Goal: Task Accomplishment & Management: Complete application form

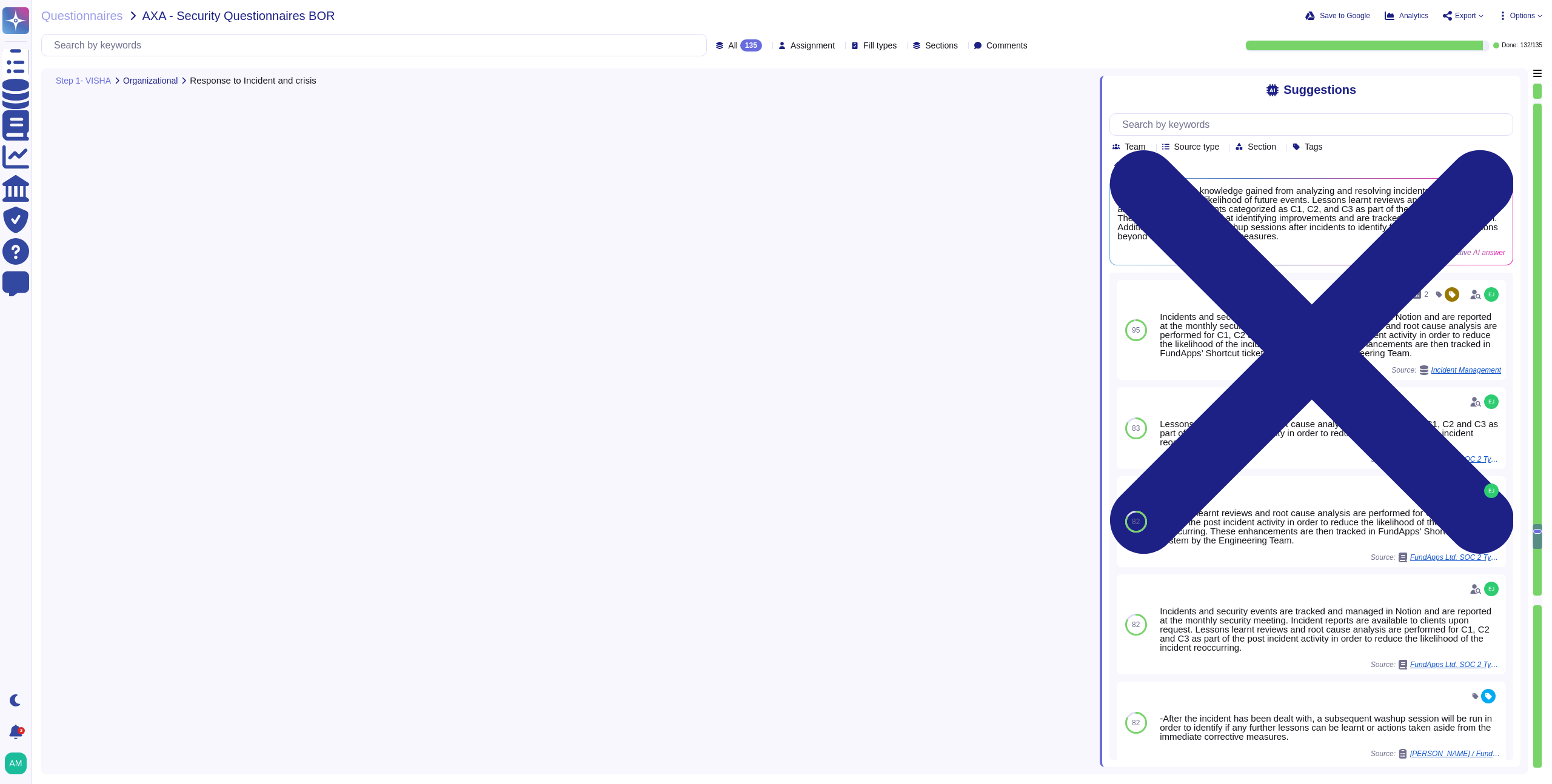
type textarea "Please refer to FundApps' Incident Management Process ([URL][DOMAIN_NAME]) and …"
type textarea "Yes, we ensure that knowledge gained from analyzing and resolving incidents and…"
type textarea "Yes, we define and implement procedures for the identification, collection, acq…"
type textarea "The Leadership Team, which includes the Chief Executive Officer (CEO), Head of …"
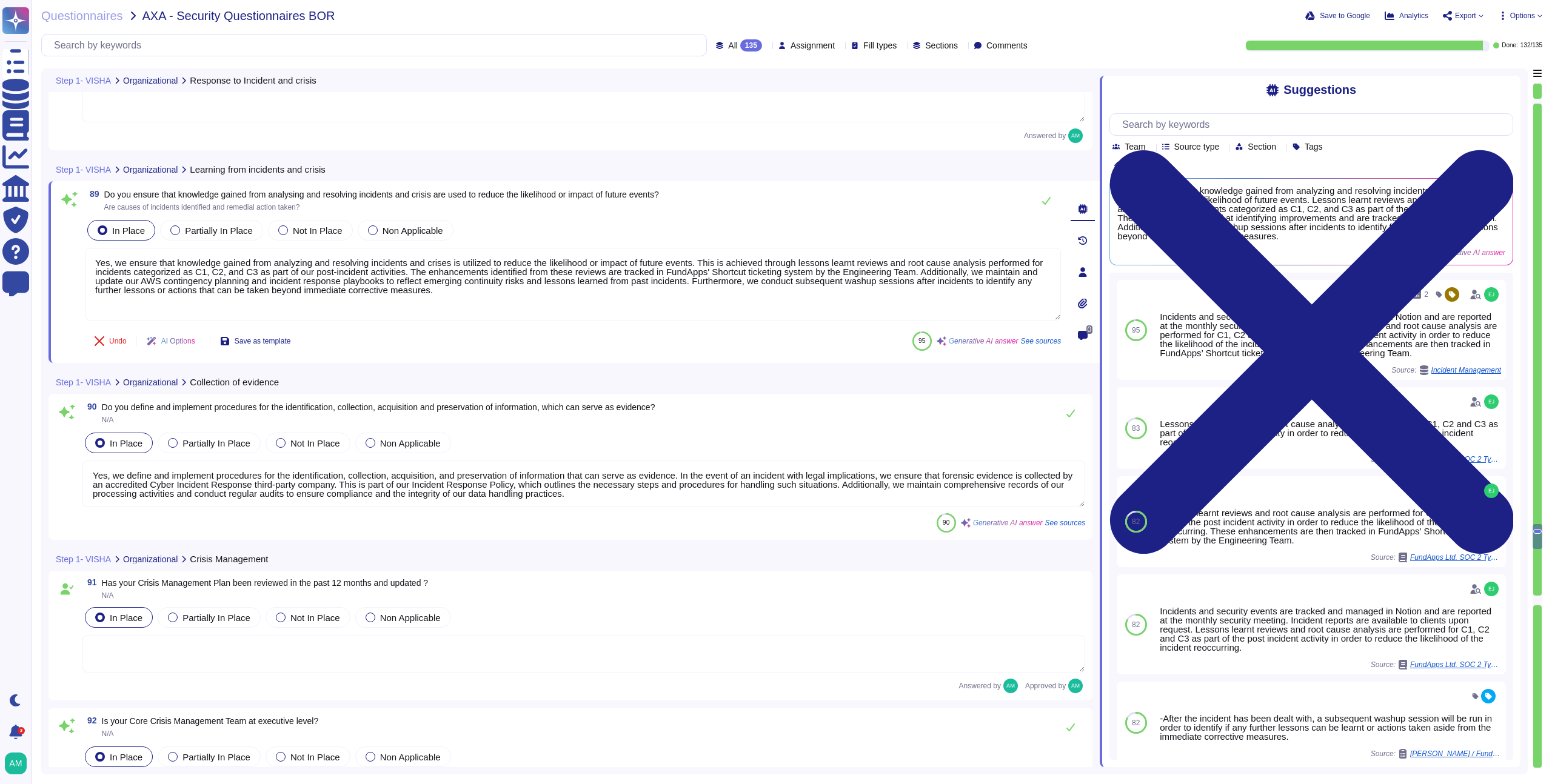
click at [1107, 42] on div "Done: 132 / 135" at bounding box center [1294, 45] width 495 height 9
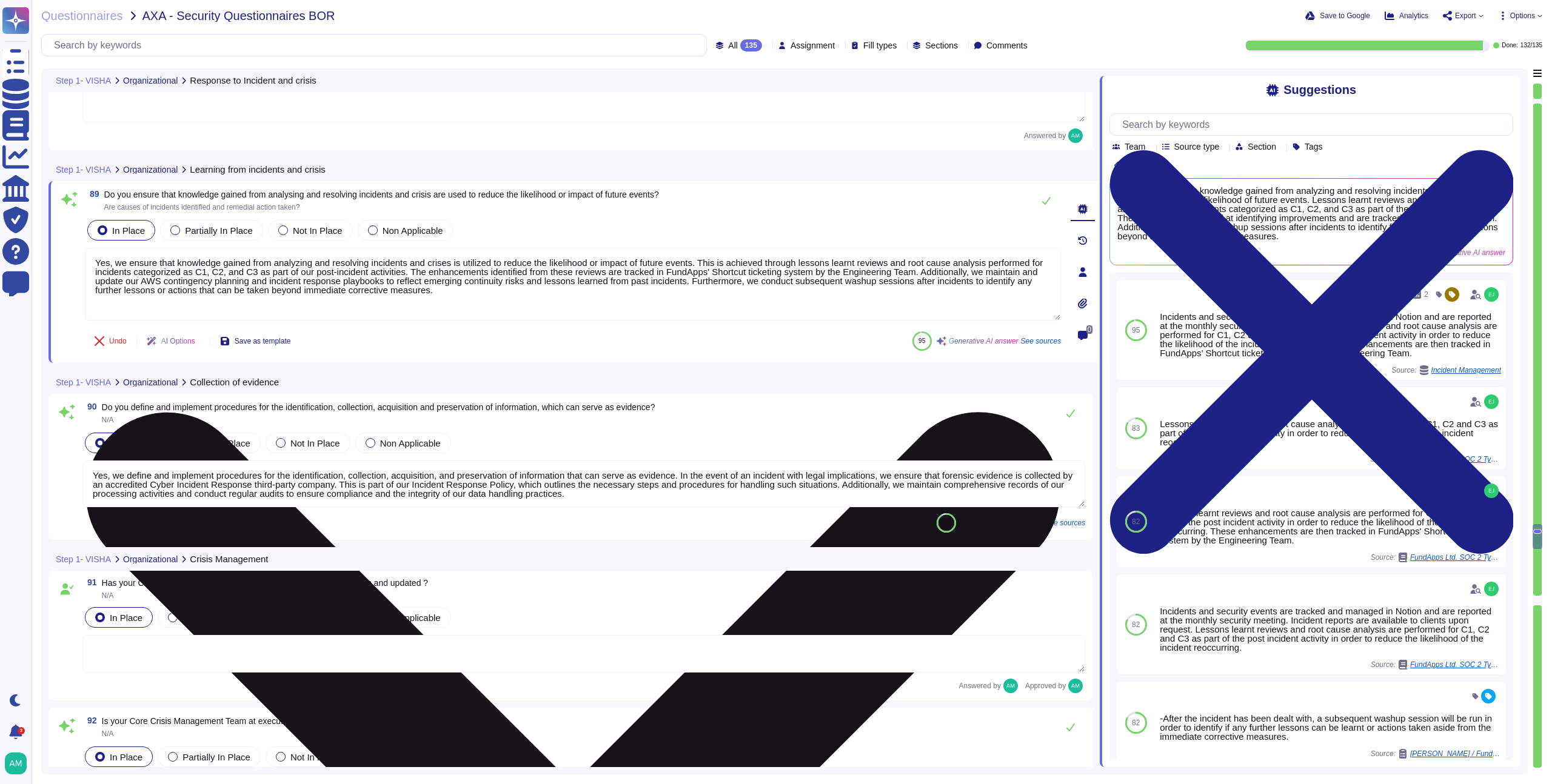
click at [704, 281] on textarea "Yes, we ensure that knowledge gained from analyzing and resolving incidents and…" at bounding box center [572, 284] width 976 height 73
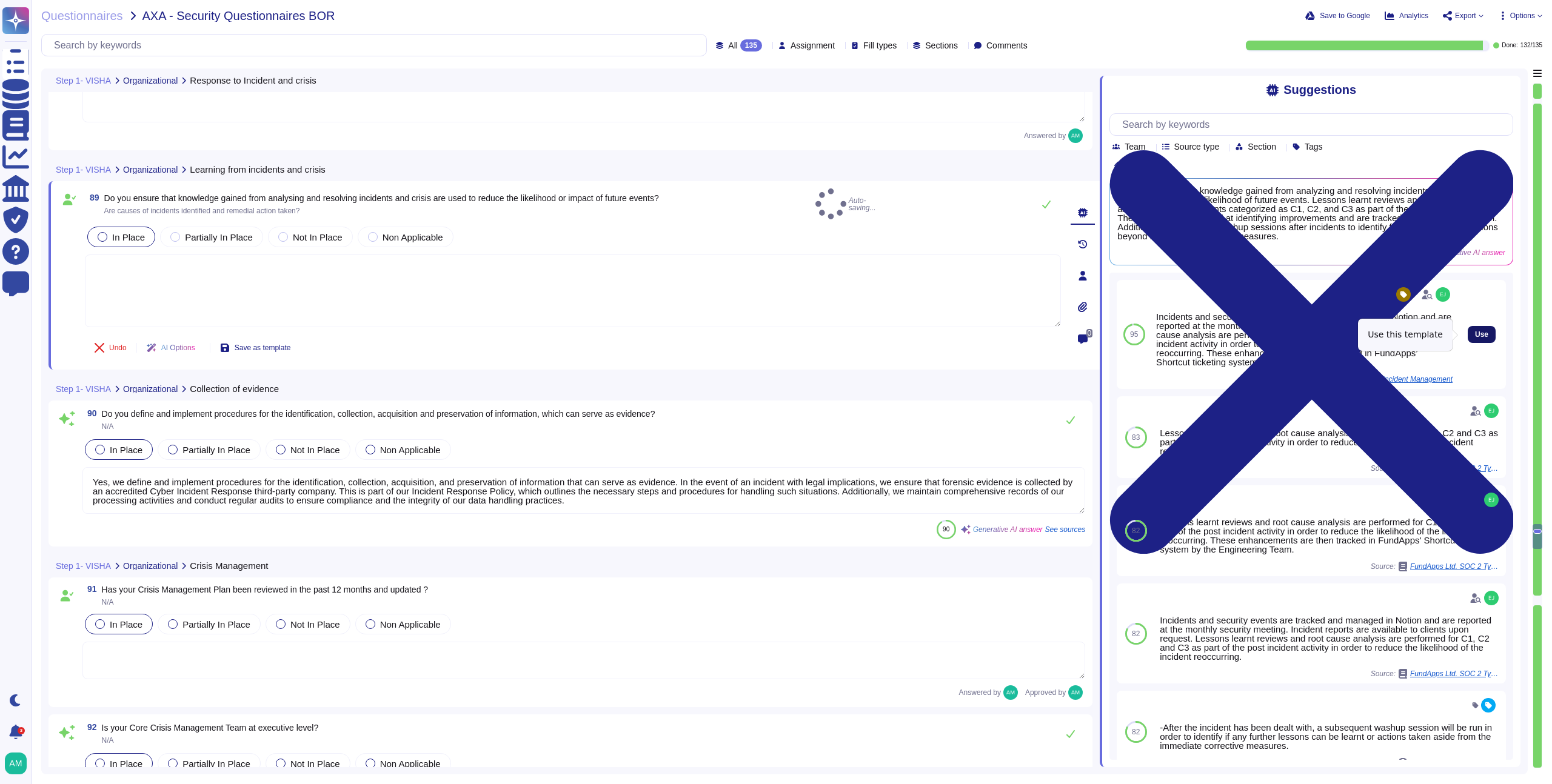
click at [1475, 333] on span "Use" at bounding box center [1482, 334] width 14 height 8
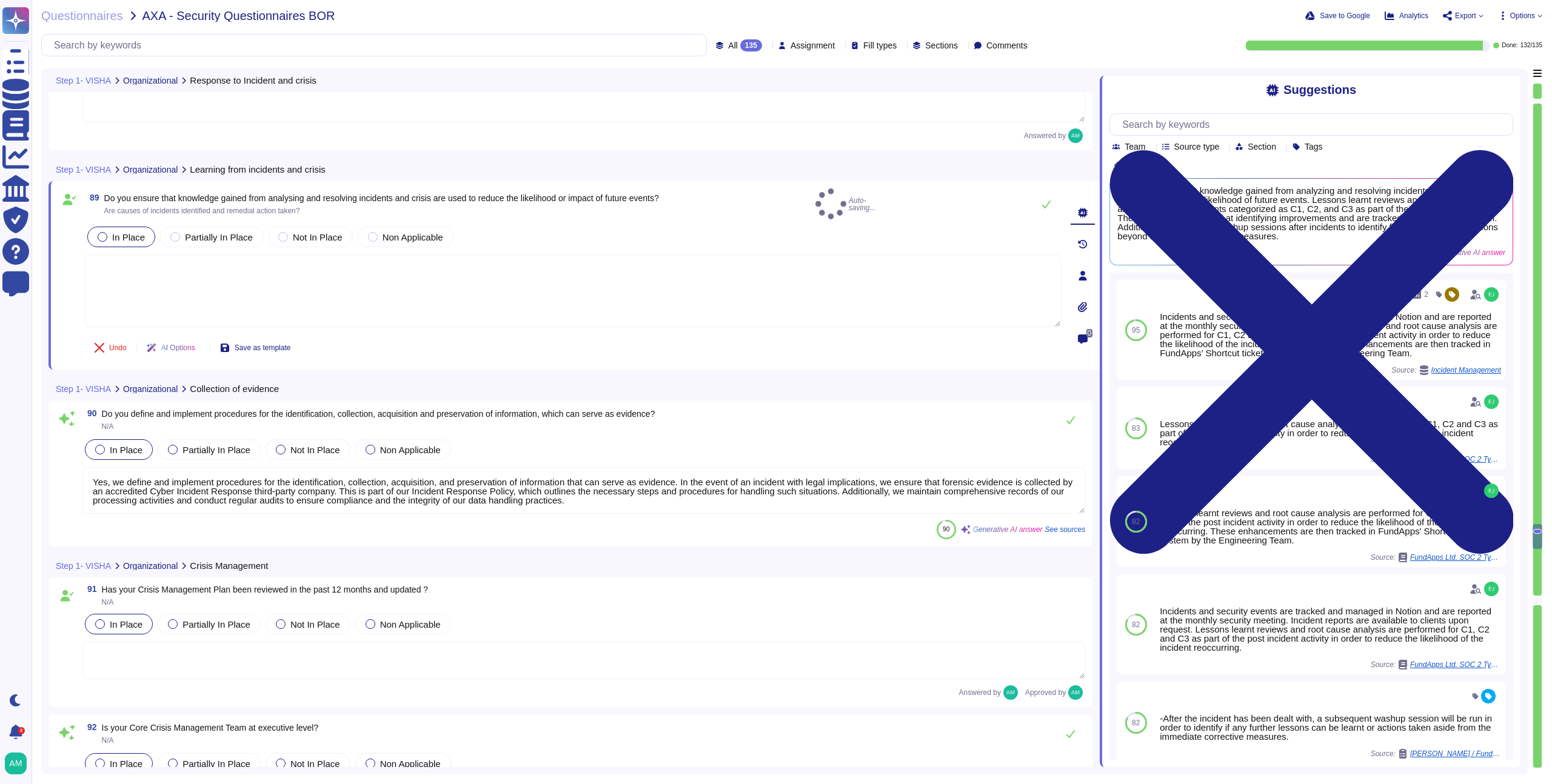
click at [557, 473] on textarea "Yes, we define and implement procedures for the identification, collection, acq…" at bounding box center [583, 490] width 1003 height 47
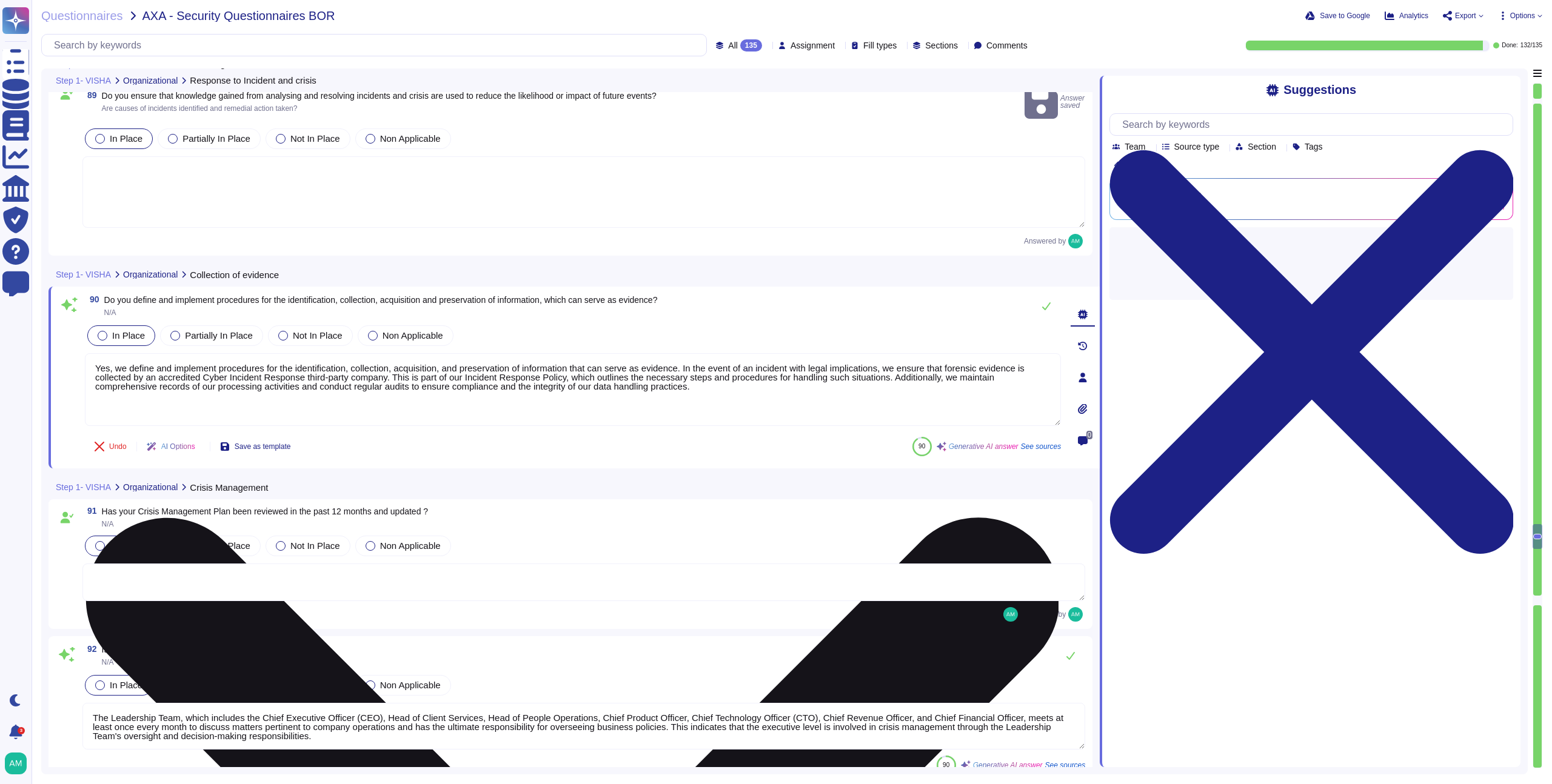
scroll to position [16294, 0]
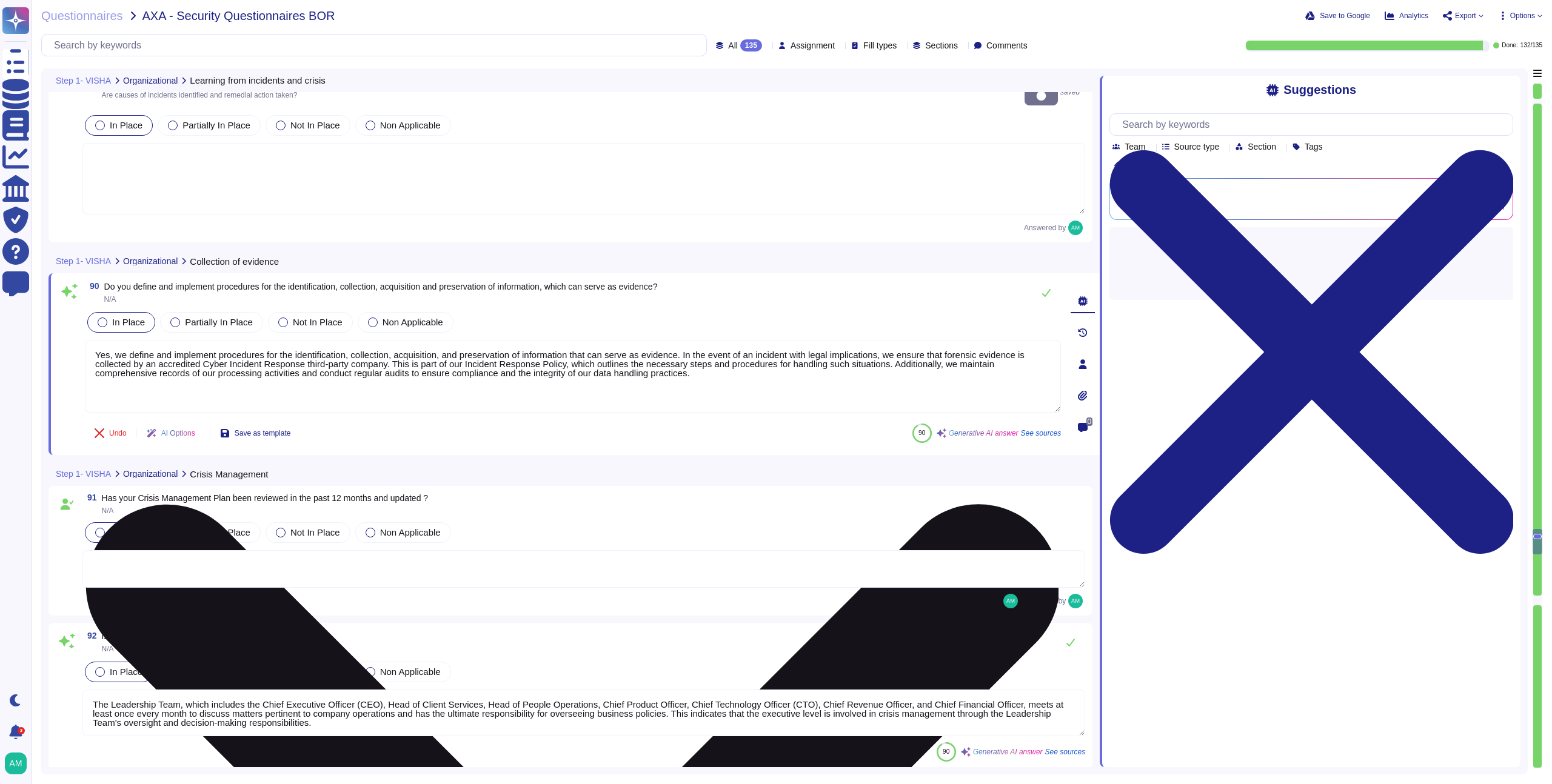
type textarea "AXA would have contact details of their Client Success Manager as well as conta…"
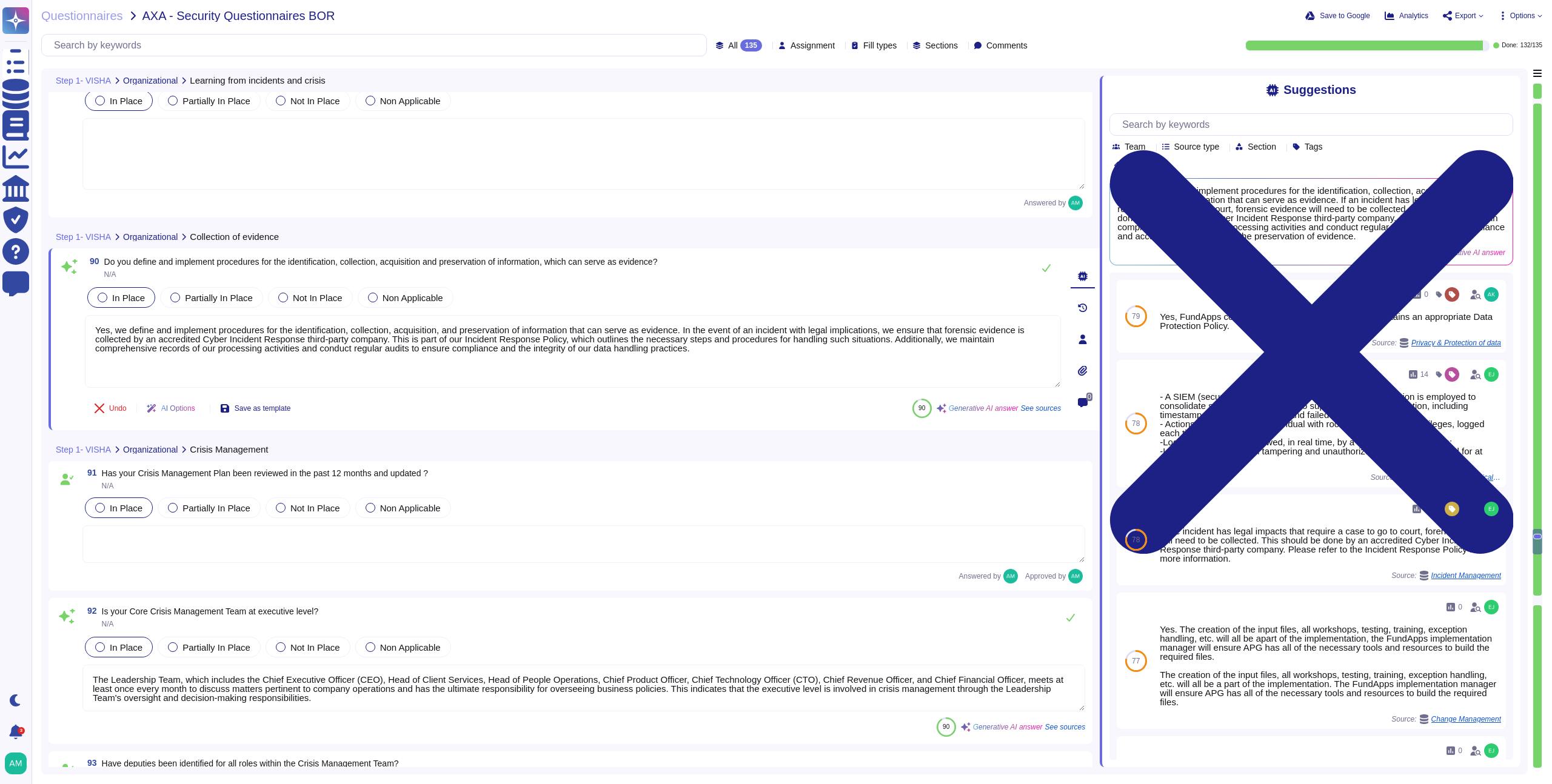
scroll to position [16303, 0]
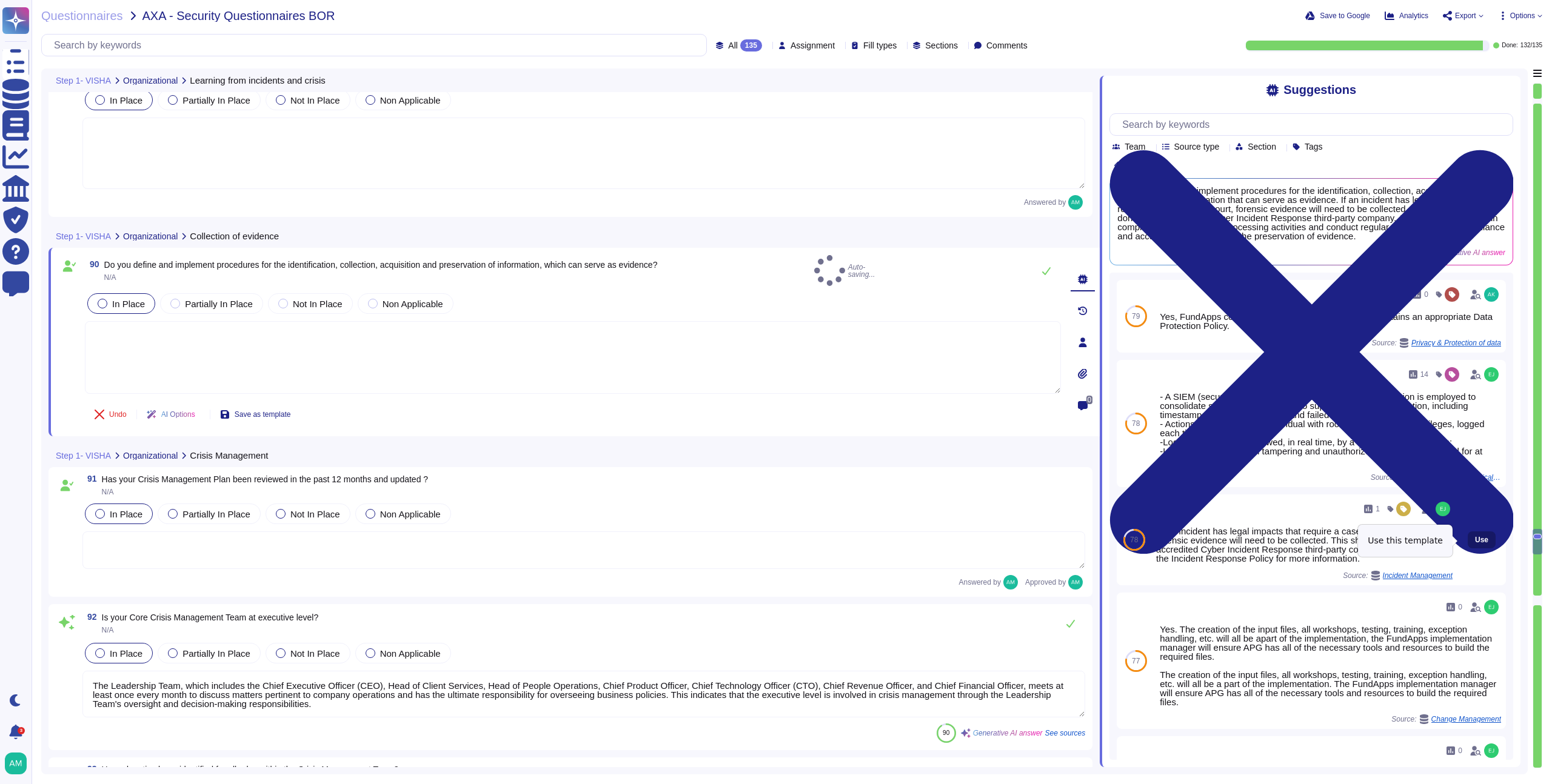
click at [1475, 542] on span "Use" at bounding box center [1482, 540] width 14 height 8
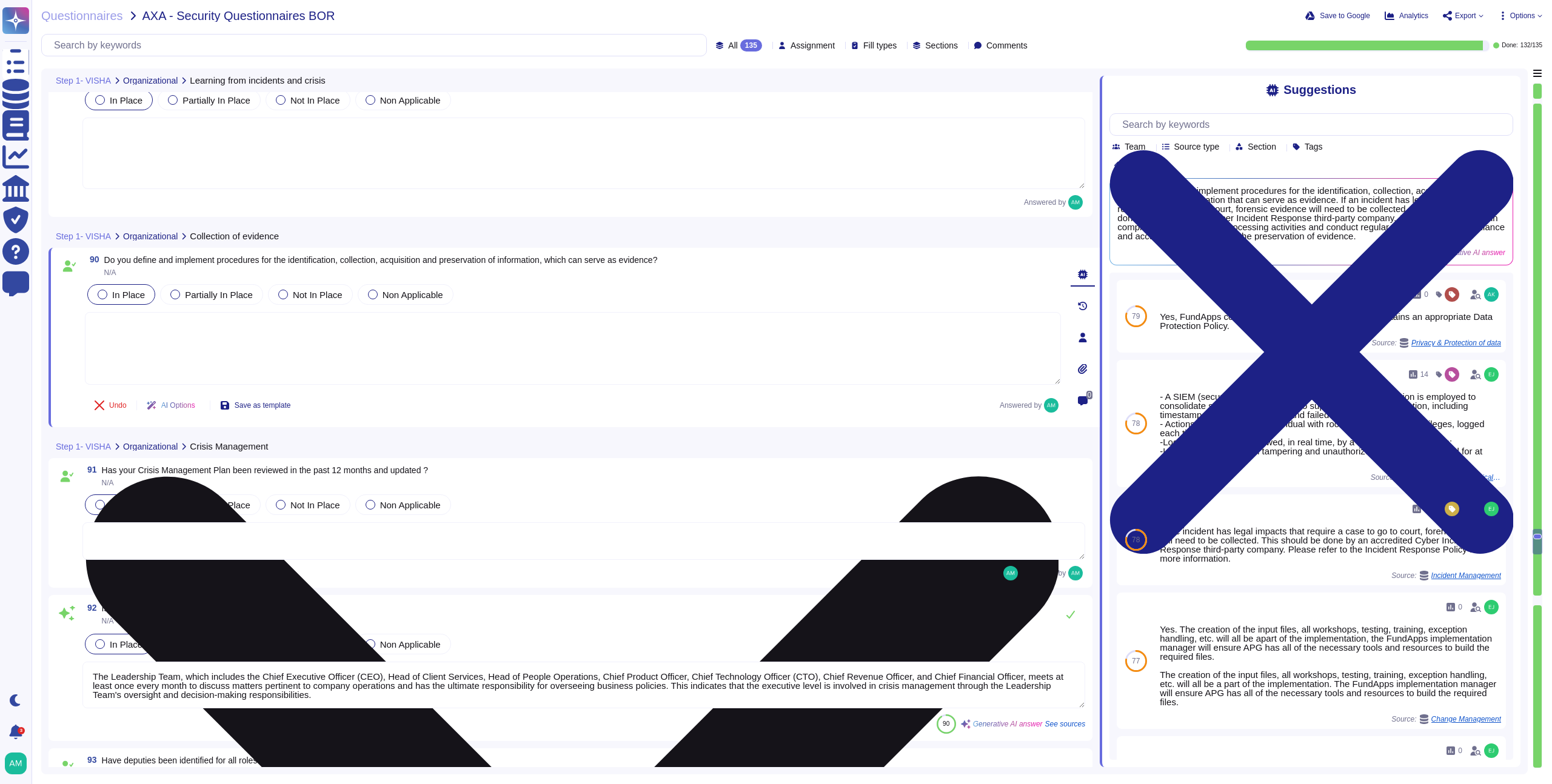
click at [115, 330] on textarea "If the incident has legal impacts that require a case to go to court, forensic …" at bounding box center [572, 348] width 976 height 73
type textarea "If an incident has legal impacts that require a case to go to court, forensic e…"
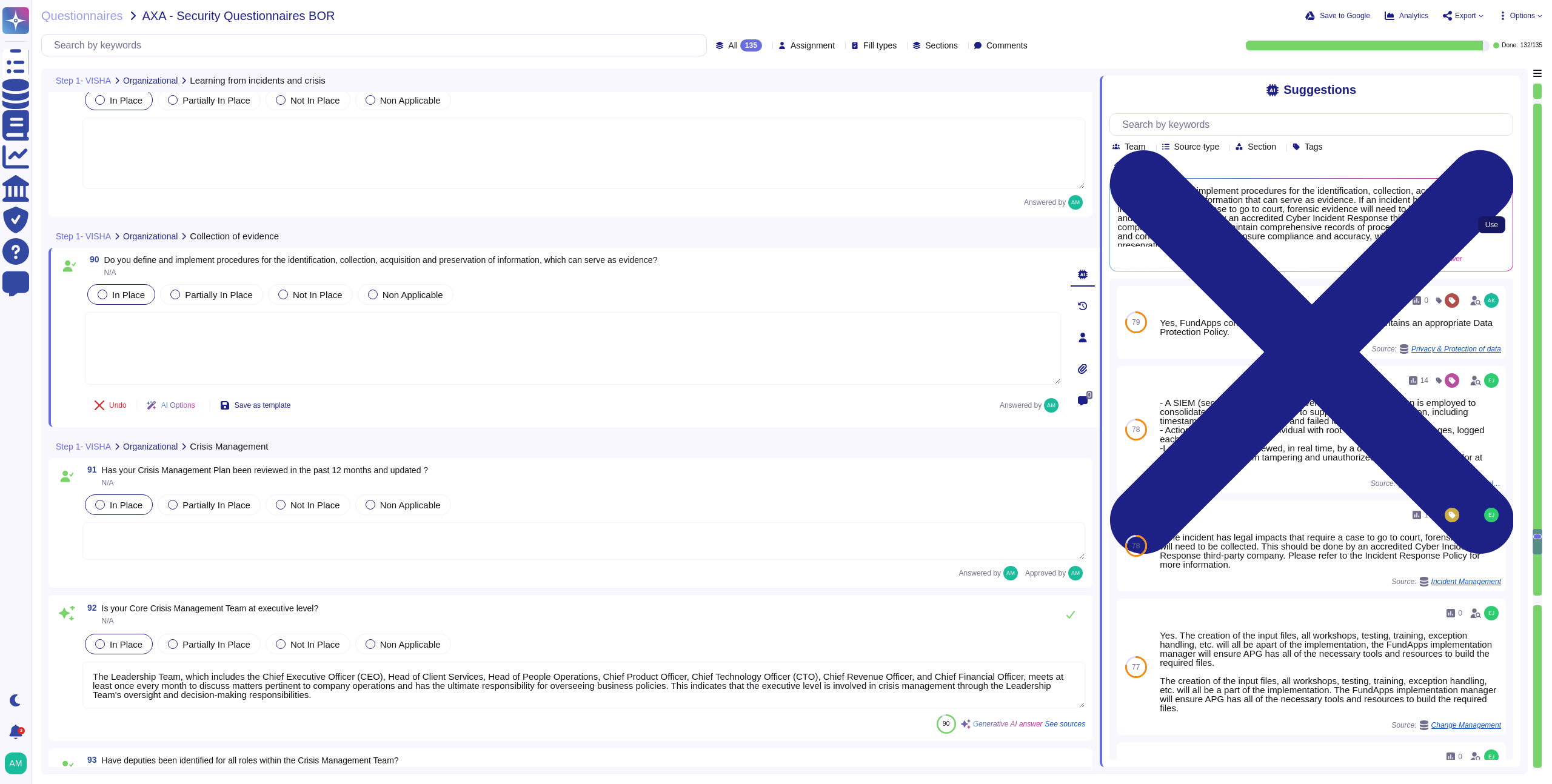
click at [1492, 223] on span "Use" at bounding box center [1491, 225] width 13 height 8
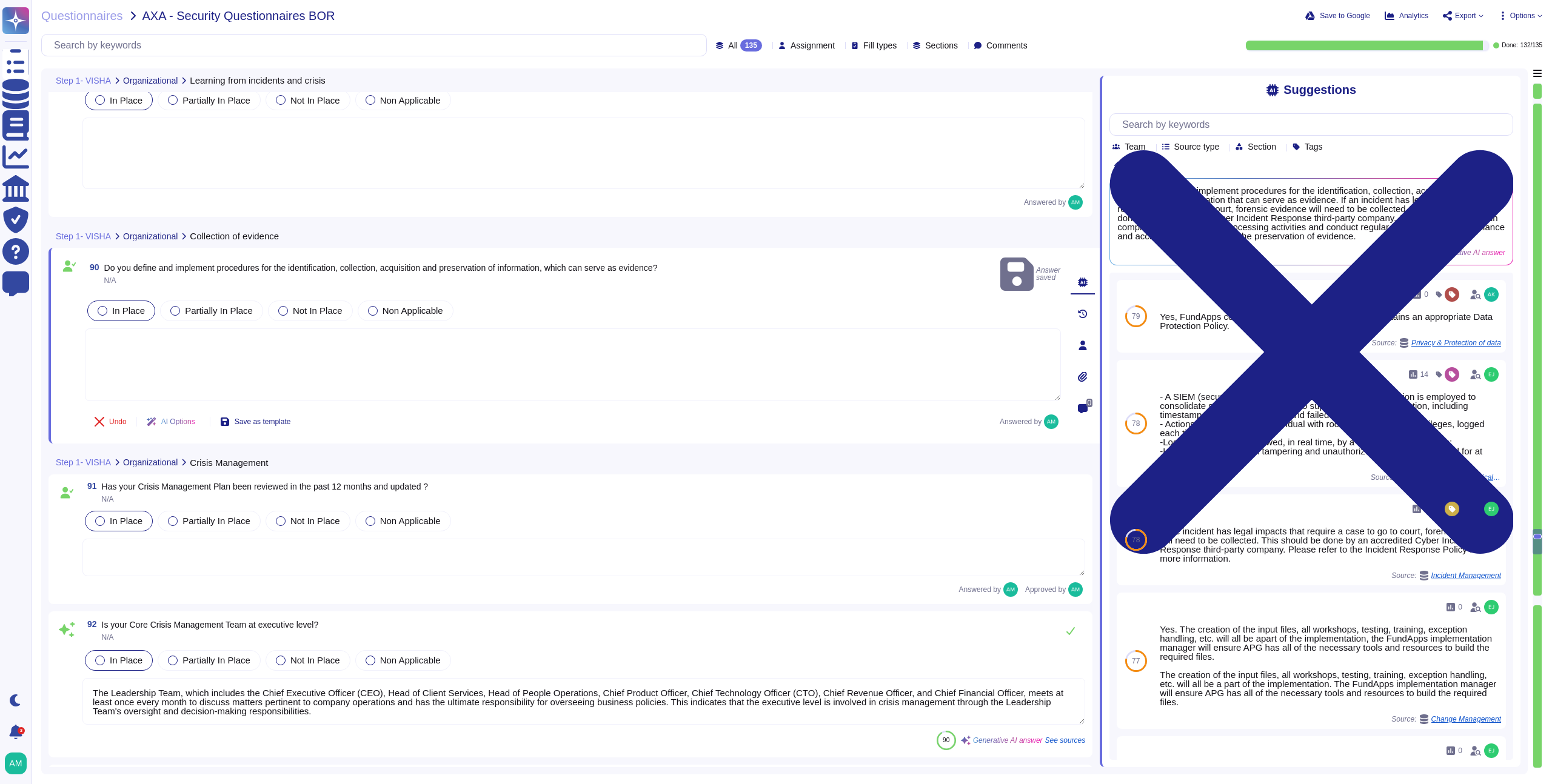
click at [726, 539] on textarea at bounding box center [583, 558] width 1003 height 37
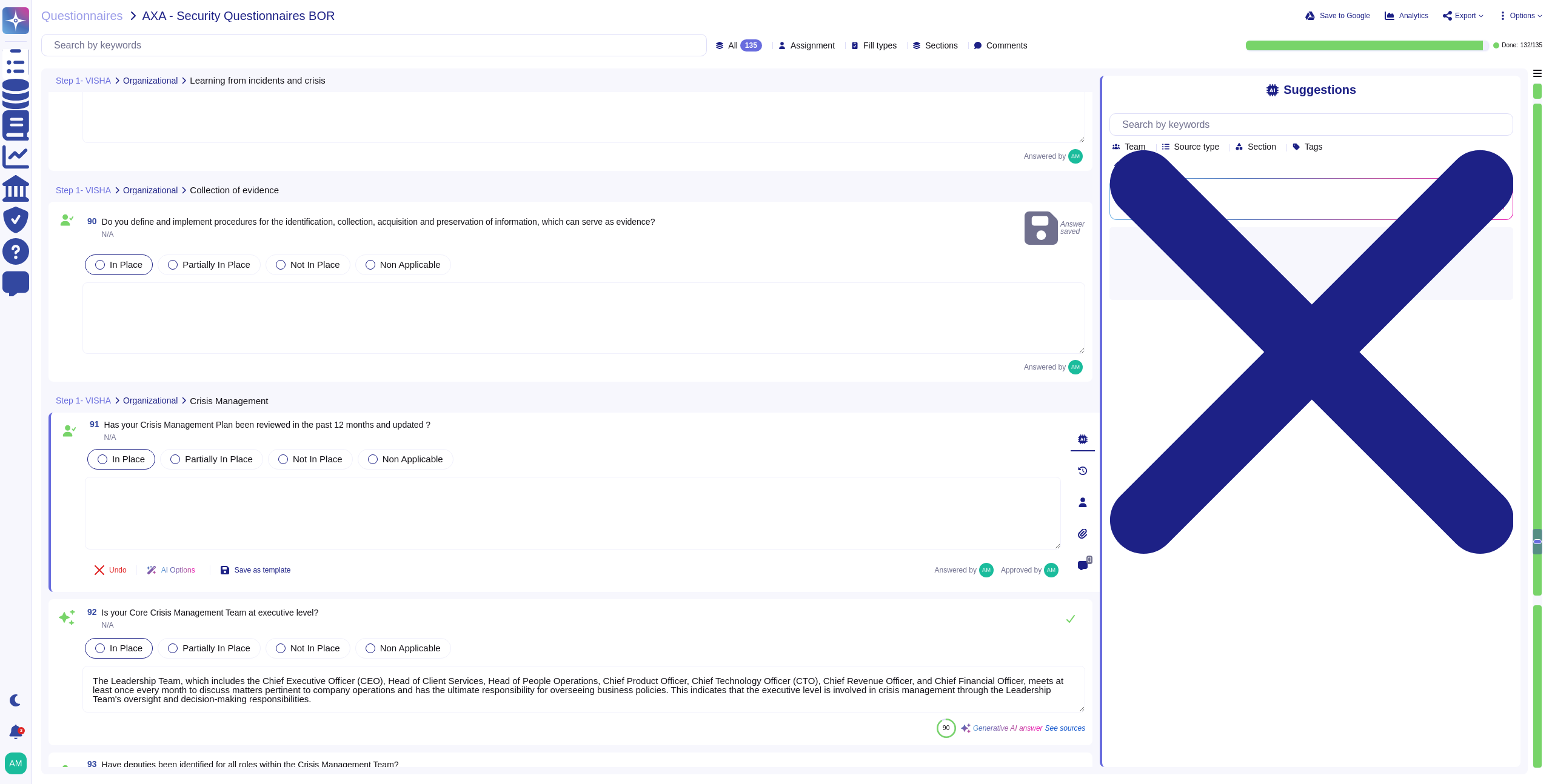
type textarea "AXA would have contact details of their Client Success Manager as well as conta…"
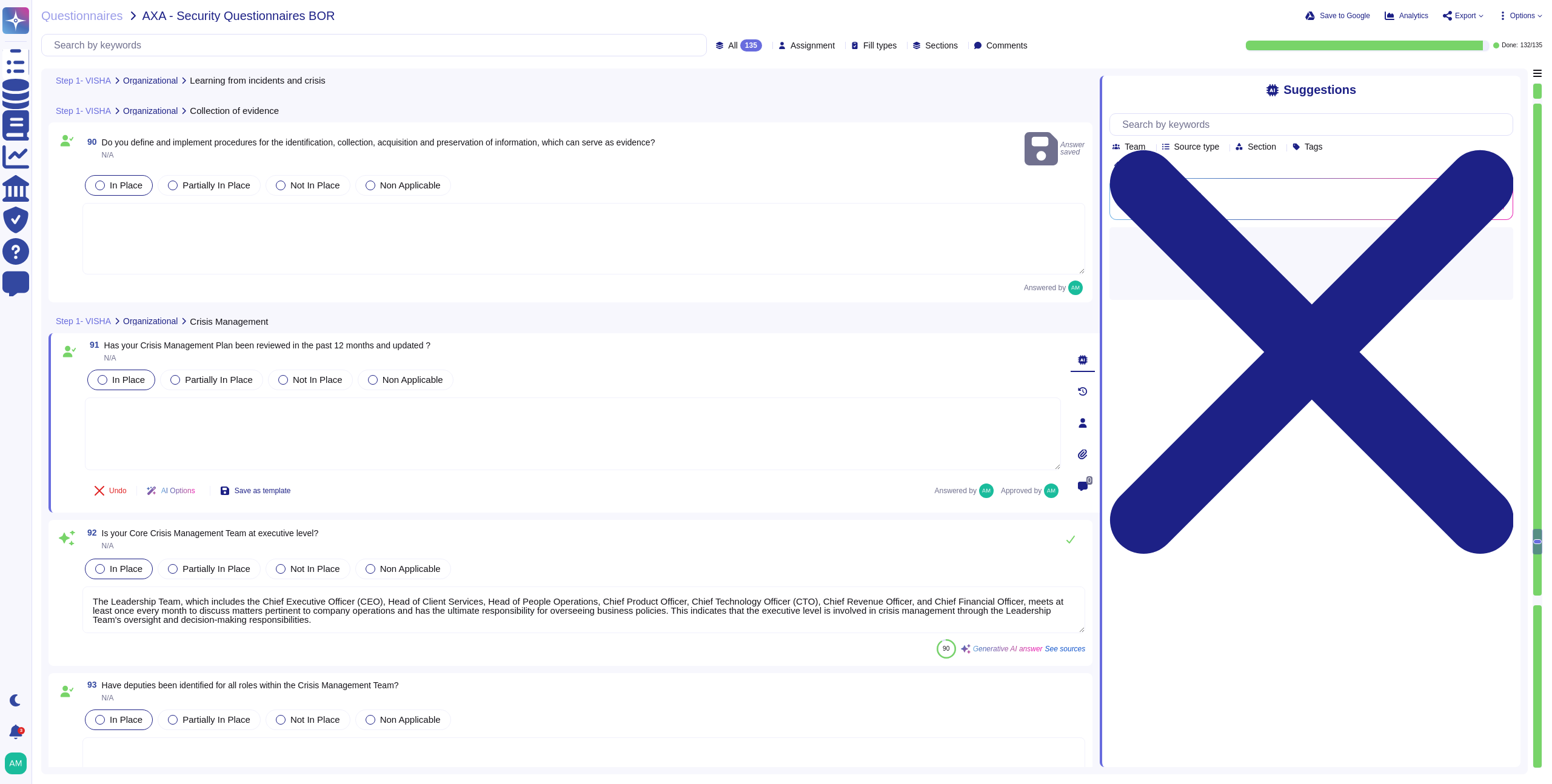
scroll to position [16428, 0]
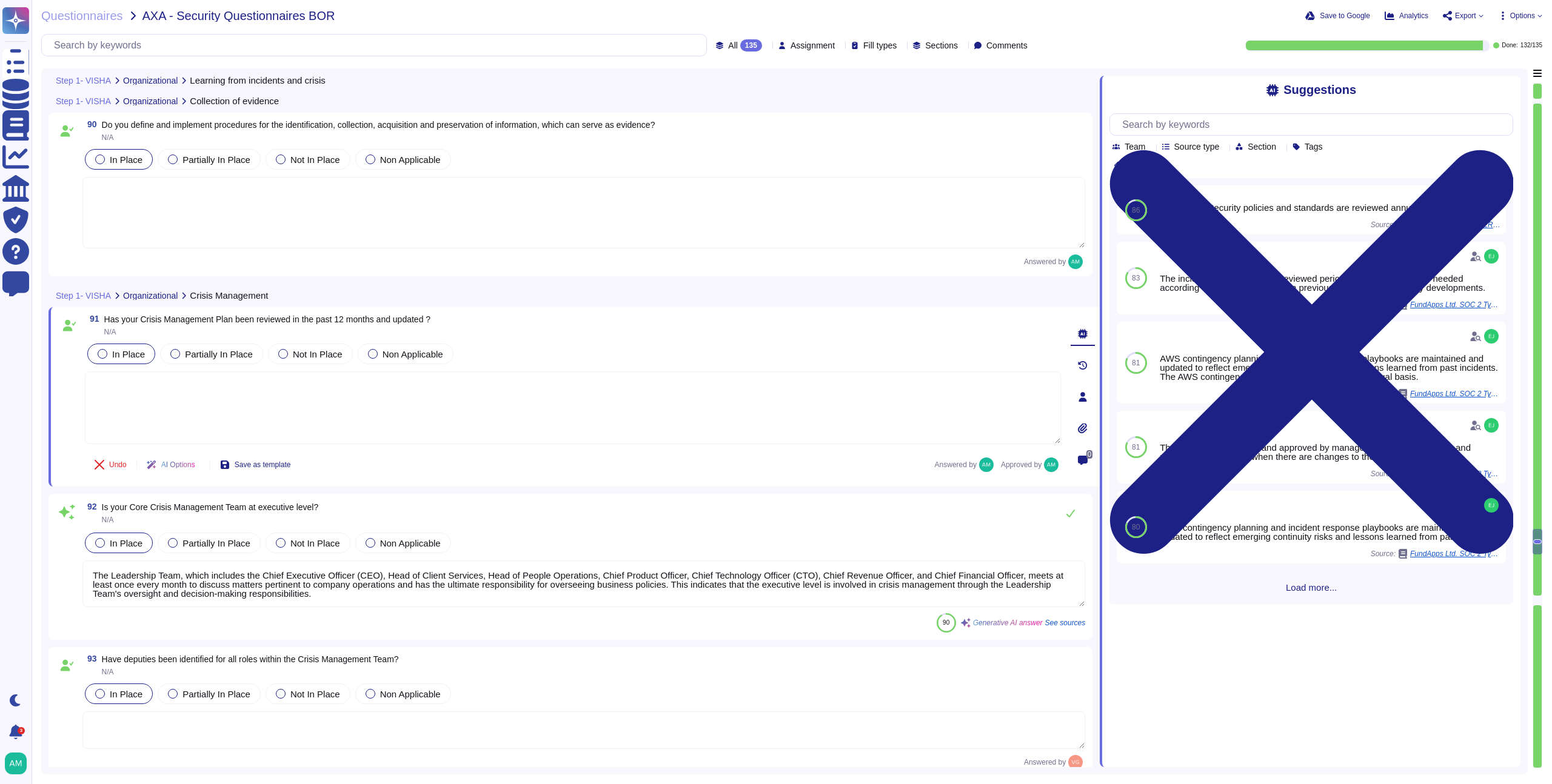
type textarea "As part of FundApps' annual BCP test we test our ability to contact all staff a…"
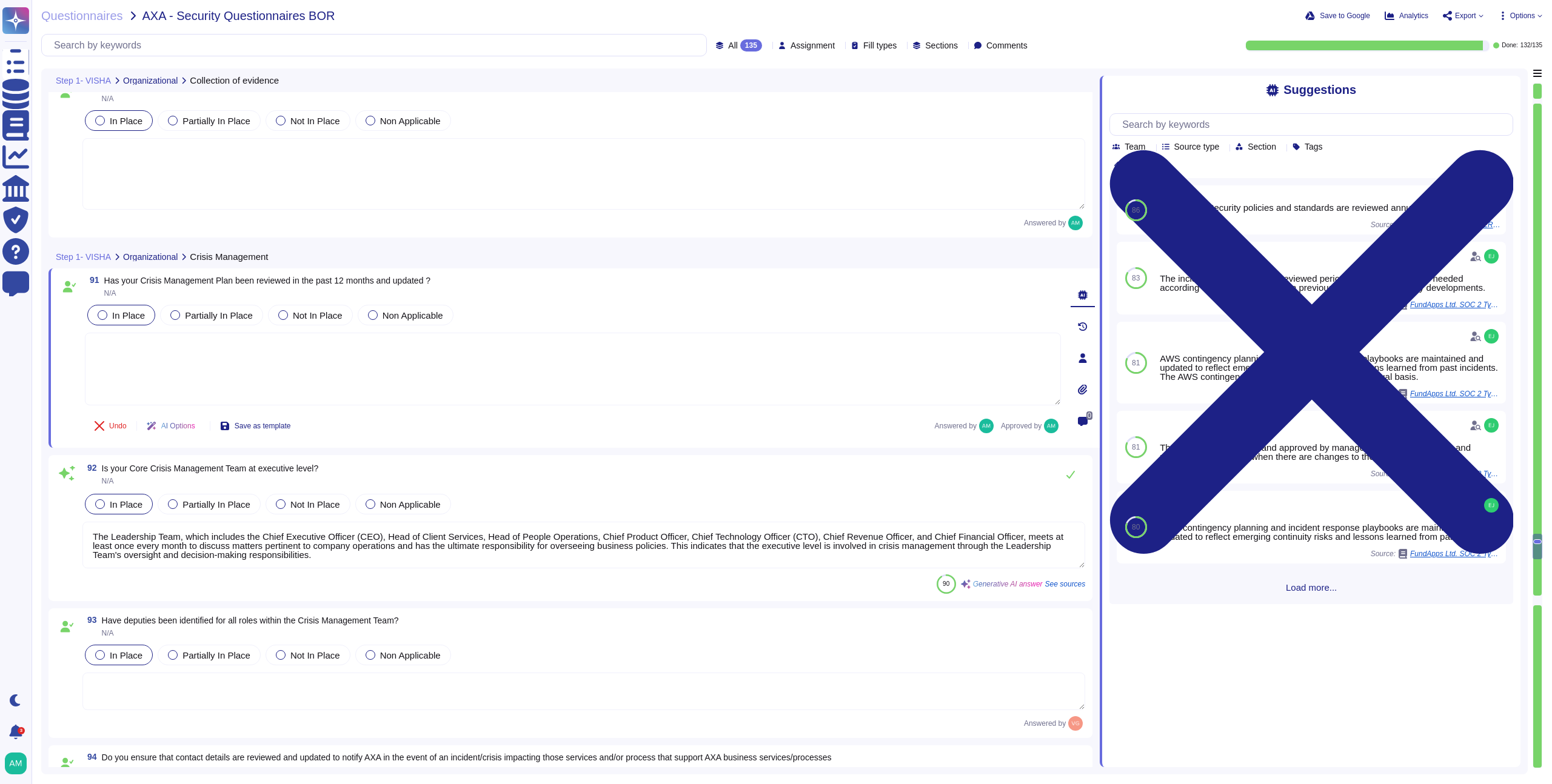
scroll to position [16472, 0]
click at [580, 560] on textarea "The Leadership Team, which includes the Chief Executive Officer (CEO), Head of …" at bounding box center [583, 543] width 1003 height 47
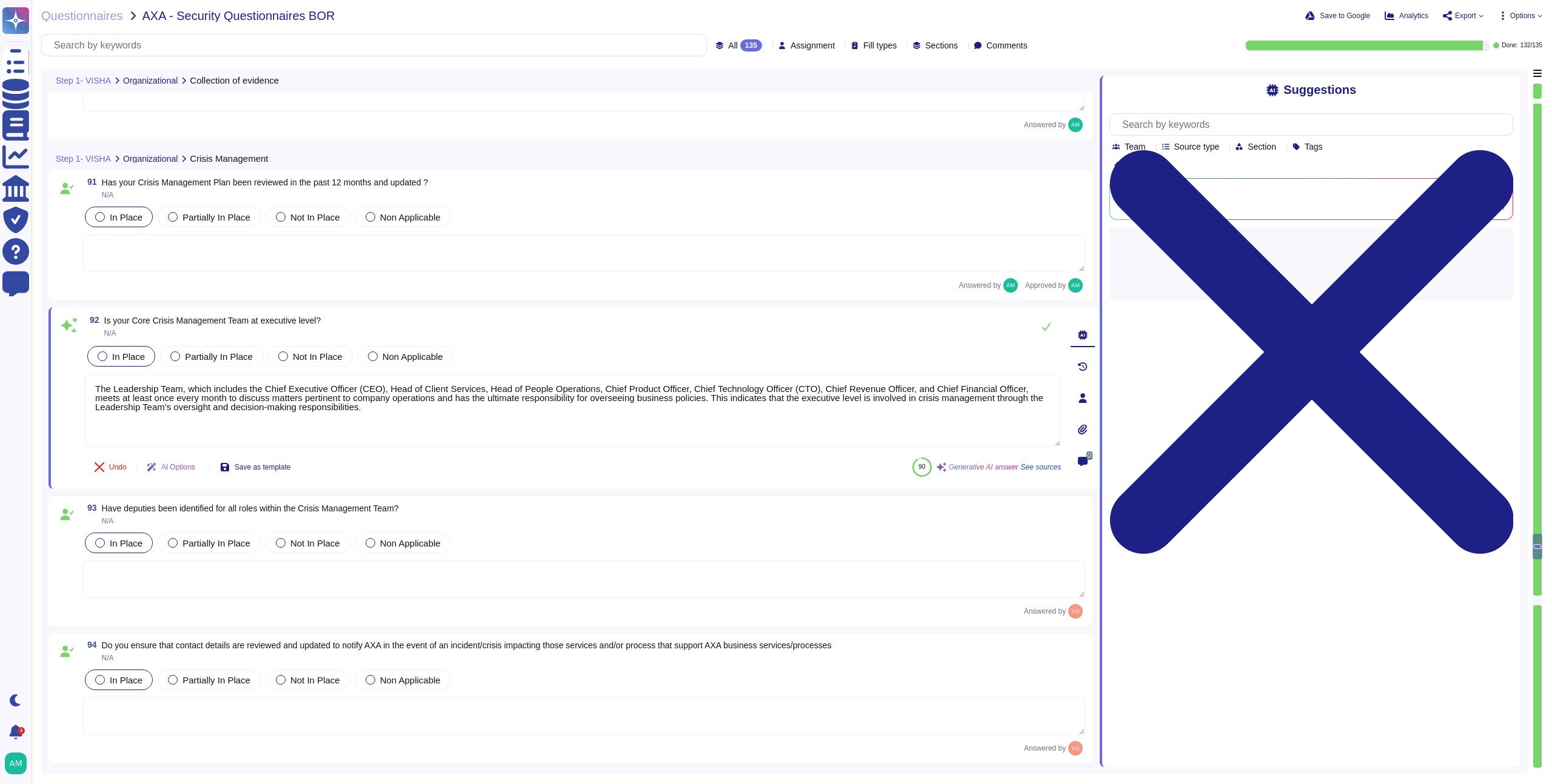
scroll to position [16565, 0]
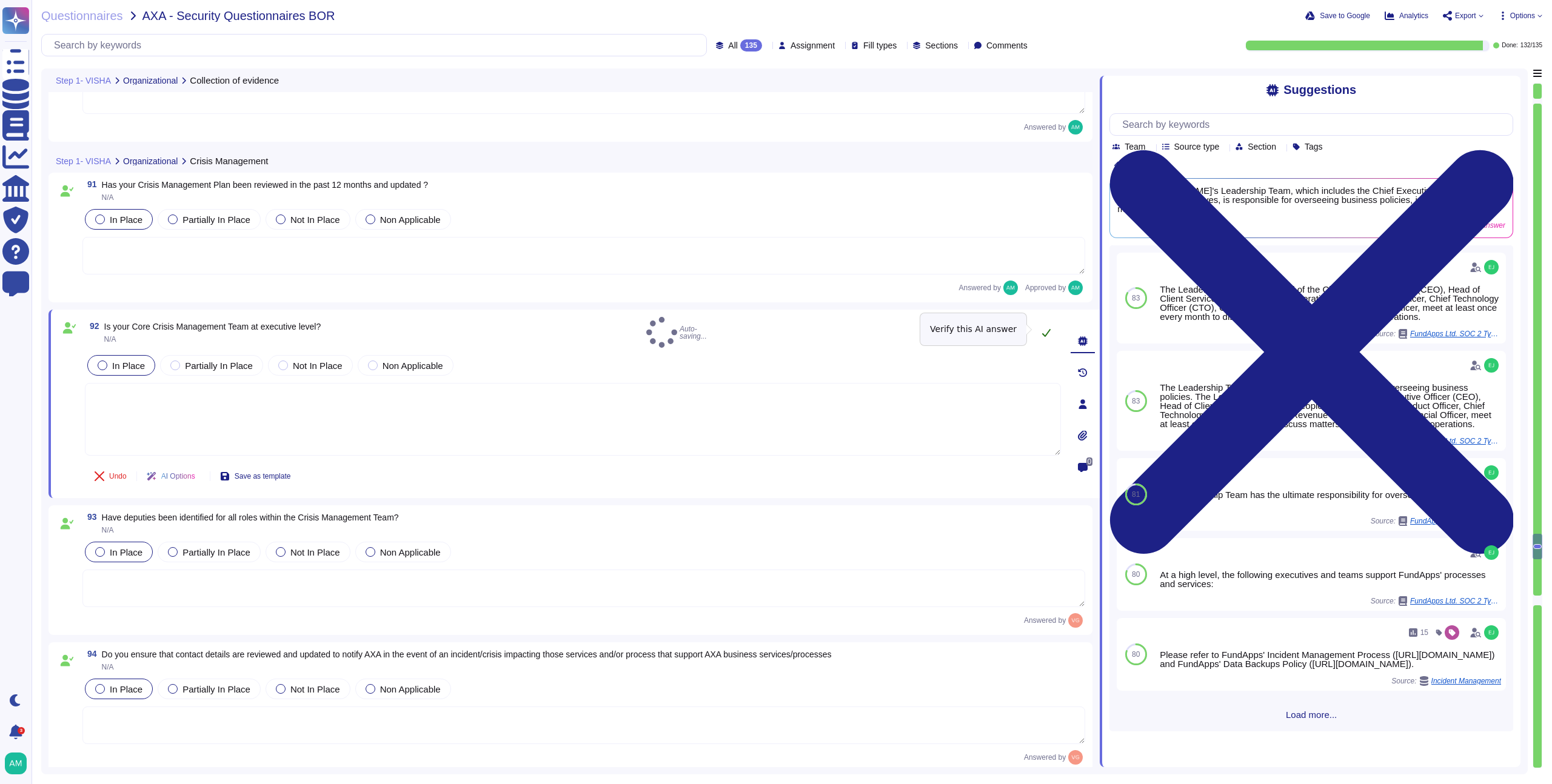
click at [1044, 329] on icon at bounding box center [1045, 332] width 9 height 9
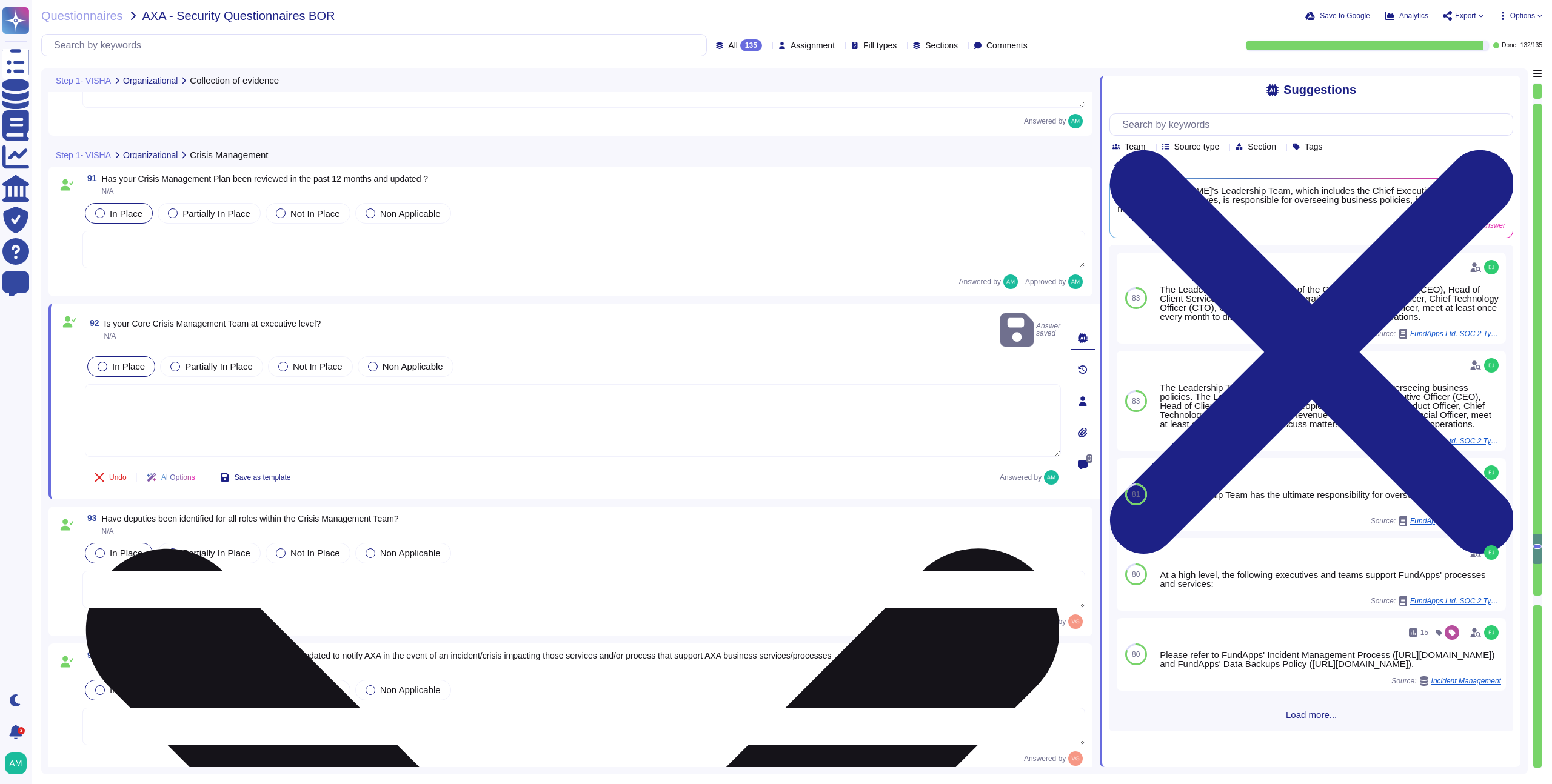
type textarea "FundApps's senior management, specifically the Leadership Team, meets monthly t…"
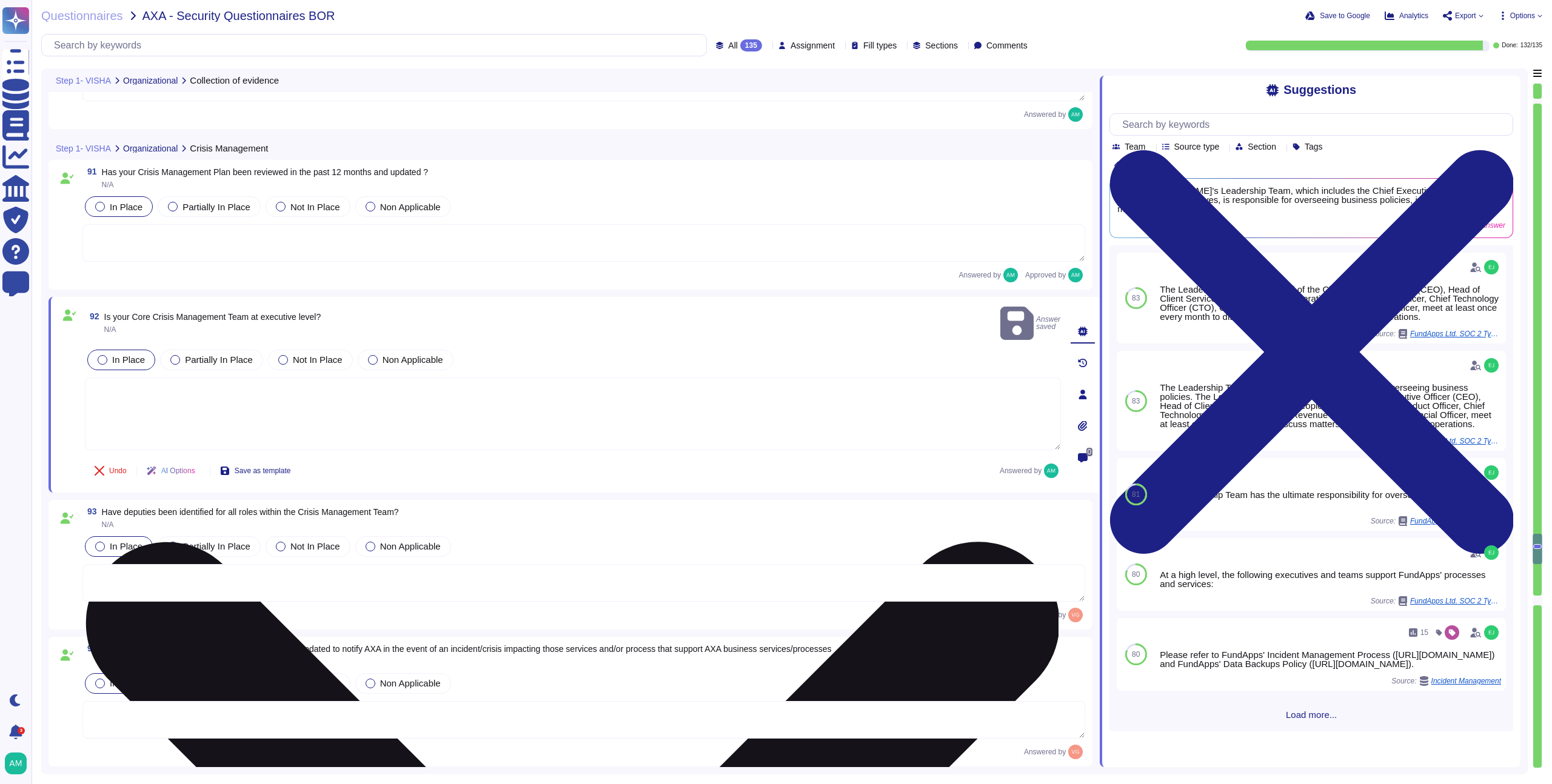
scroll to position [16579, 0]
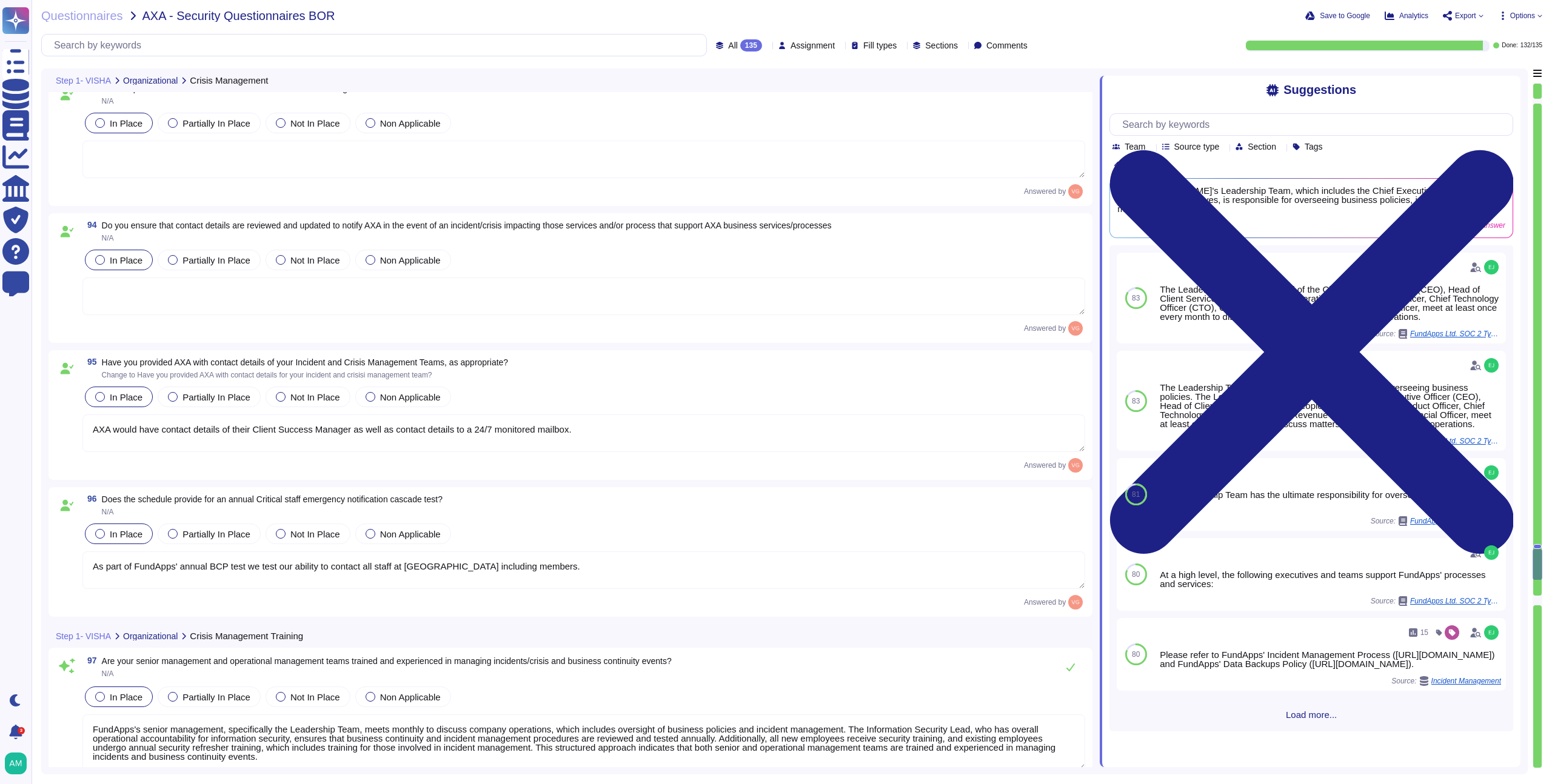
type textarea "Yes, [PERSON_NAME] has a formally documented Incident Response Plan that identi…"
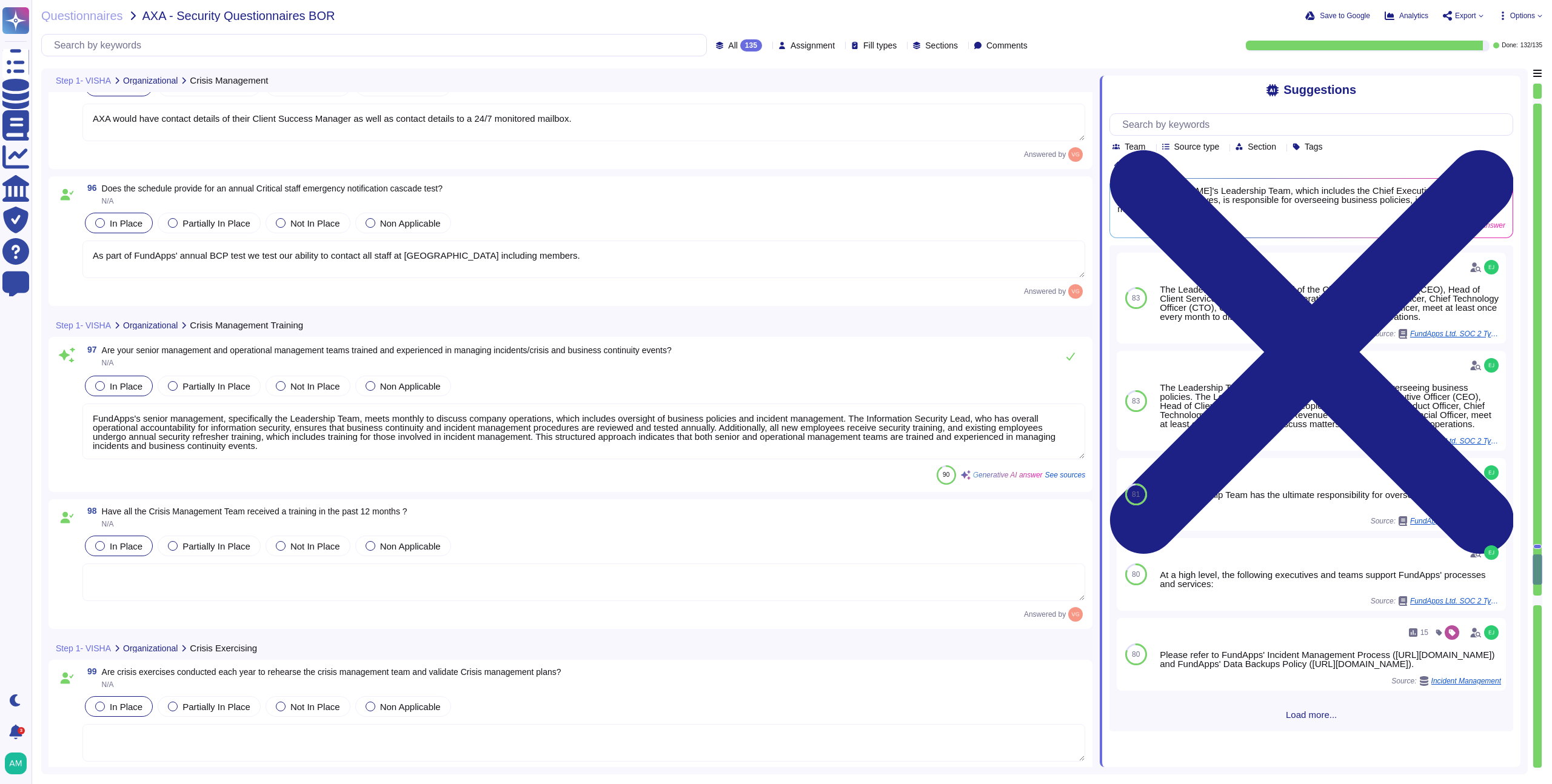
scroll to position [17285, 0]
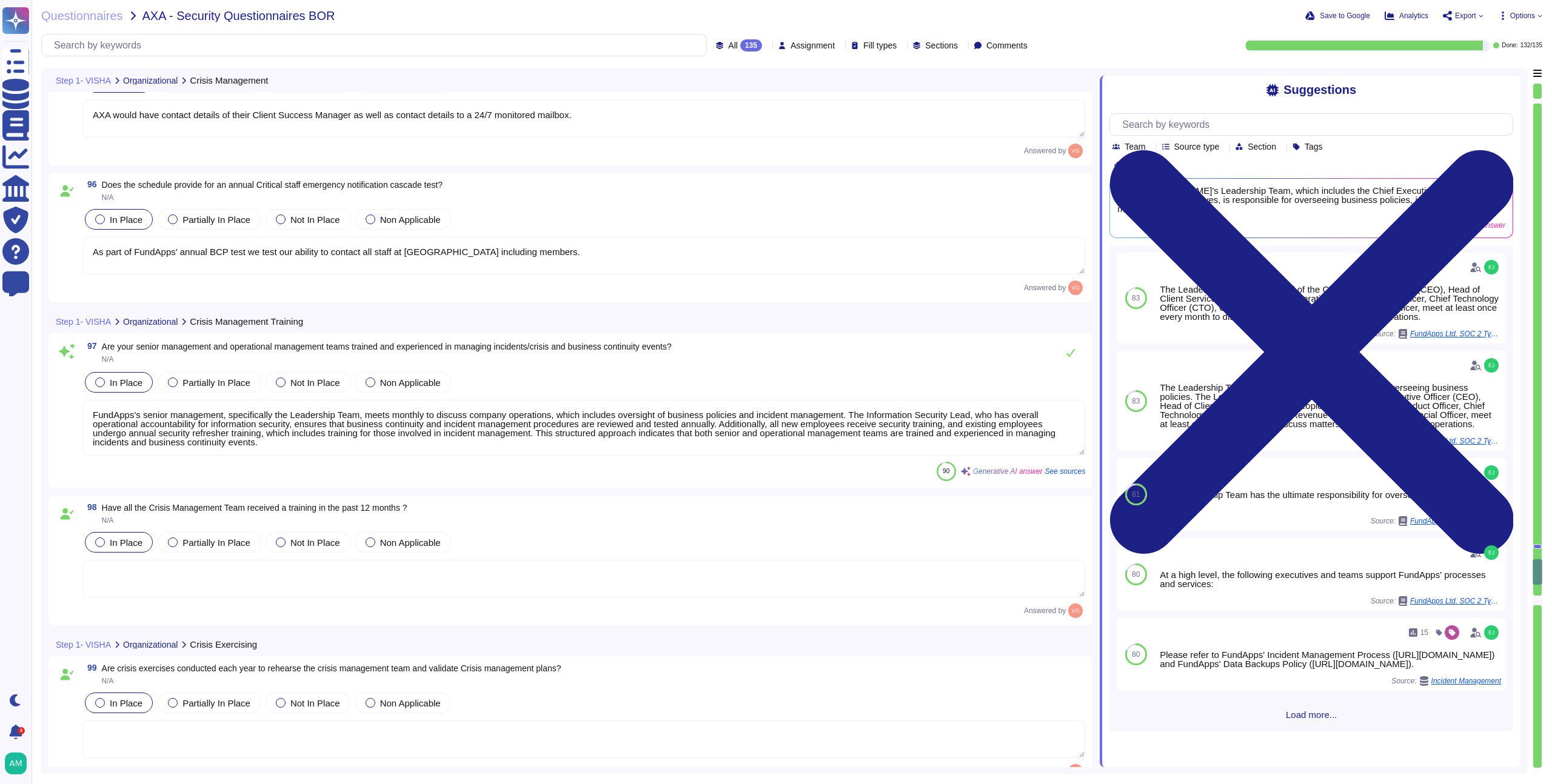
click at [426, 439] on textarea "FundApps's senior management, specifically the Leadership Team, meets monthly t…" at bounding box center [583, 428] width 1003 height 56
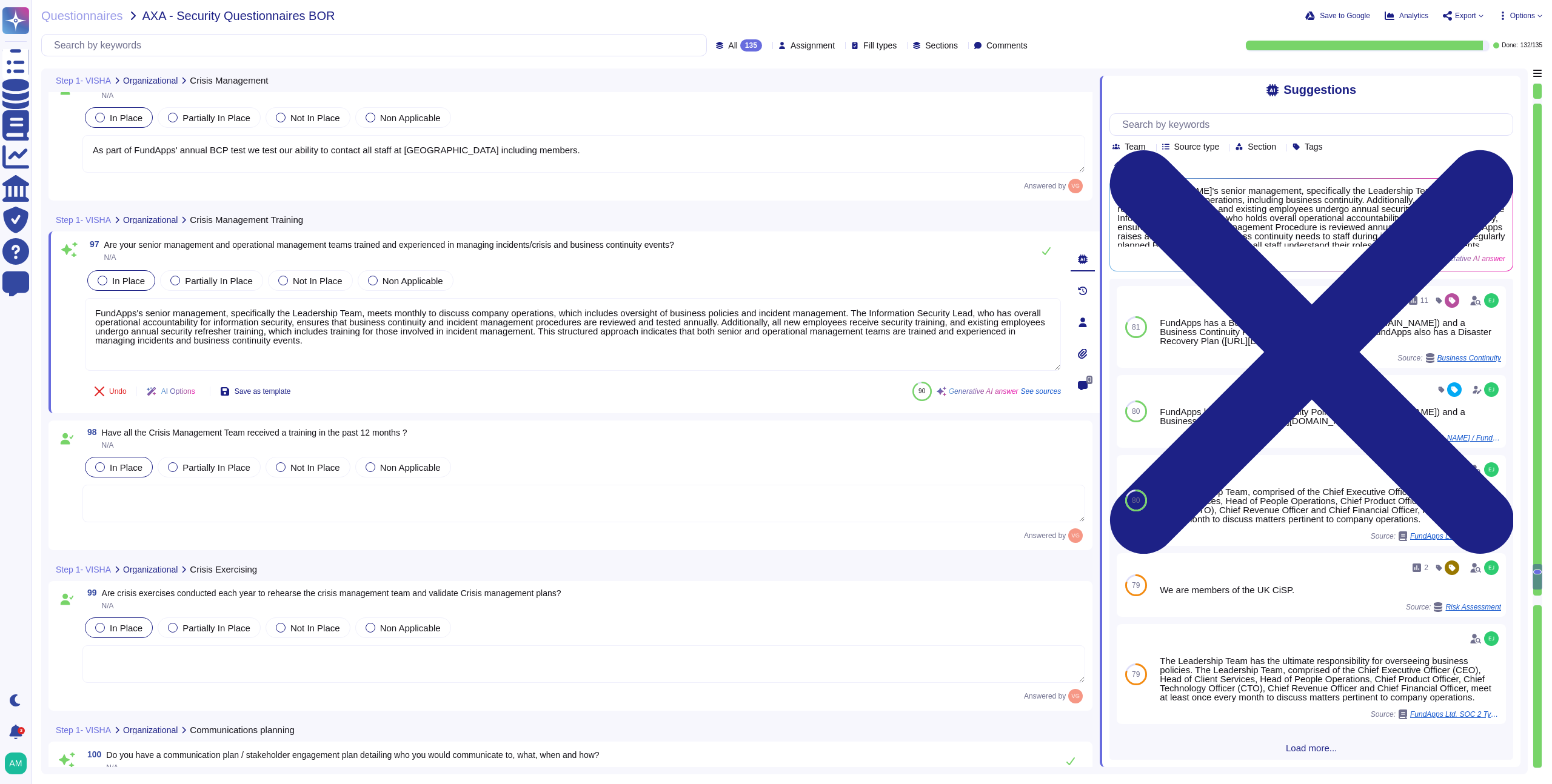
scroll to position [17365, 0]
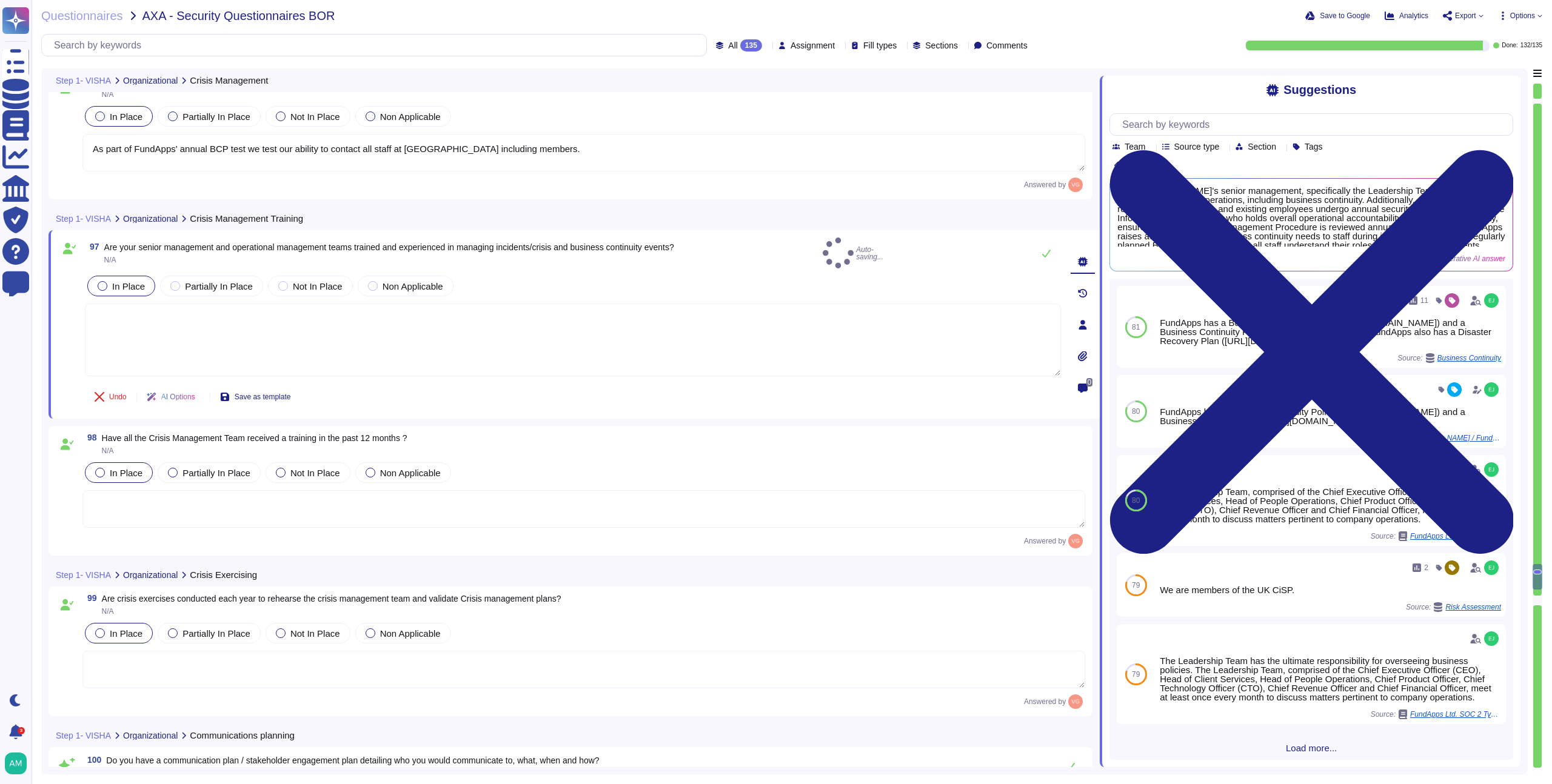
click at [538, 503] on textarea at bounding box center [583, 509] width 1003 height 37
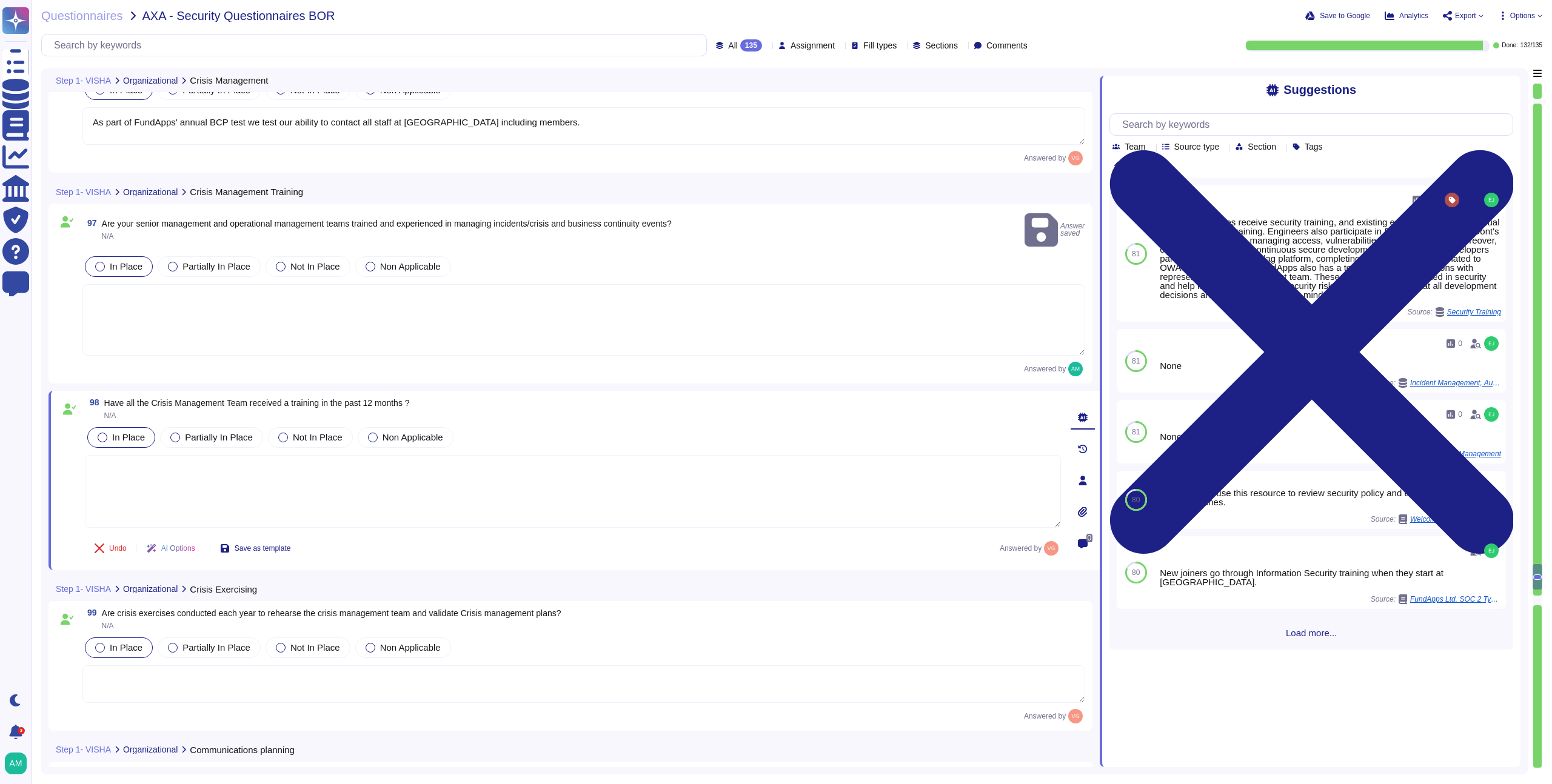
scroll to position [17393, 0]
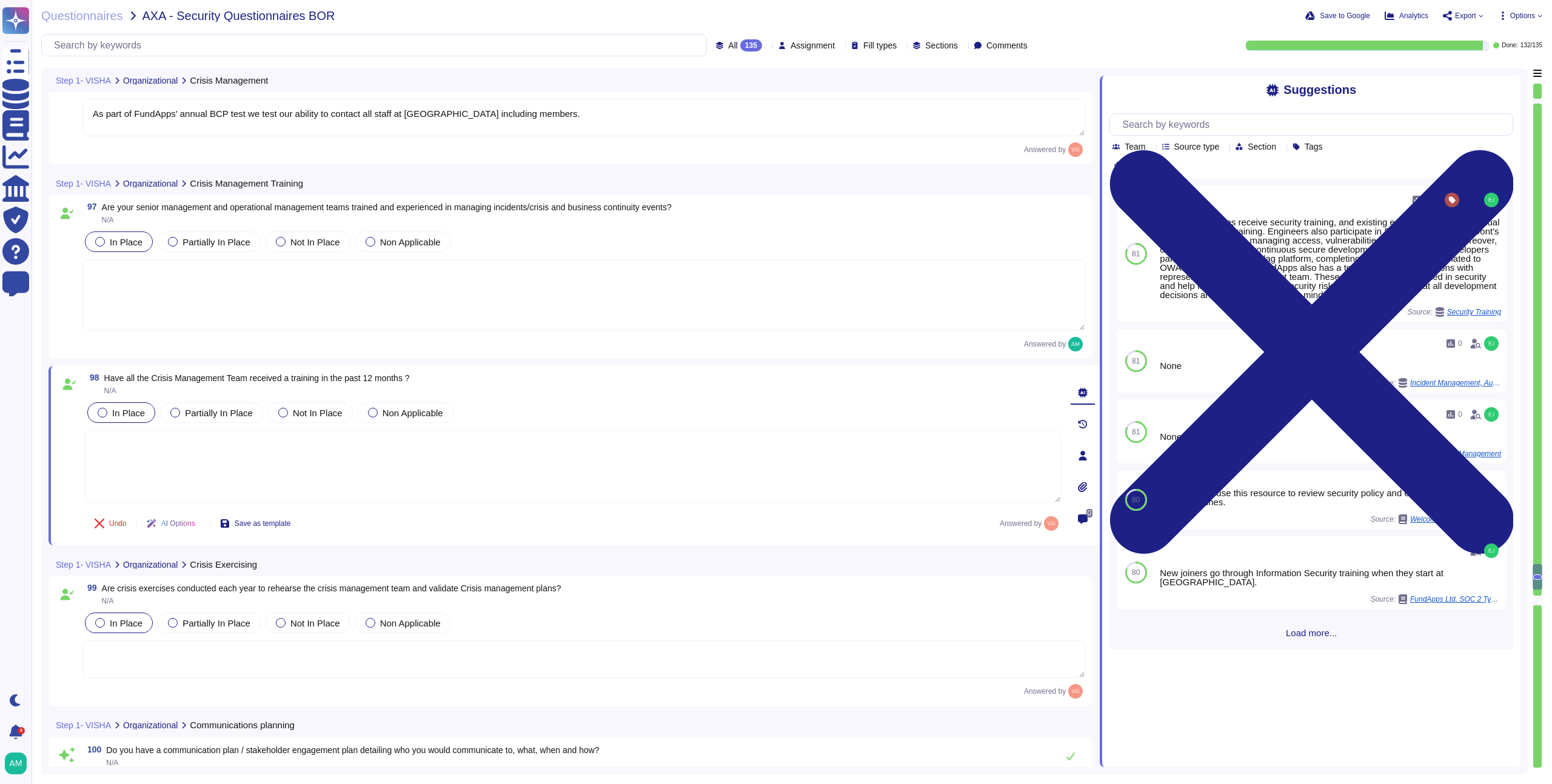
click at [1290, 637] on span "Load more..." at bounding box center [1311, 633] width 403 height 9
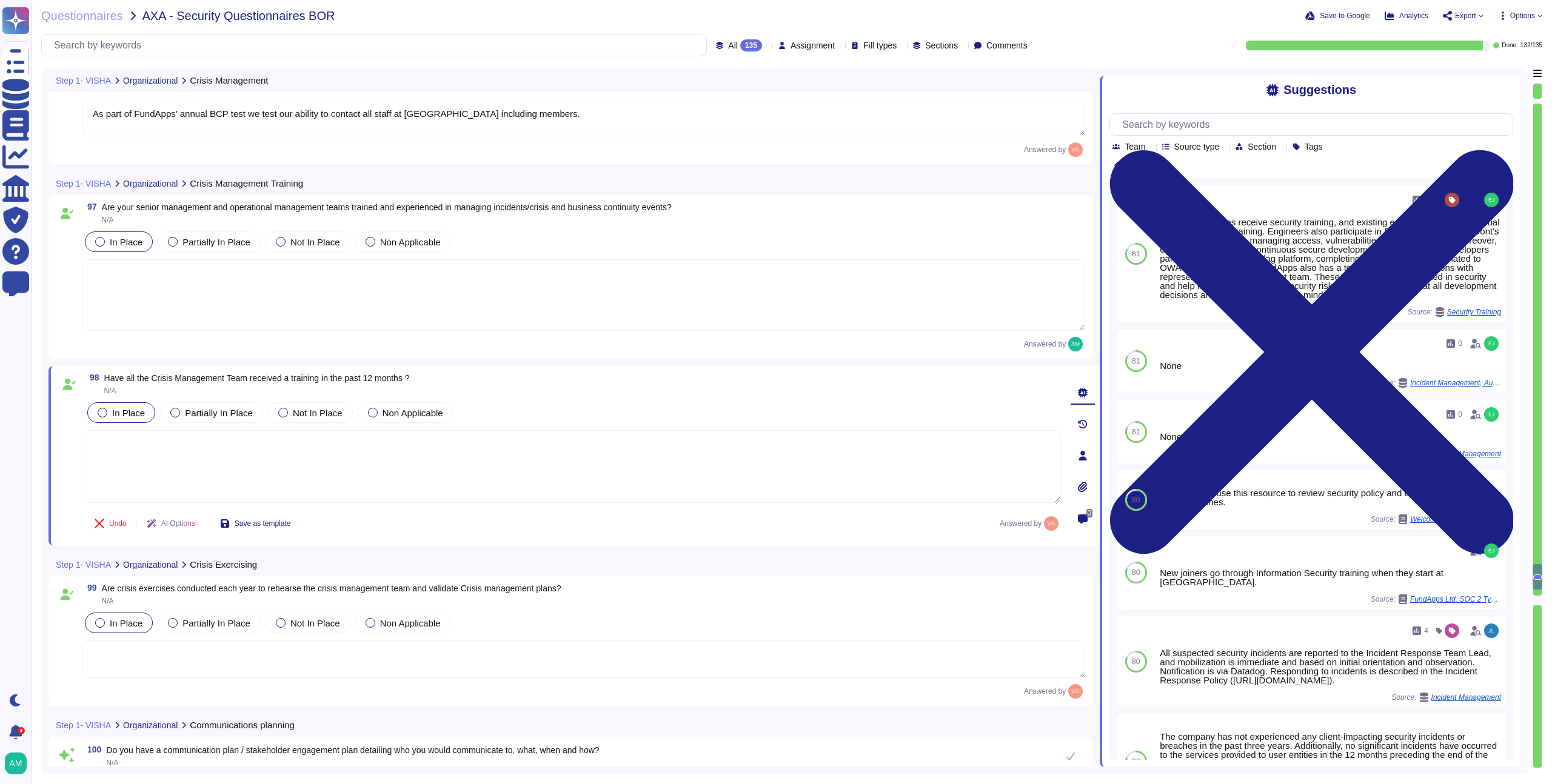
click at [486, 448] on textarea at bounding box center [572, 467] width 976 height 73
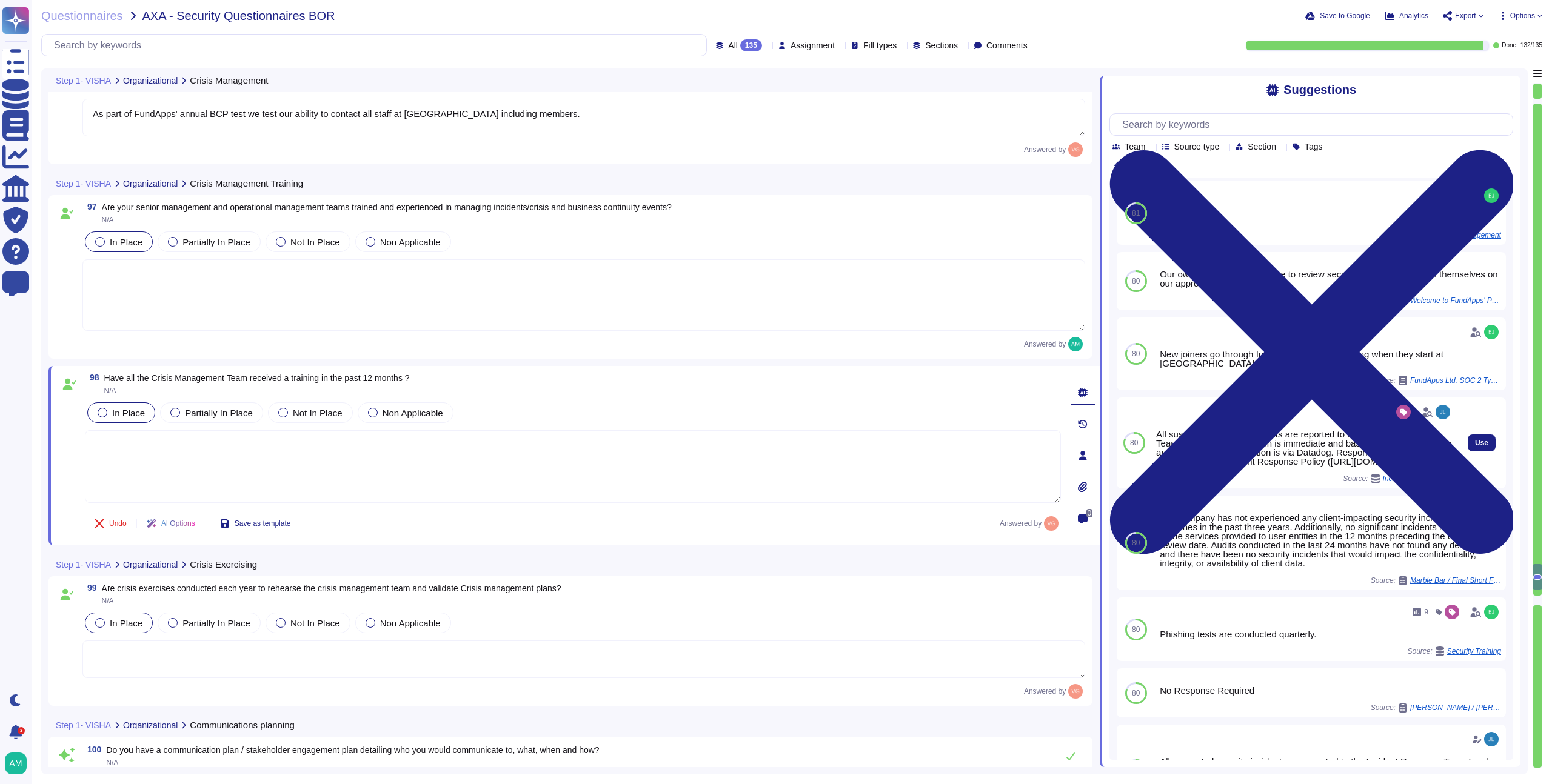
scroll to position [0, 0]
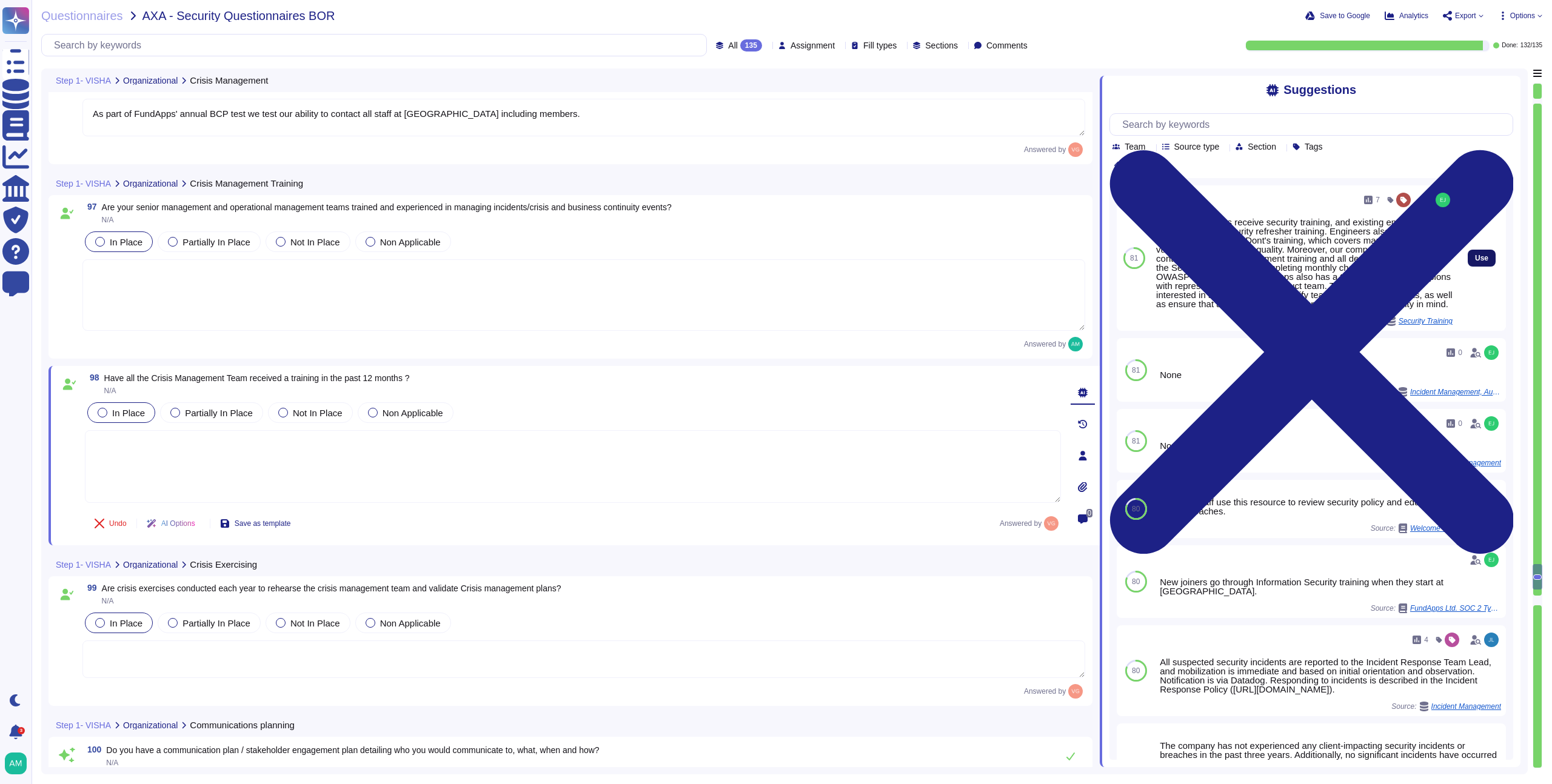
click at [1467, 267] on button "Use" at bounding box center [1481, 259] width 28 height 17
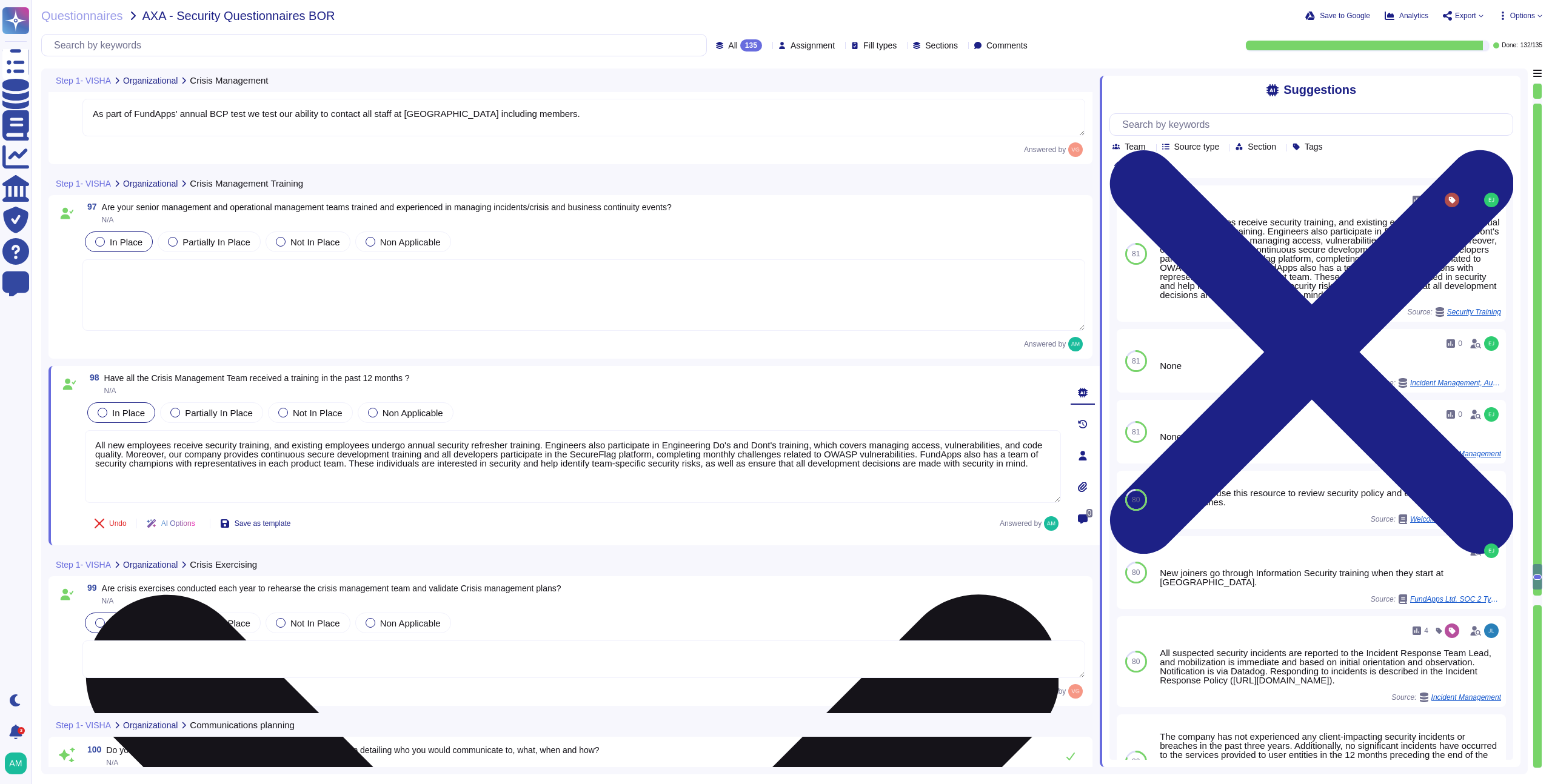
drag, startPoint x: 267, startPoint y: 463, endPoint x: 619, endPoint y: 458, distance: 352.0
click at [619, 458] on textarea "All new employees receive security training, and existing employees undergo ann…" at bounding box center [572, 467] width 976 height 73
click at [605, 472] on textarea "All new employees receive security training, and existing employees undergo ann…" at bounding box center [572, 467] width 976 height 73
drag, startPoint x: 401, startPoint y: 468, endPoint x: 402, endPoint y: 433, distance: 35.0
click at [402, 433] on textarea "All new employees receive security training, and existing employees undergo ann…" at bounding box center [572, 467] width 976 height 73
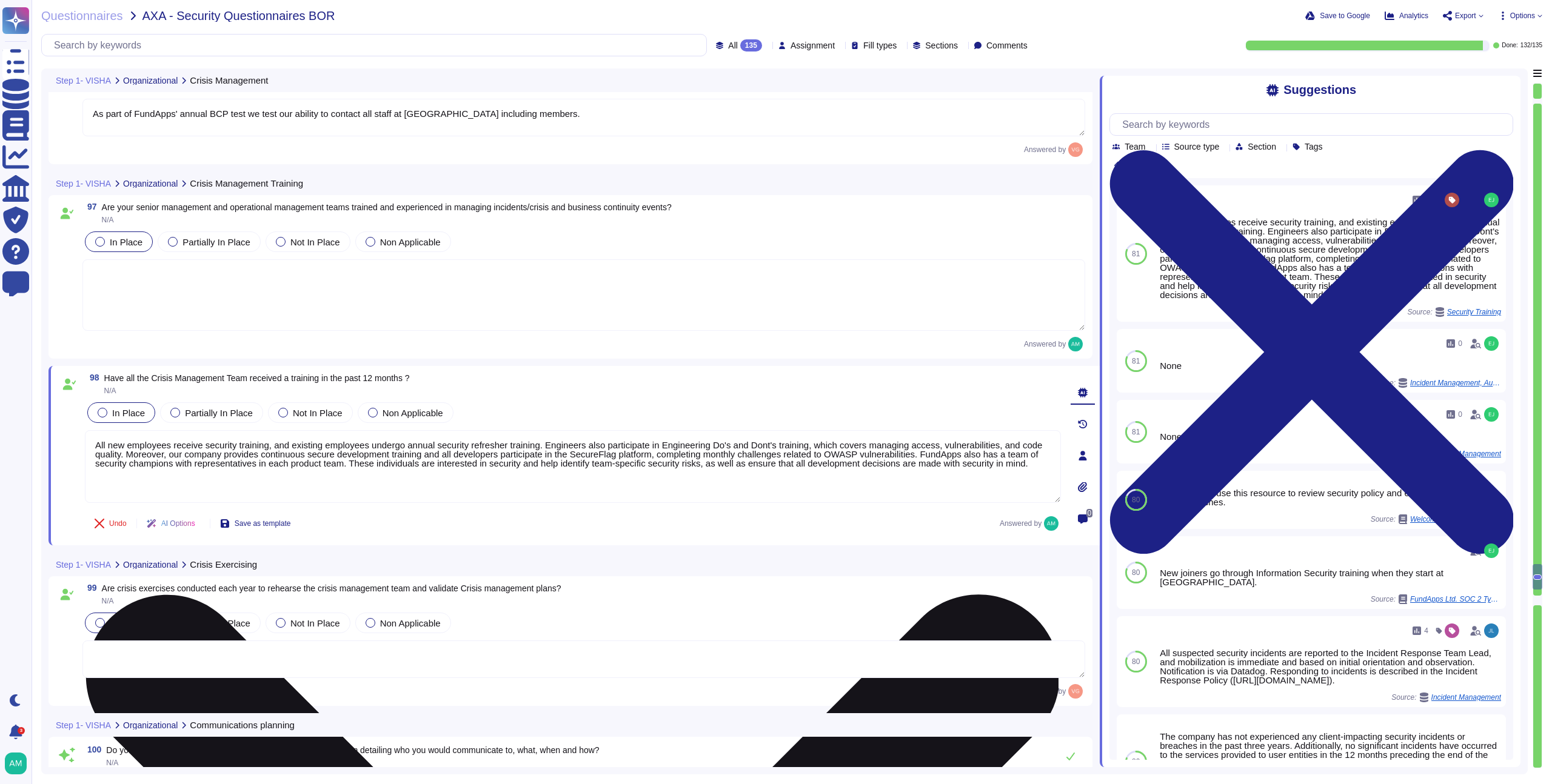
drag, startPoint x: 338, startPoint y: 478, endPoint x: 558, endPoint y: 450, distance: 221.8
click at [558, 450] on textarea "All new employees receive security training, and existing employees undergo ann…" at bounding box center [572, 467] width 976 height 73
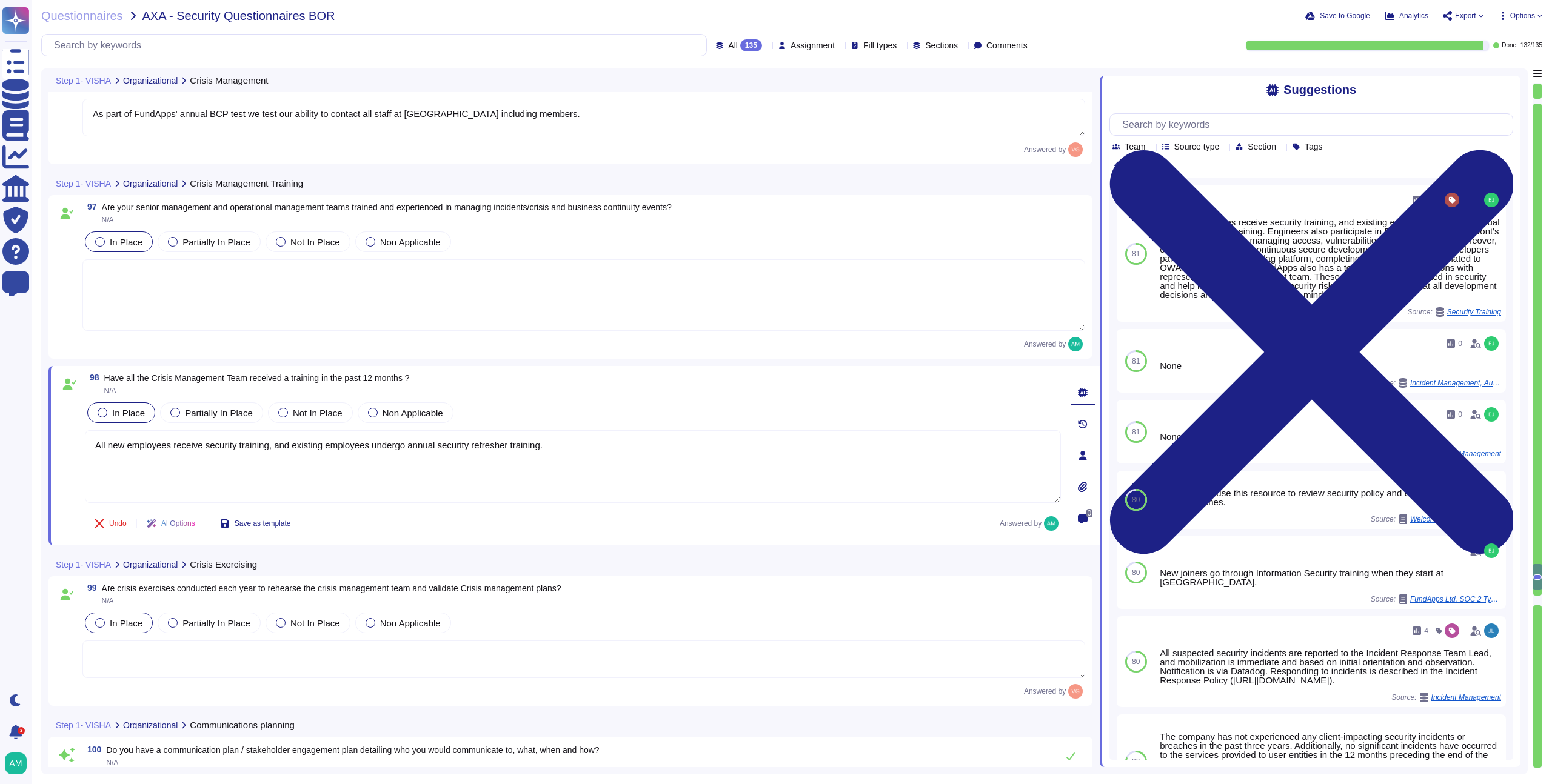
type textarea "All new employees receive security training, and existing employees undergo ann…"
click at [600, 660] on textarea at bounding box center [583, 659] width 1003 height 37
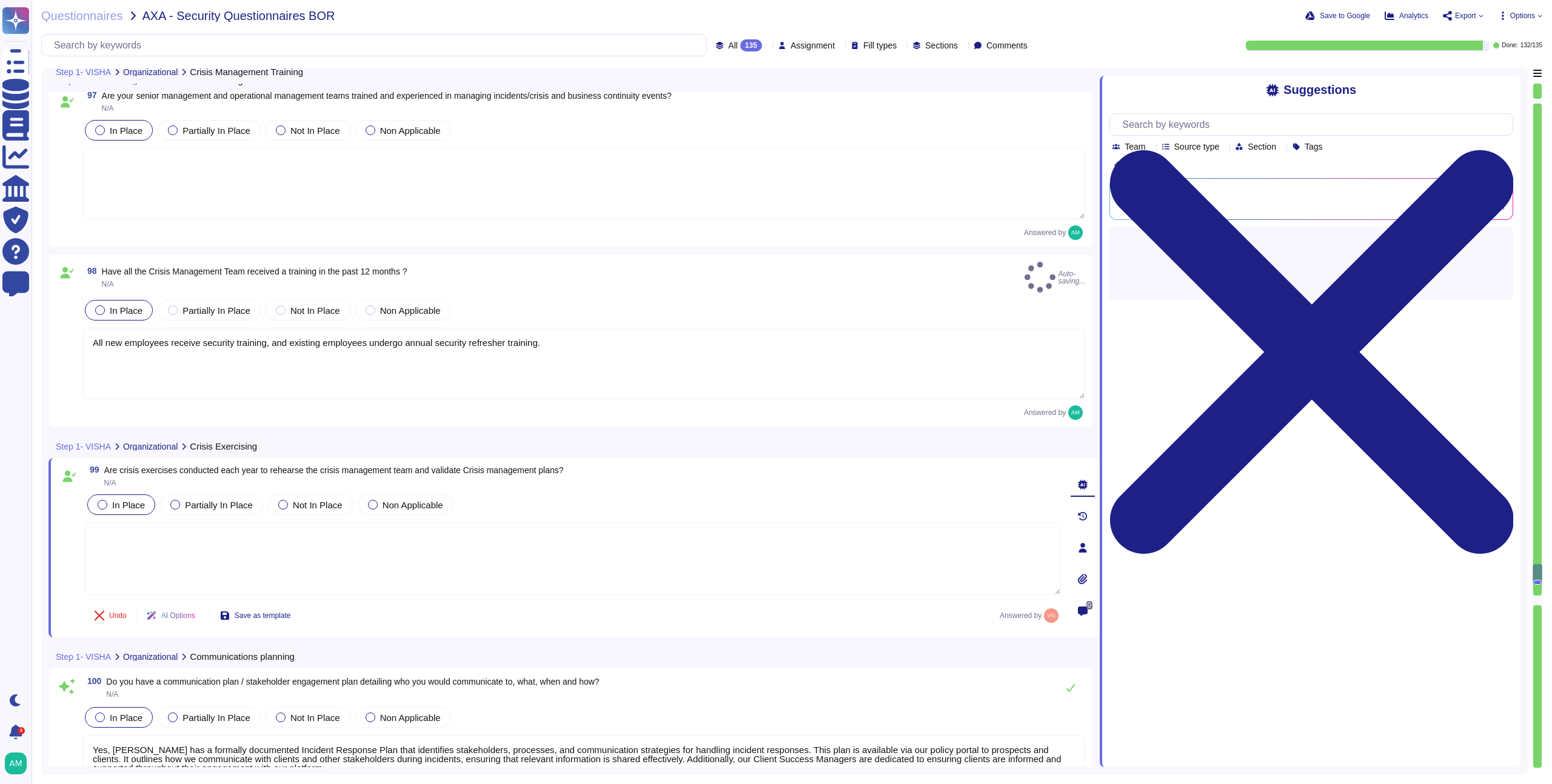
scroll to position [17507, 0]
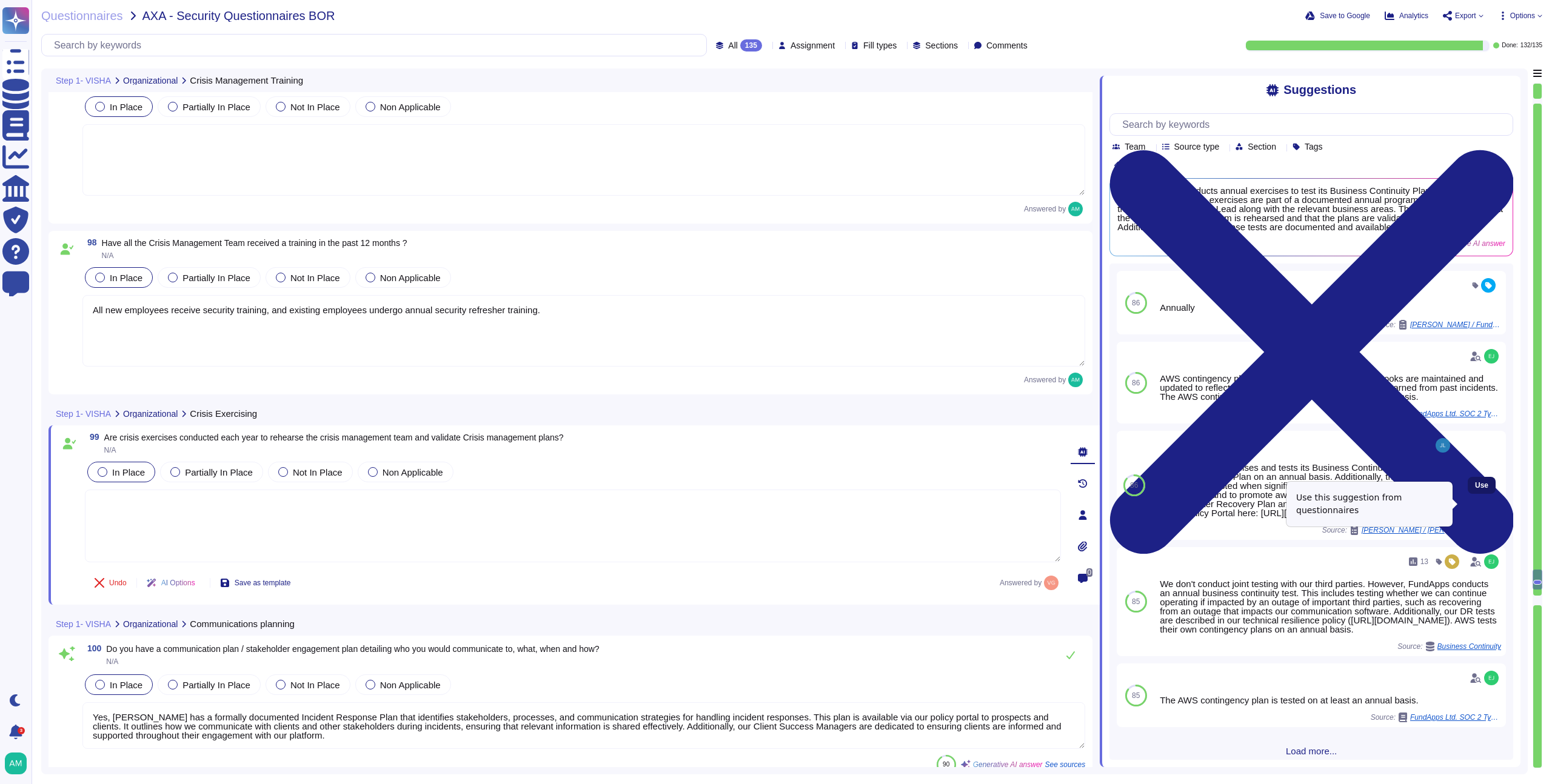
click at [1477, 489] on span "Use" at bounding box center [1482, 485] width 14 height 8
type textarea "Yes, FundApps exercises and tests its Business Continuity Plan and Disaster Rec…"
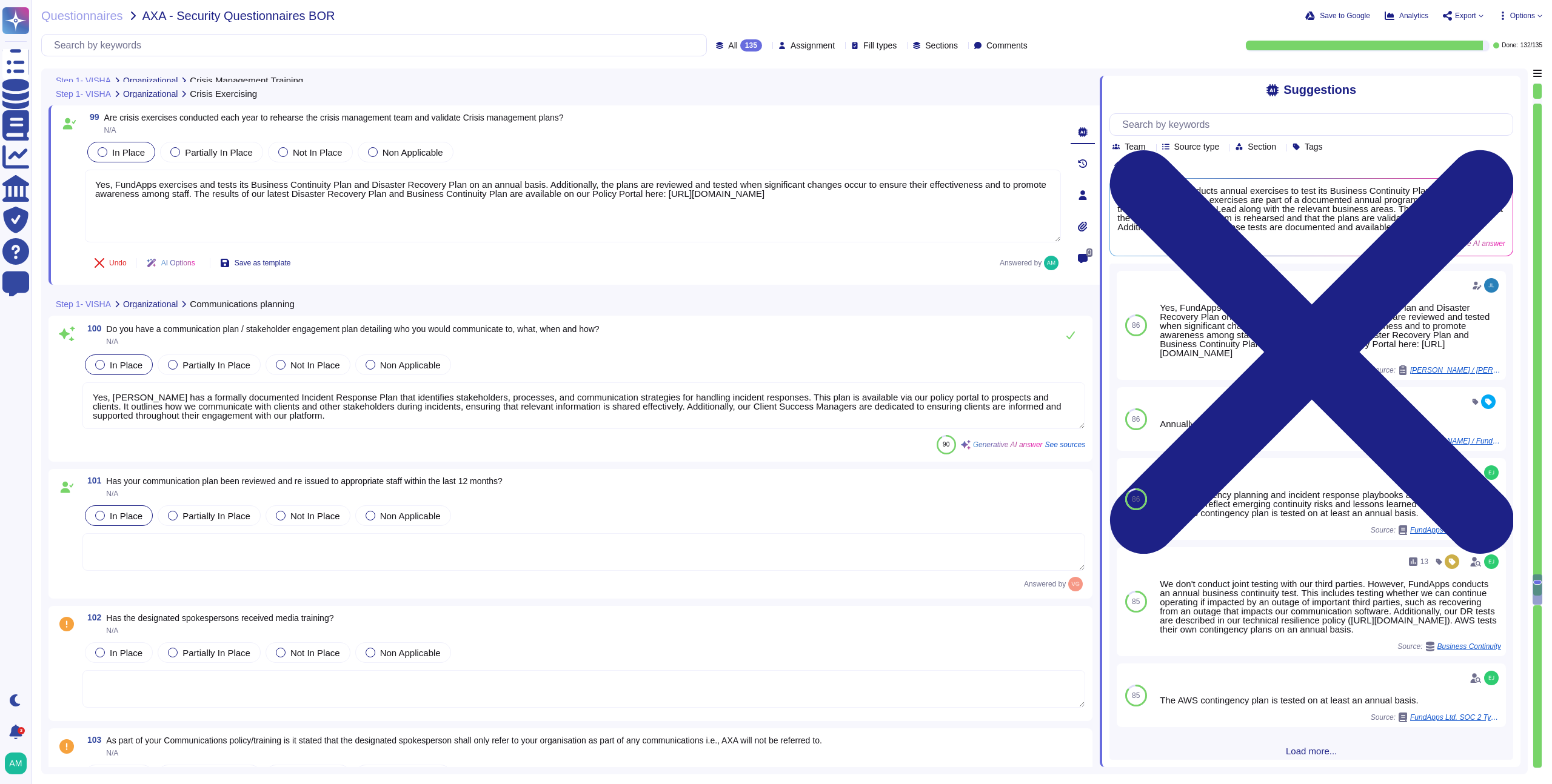
scroll to position [17830, 0]
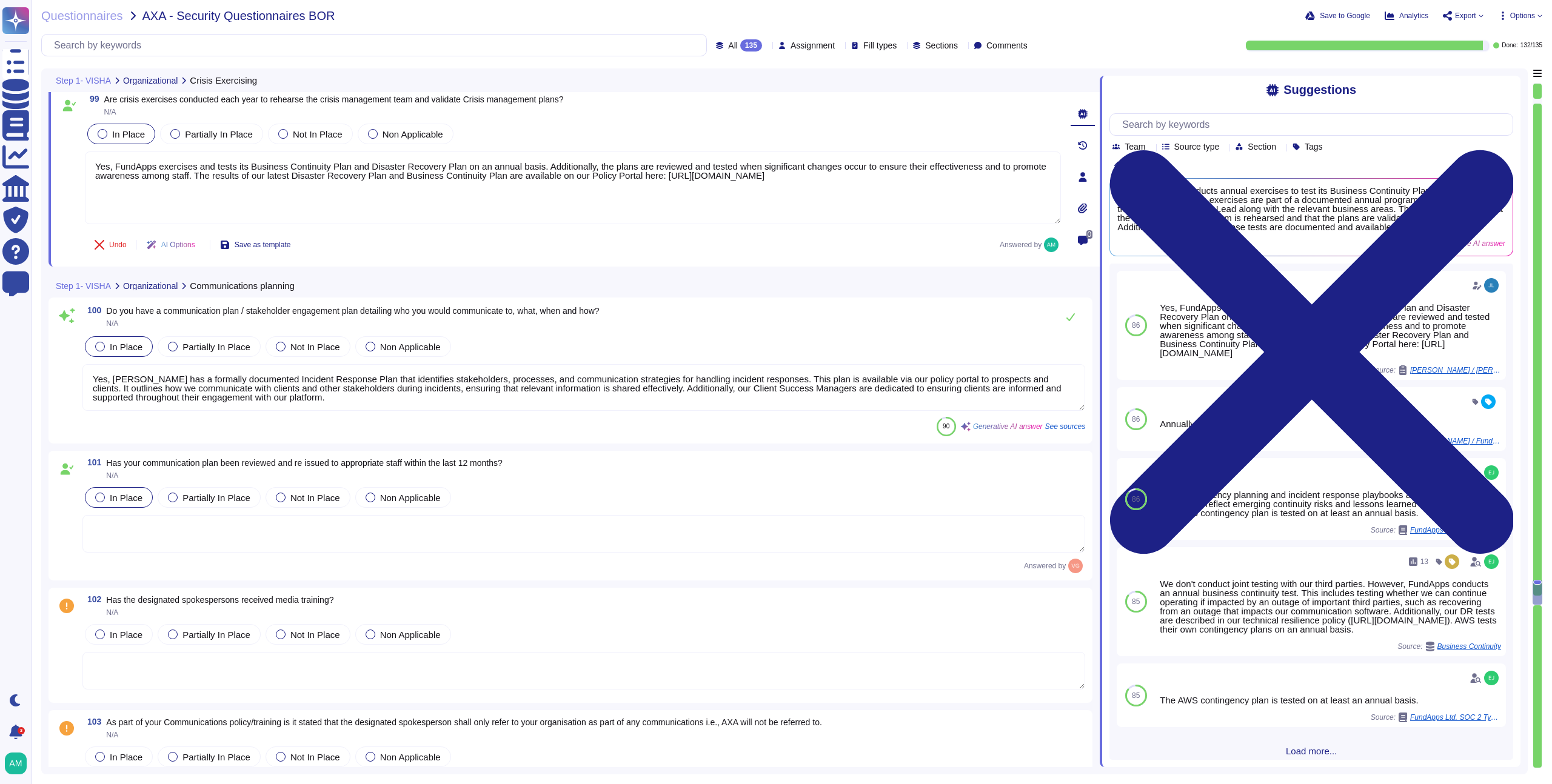
click at [446, 374] on textarea "Yes, [PERSON_NAME] has a formally documented Incident Response Plan that identi…" at bounding box center [583, 387] width 1003 height 47
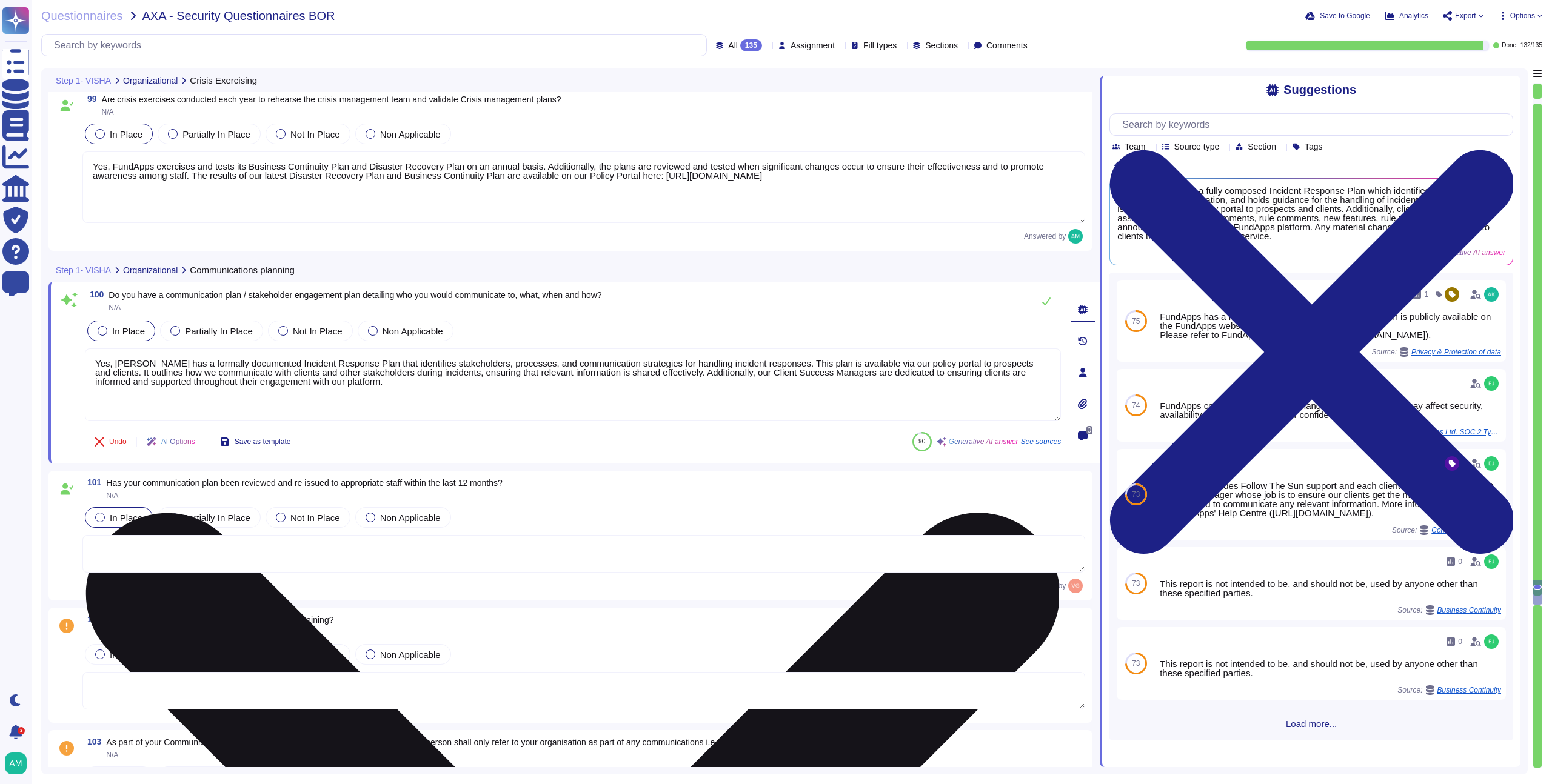
click at [484, 377] on textarea "Yes, [PERSON_NAME] has a formally documented Incident Response Plan that identi…" at bounding box center [572, 385] width 976 height 73
drag, startPoint x: 490, startPoint y: 386, endPoint x: 810, endPoint y: 364, distance: 320.8
click at [810, 364] on textarea "Yes, [PERSON_NAME] has a formally documented Incident Response Plan that identi…" at bounding box center [572, 385] width 976 height 73
click at [598, 405] on textarea "Yes, [PERSON_NAME] has a formally documented Incident Response Plan that identi…" at bounding box center [572, 385] width 976 height 73
drag, startPoint x: 798, startPoint y: 386, endPoint x: 804, endPoint y: 365, distance: 21.8
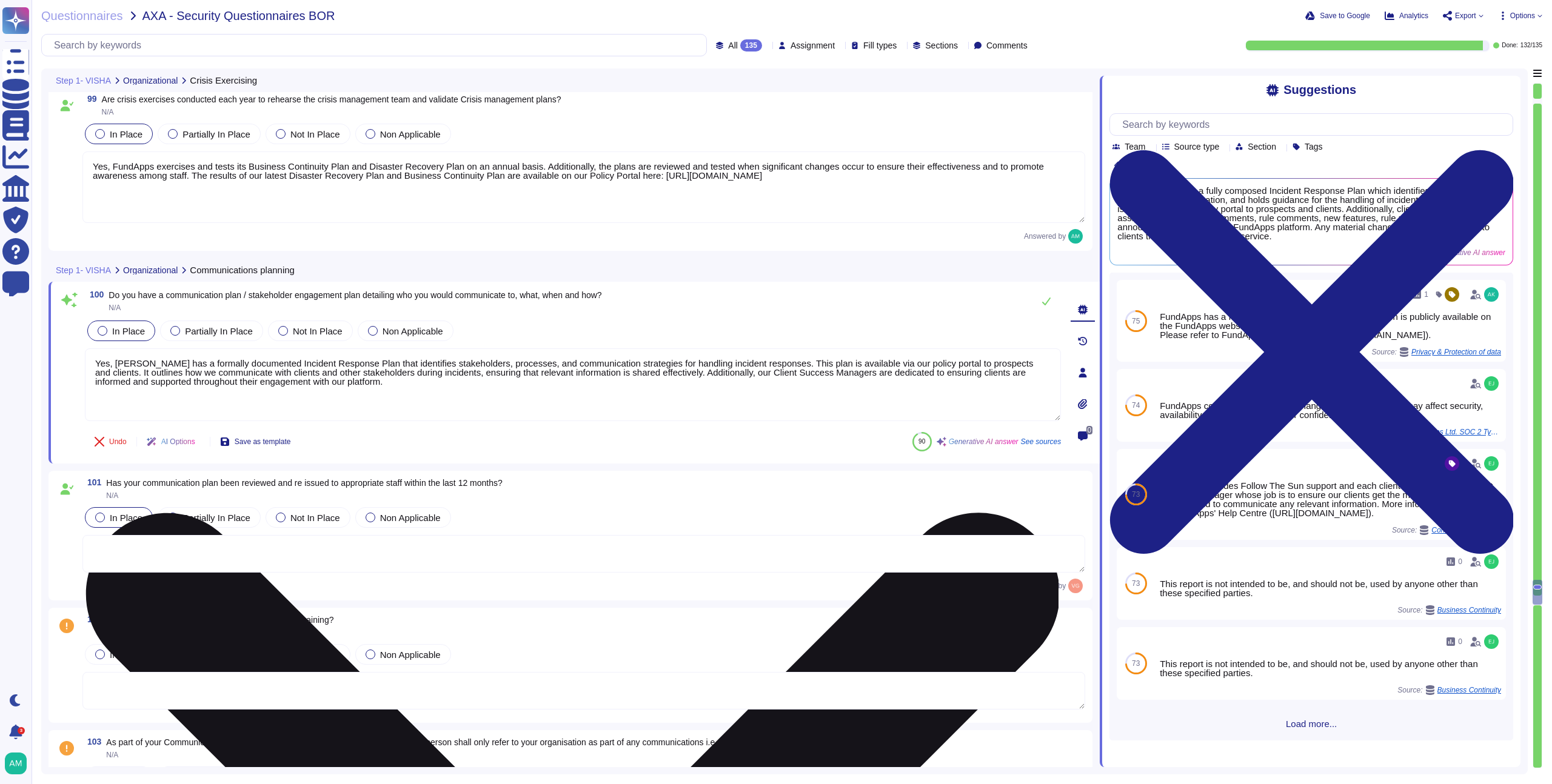
click at [804, 365] on textarea "Yes, [PERSON_NAME] has a formally documented Incident Response Plan that identi…" at bounding box center [572, 385] width 976 height 73
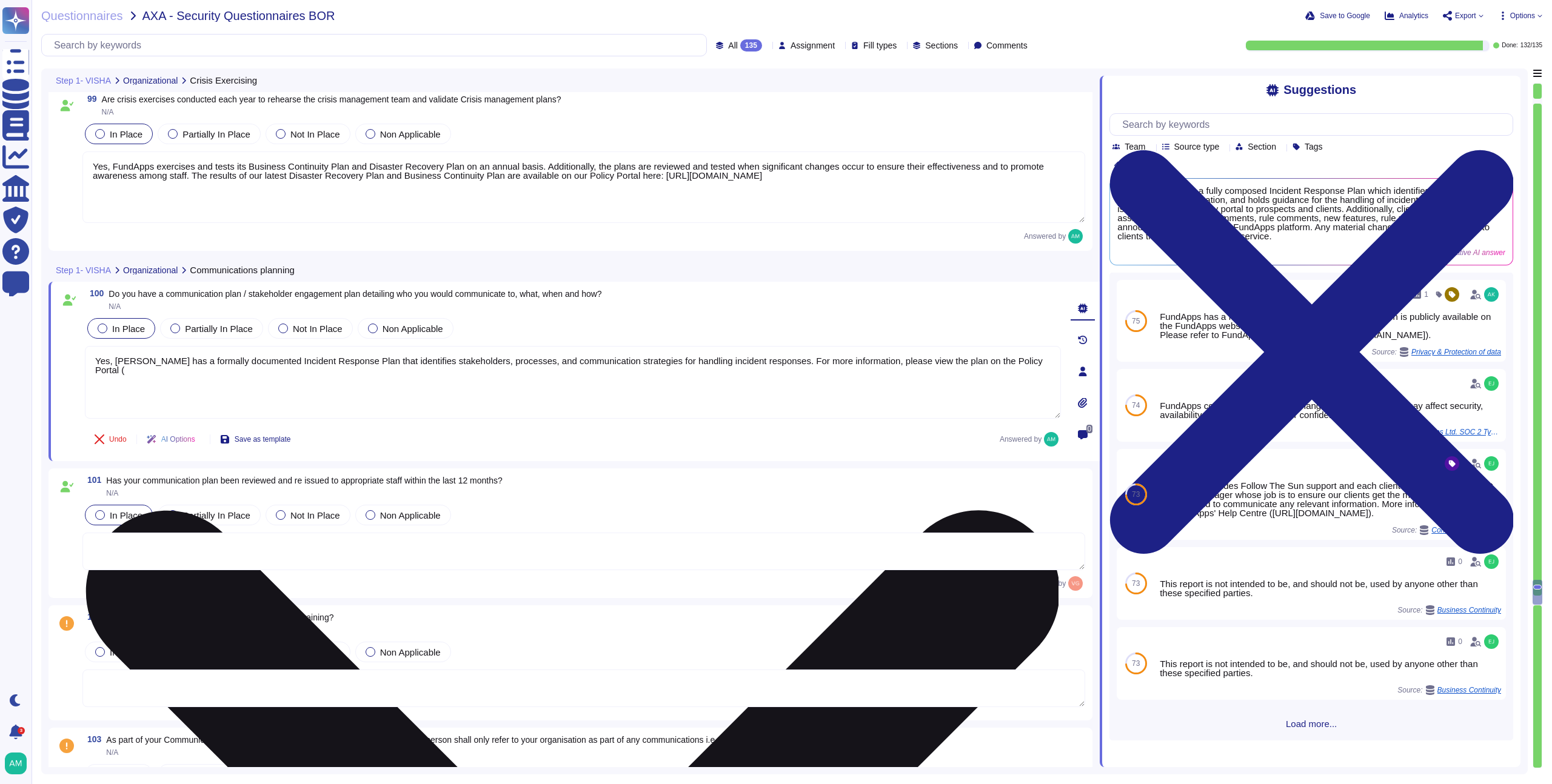
click at [450, 375] on textarea "Yes, [PERSON_NAME] has a formally documented Incident Response Plan that identi…" at bounding box center [572, 382] width 976 height 73
paste textarea "[URL][DOMAIN_NAME]"
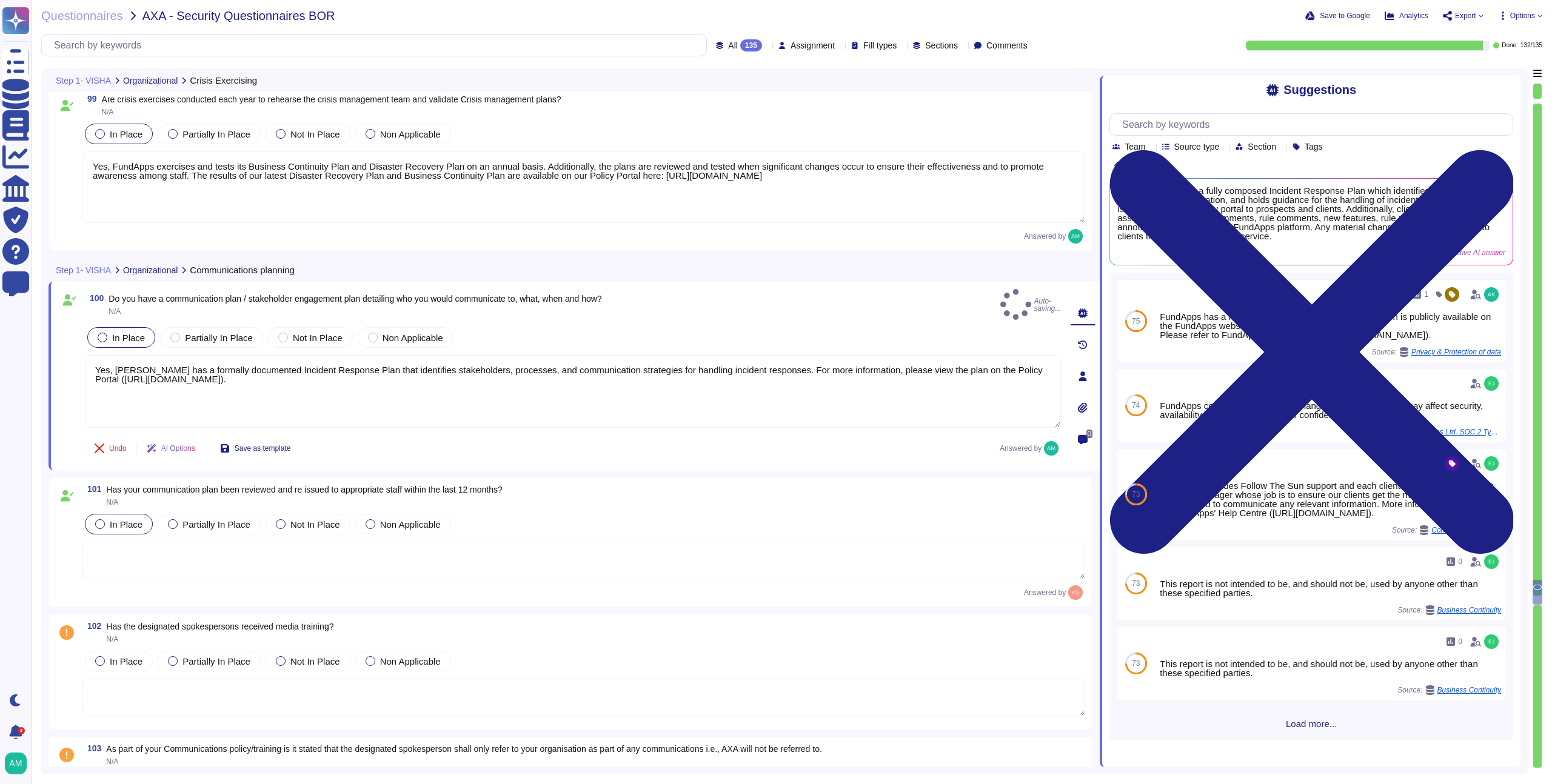
click at [654, 543] on textarea at bounding box center [583, 560] width 1003 height 37
type textarea "Yes, [PERSON_NAME] has a formally documented Incident Response Plan that identi…"
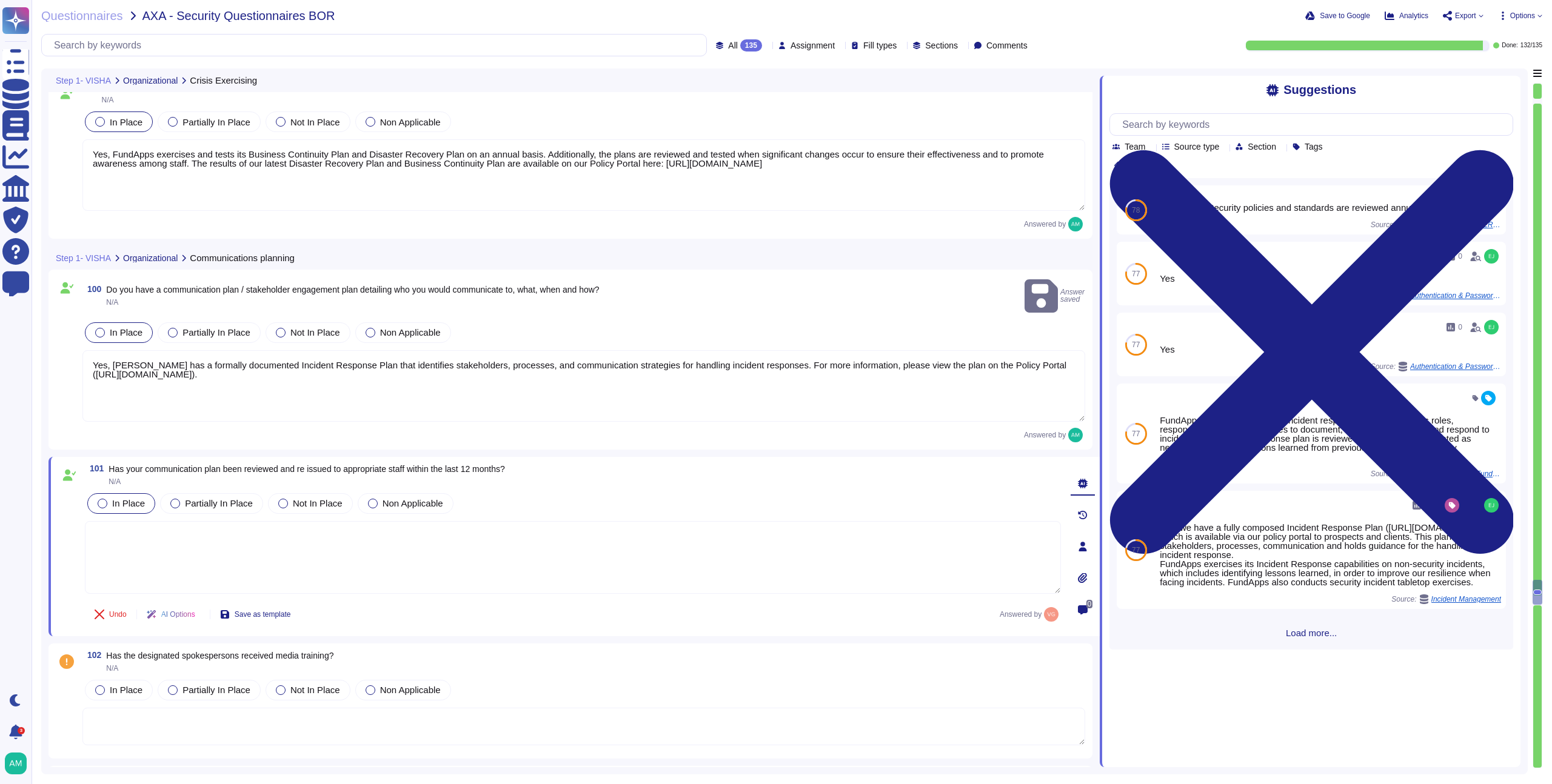
scroll to position [17850, 0]
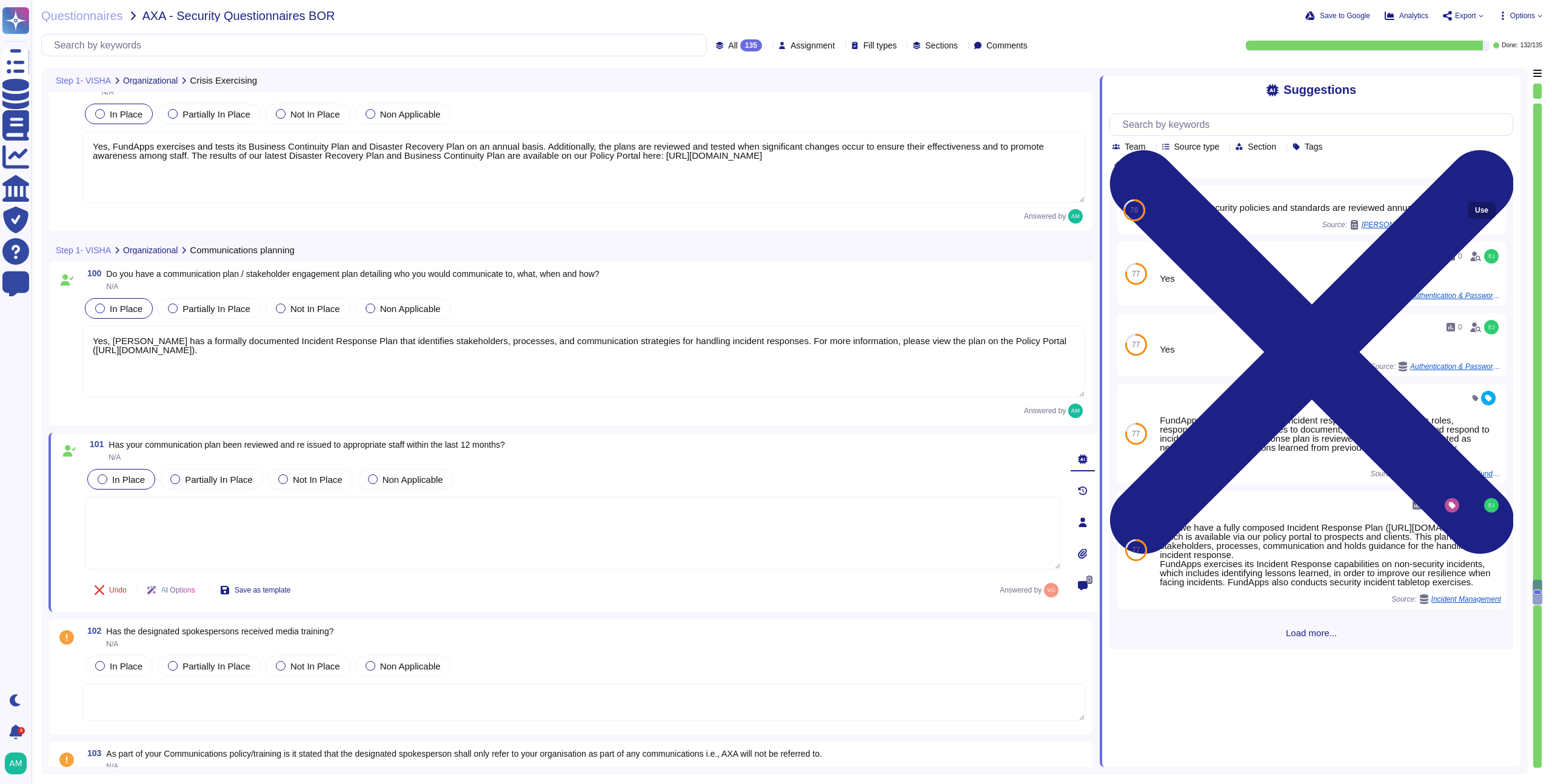
click at [1475, 208] on span "Use" at bounding box center [1482, 210] width 14 height 8
type textarea "Information Security policies and standards are reviewed annually."
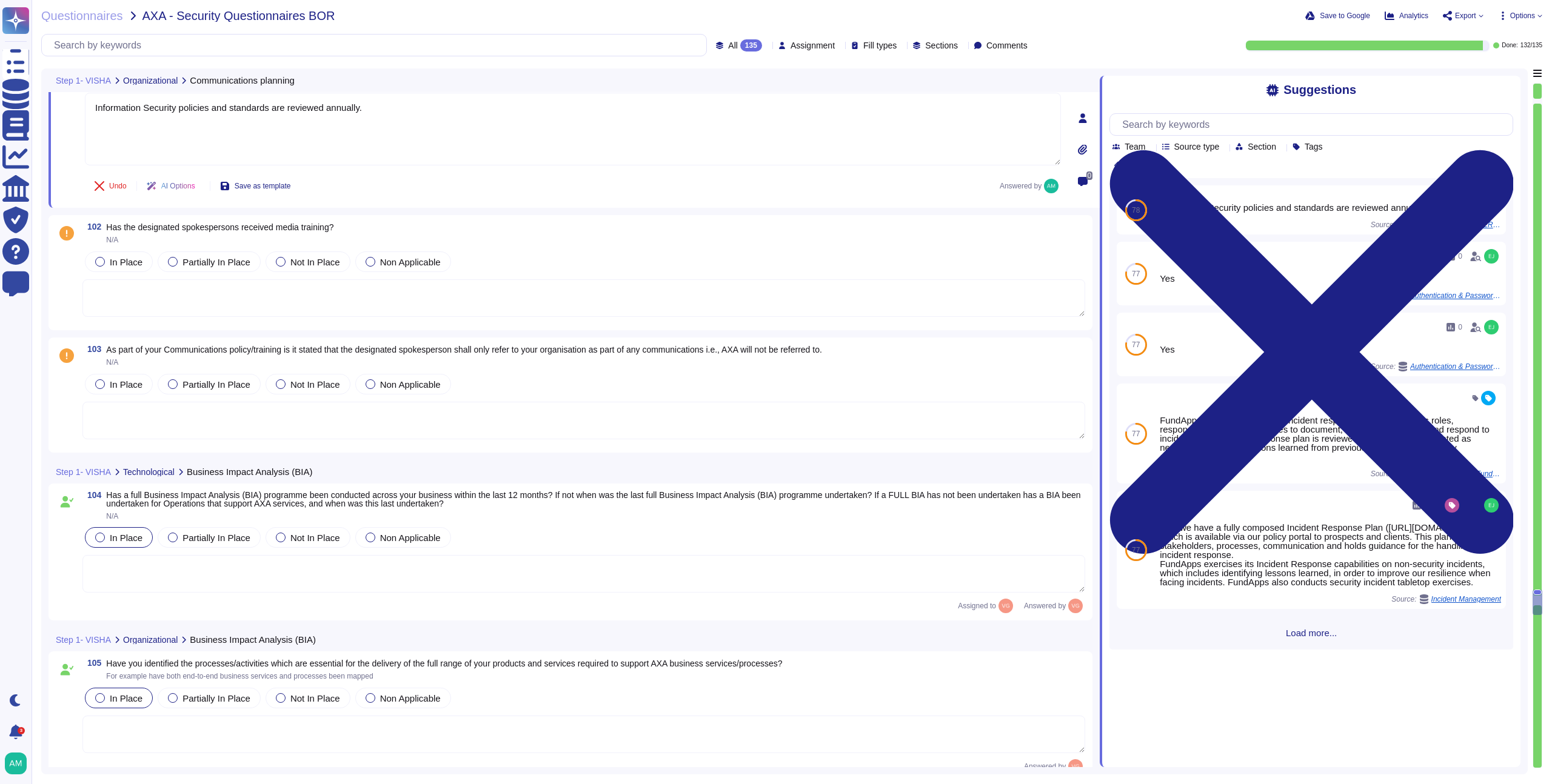
scroll to position [18248, 0]
click at [213, 288] on textarea at bounding box center [583, 297] width 1003 height 37
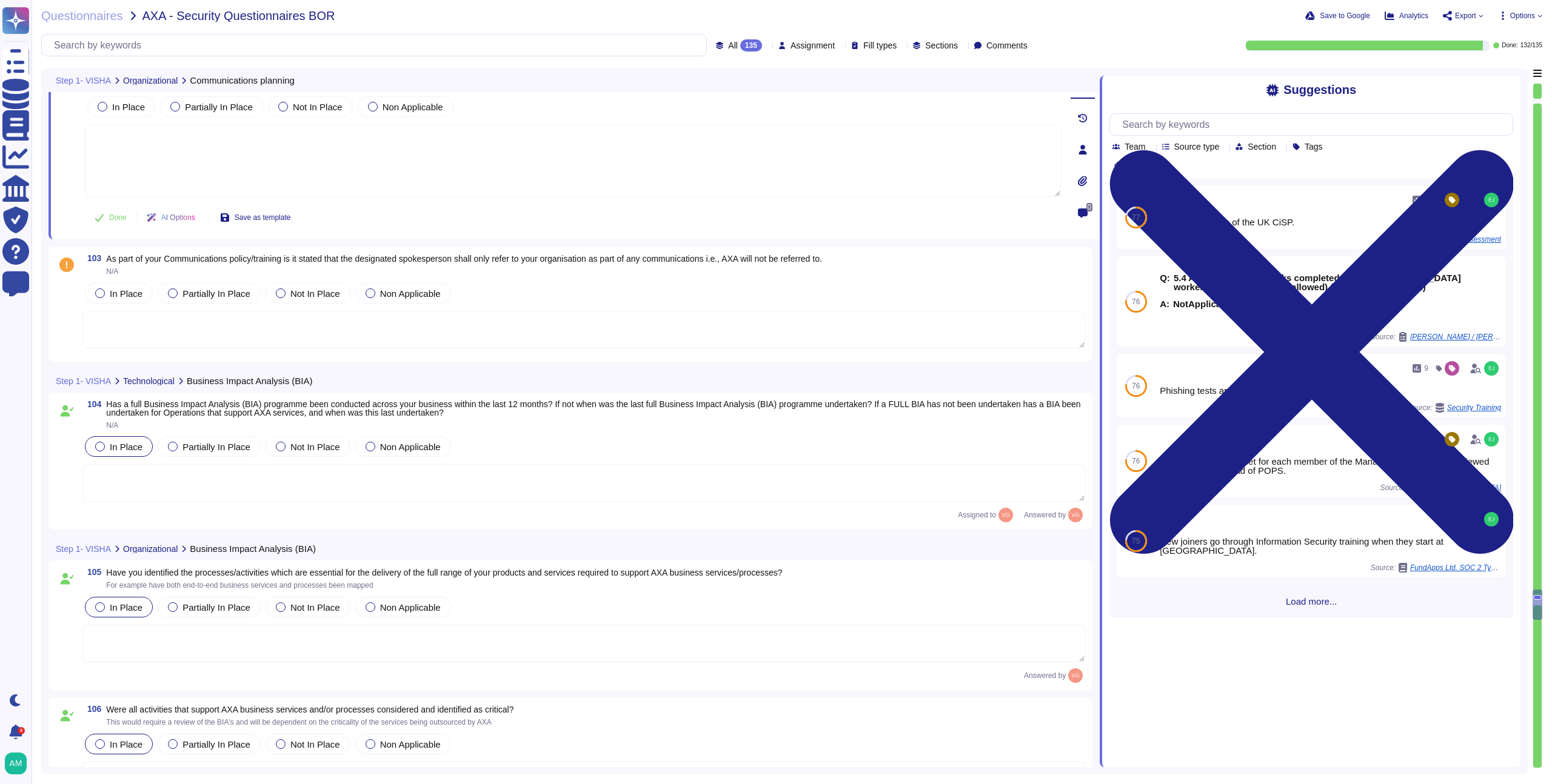
type textarea "FundApps's Business Continuity Management (BCM) plans address various impacts o…"
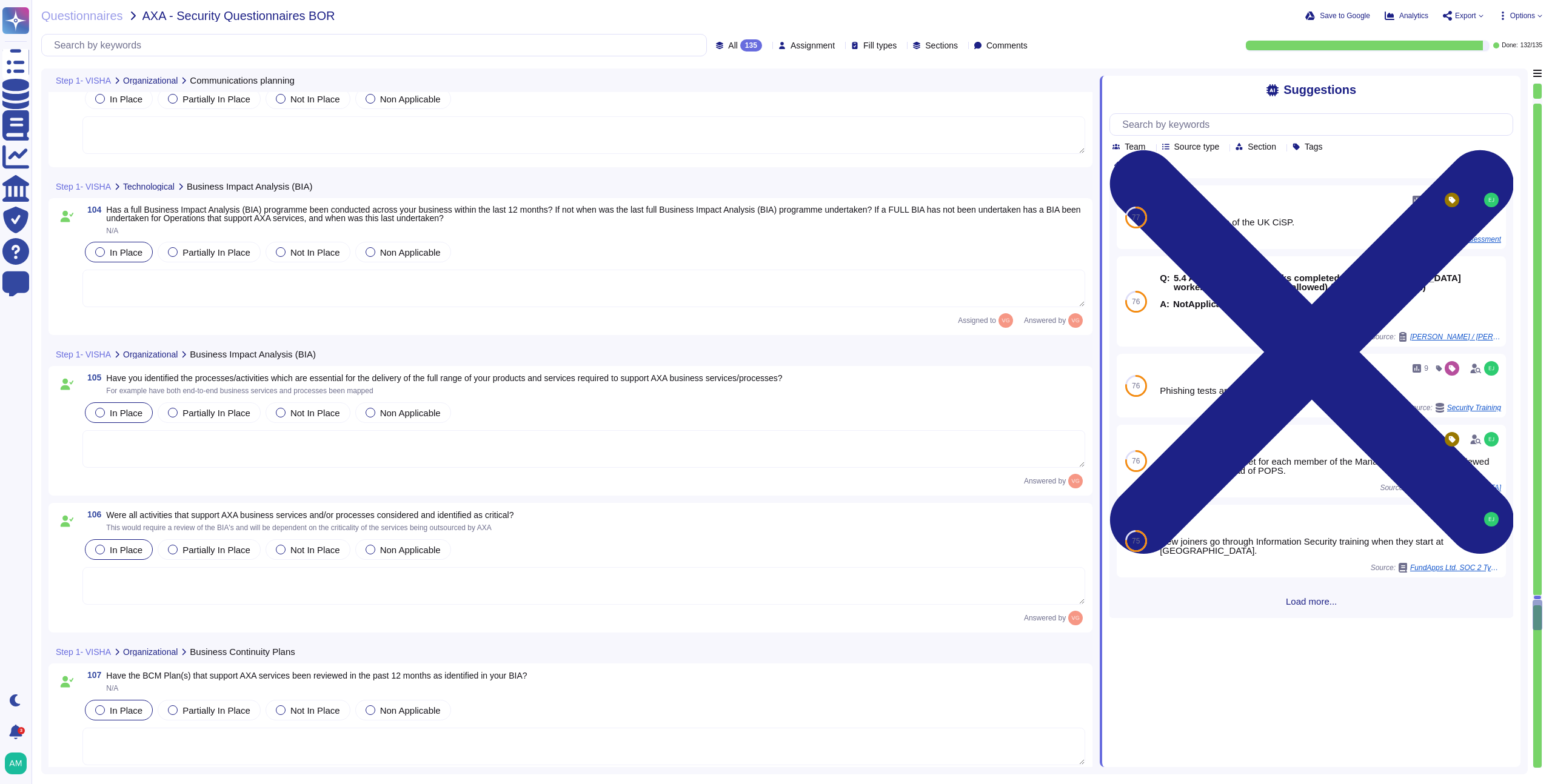
type textarea "Please refer to our Business Continuity Policy ([URL][DOMAIN_NAME])."
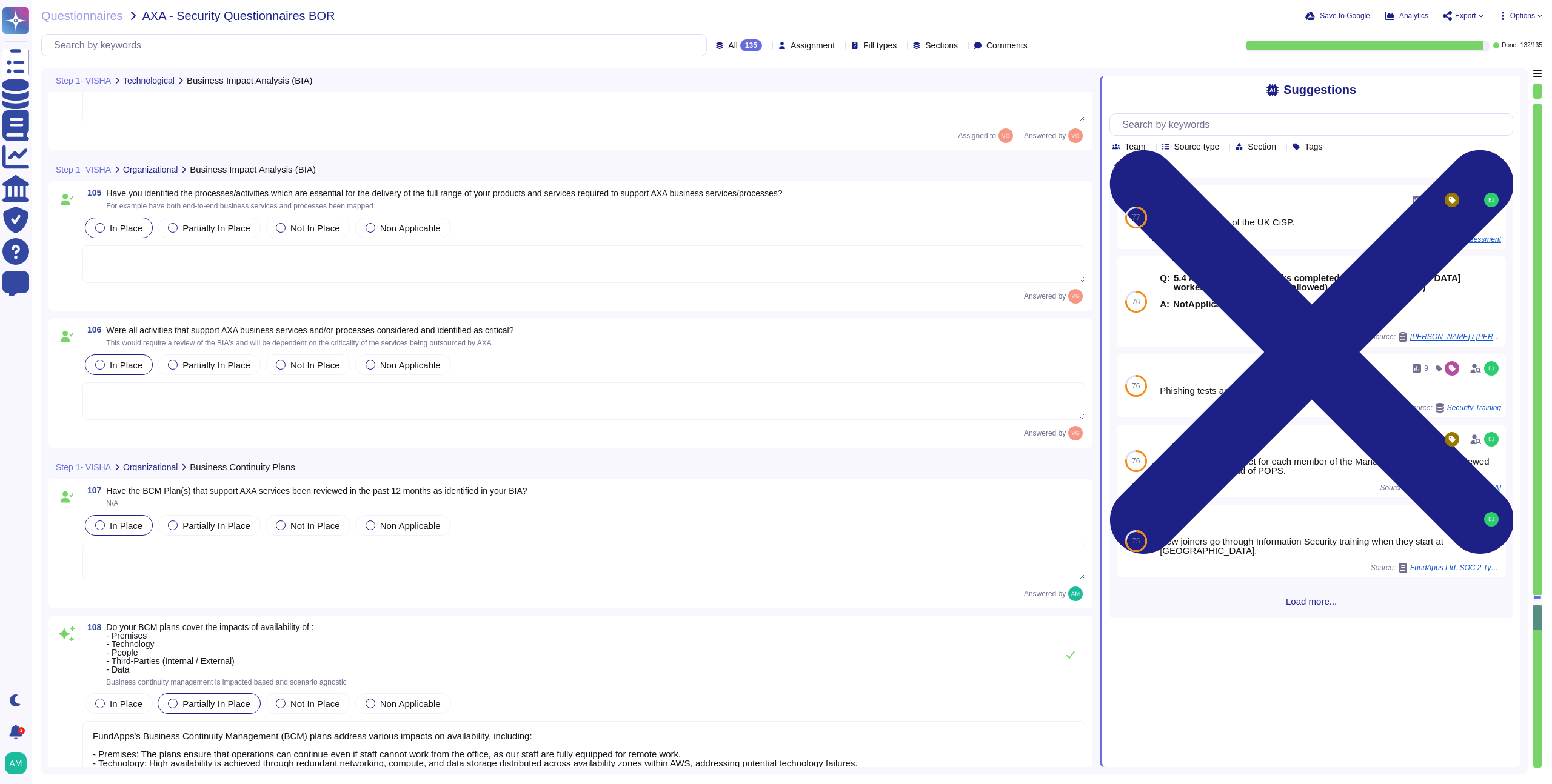
type textarea "Yes, within our Business Continuity plans, key tasks and activities for both St…"
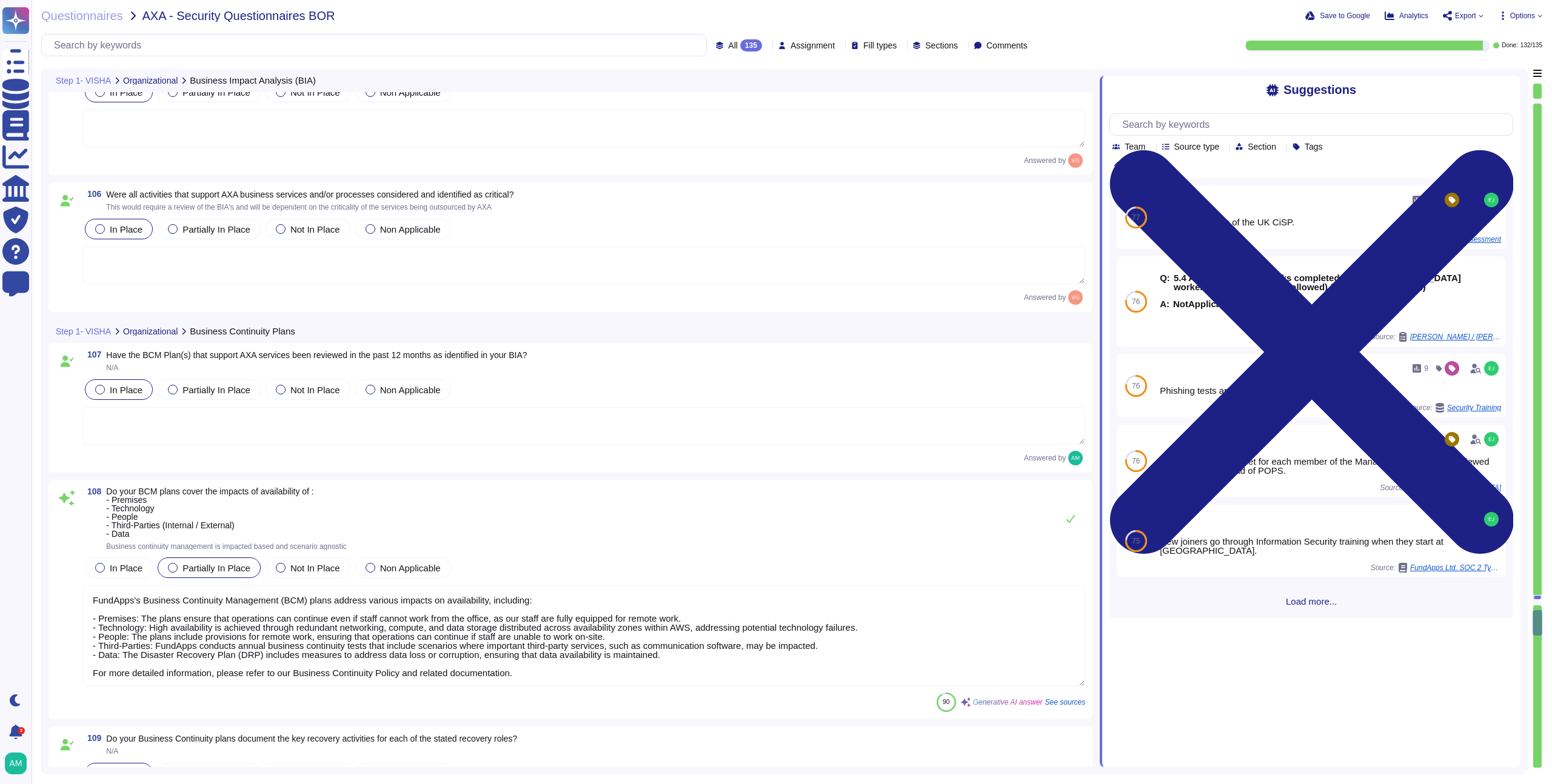
type textarea "Yes, FundApps's Business Continuity Plan includes a Recovery Time Objective (RT…"
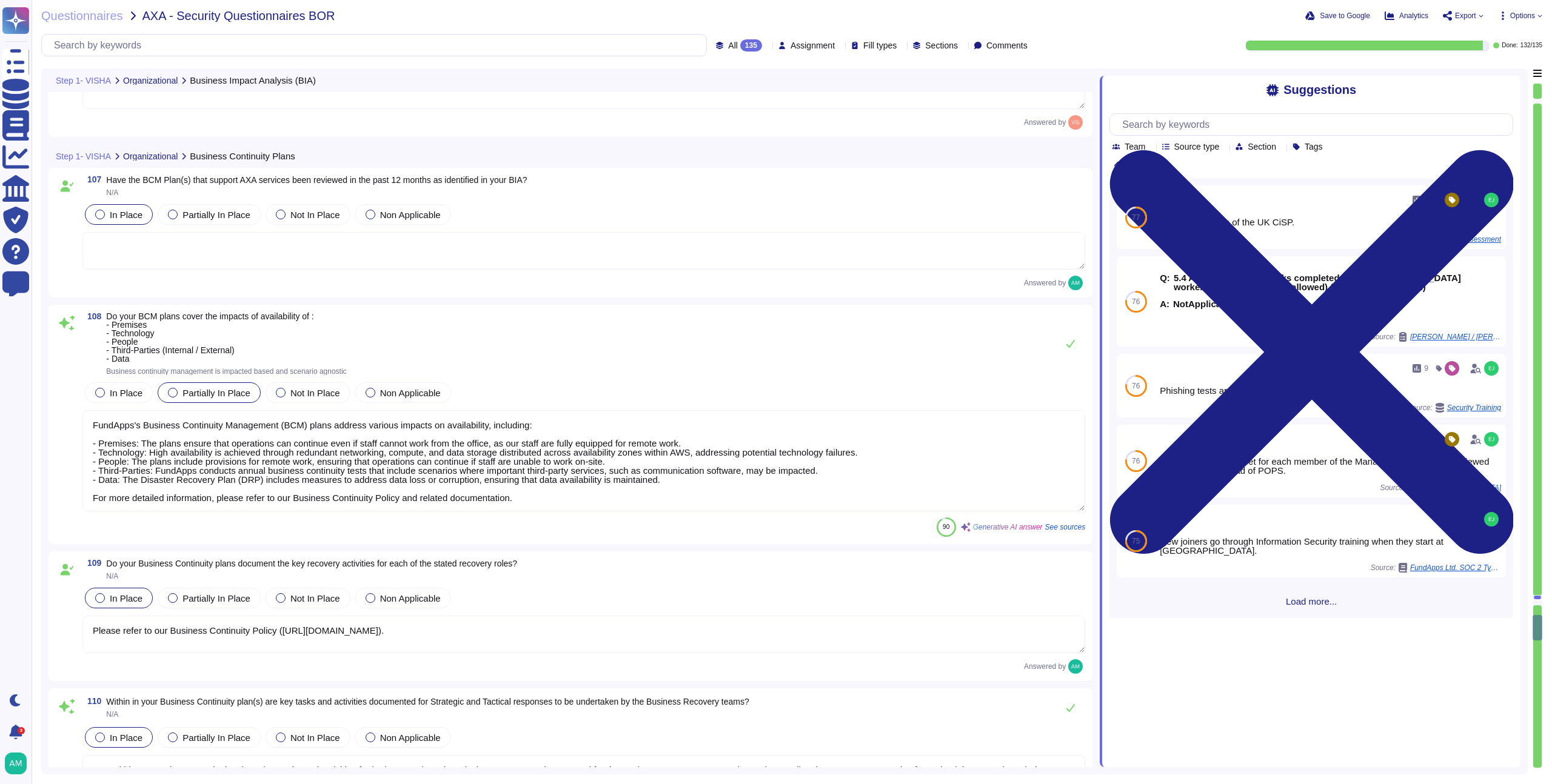
type textarea "FundApps has a comprehensive Business Continuity Plan that outlines strategies …"
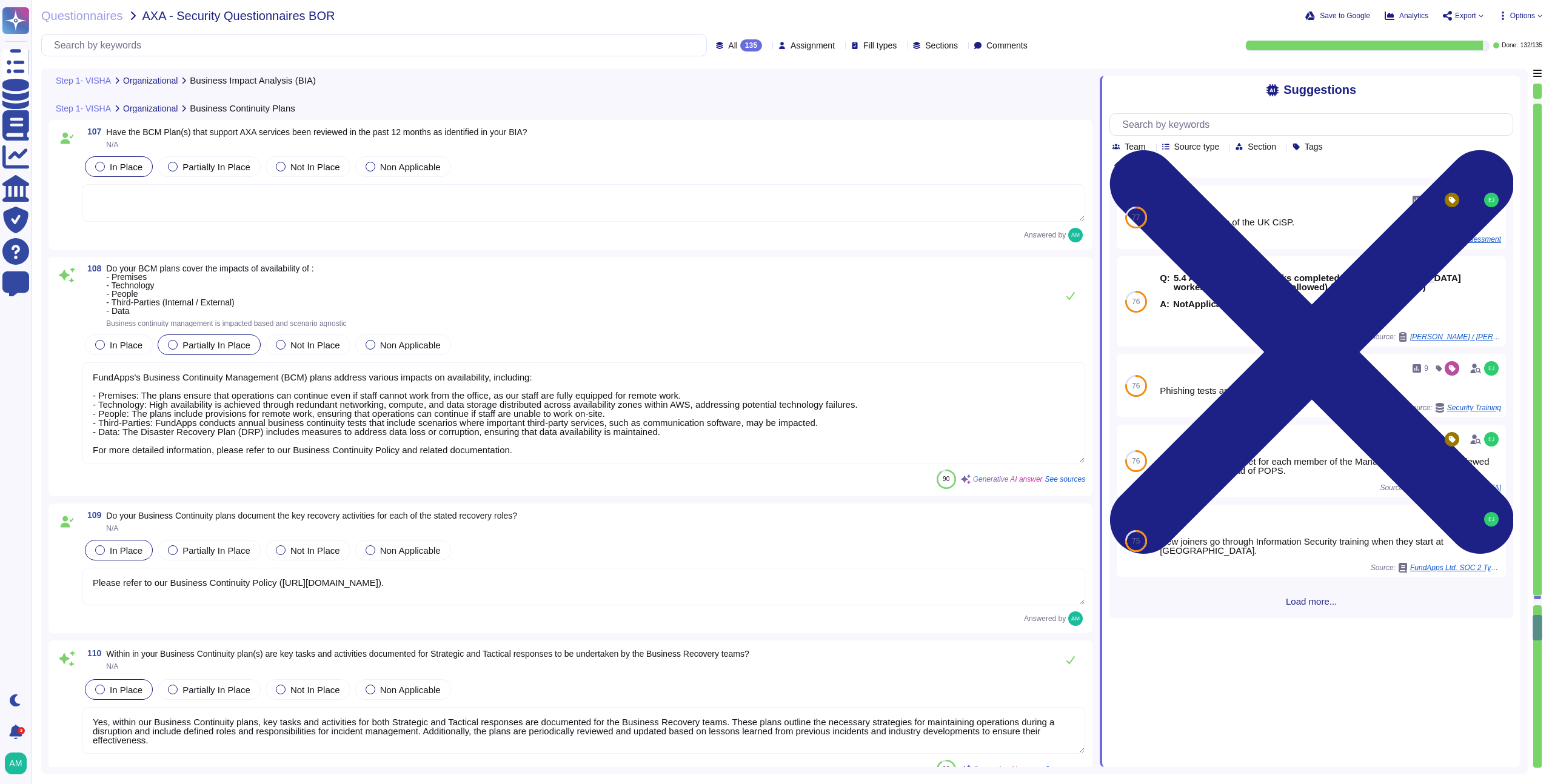
scroll to position [19090, 0]
click at [871, 380] on textarea "FundApps's Business Continuity Management (BCM) plans address various impacts o…" at bounding box center [583, 411] width 1003 height 101
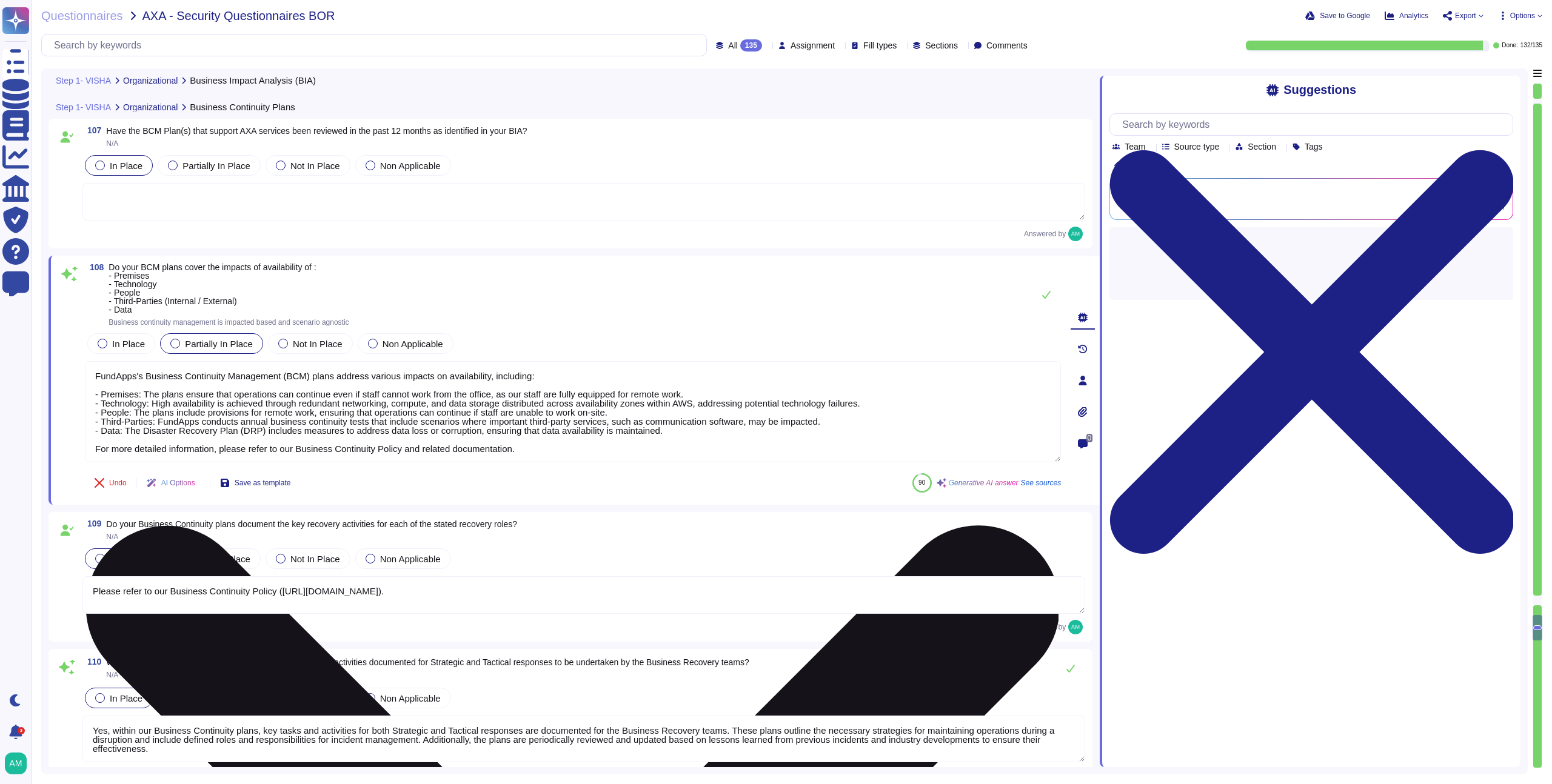
scroll to position [1, 0]
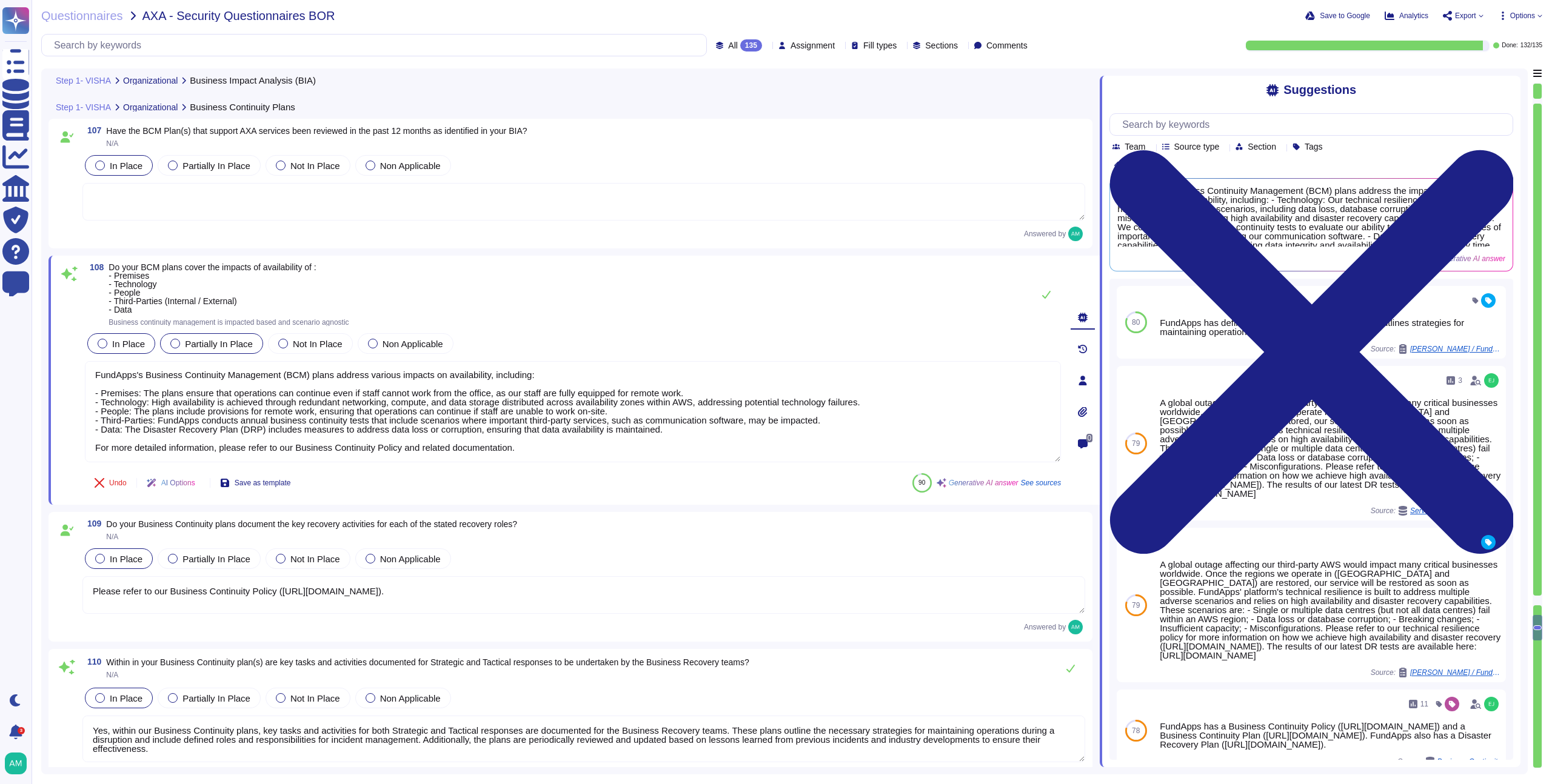
click at [101, 339] on div at bounding box center [102, 343] width 9 height 9
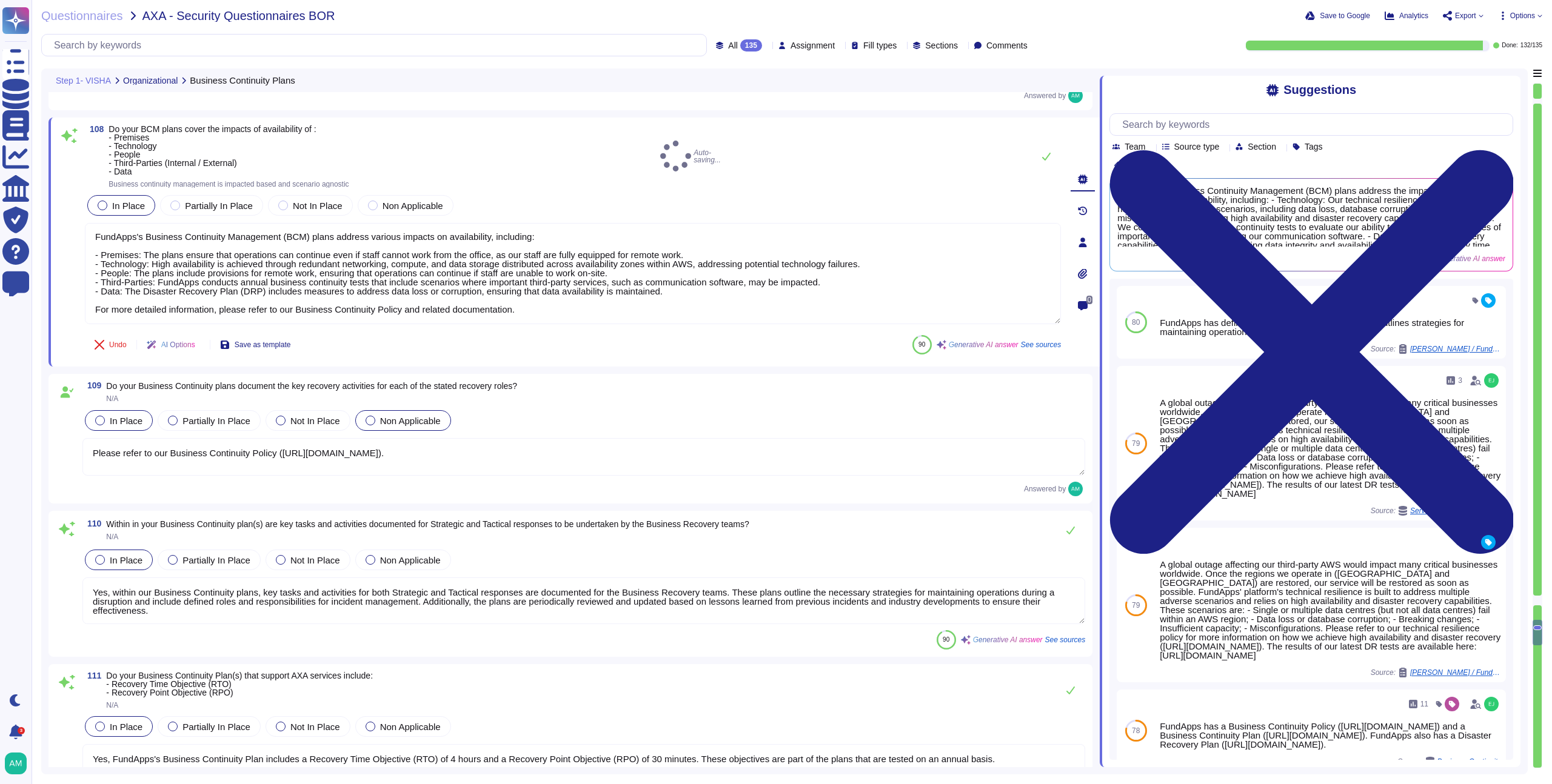
scroll to position [19218, 0]
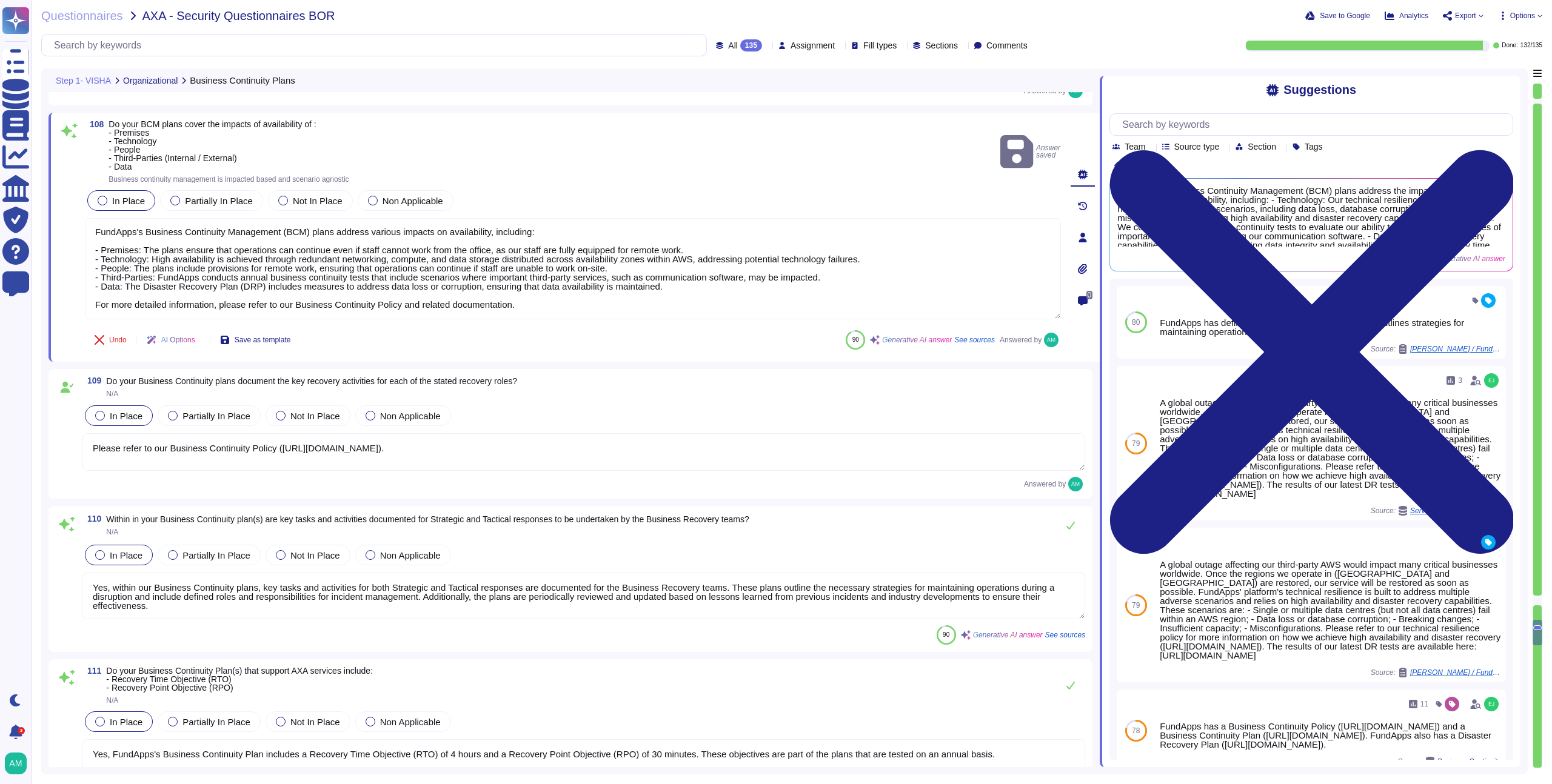
click at [898, 443] on textarea "Please refer to our Business Continuity Policy ([URL][DOMAIN_NAME])." at bounding box center [583, 452] width 1003 height 37
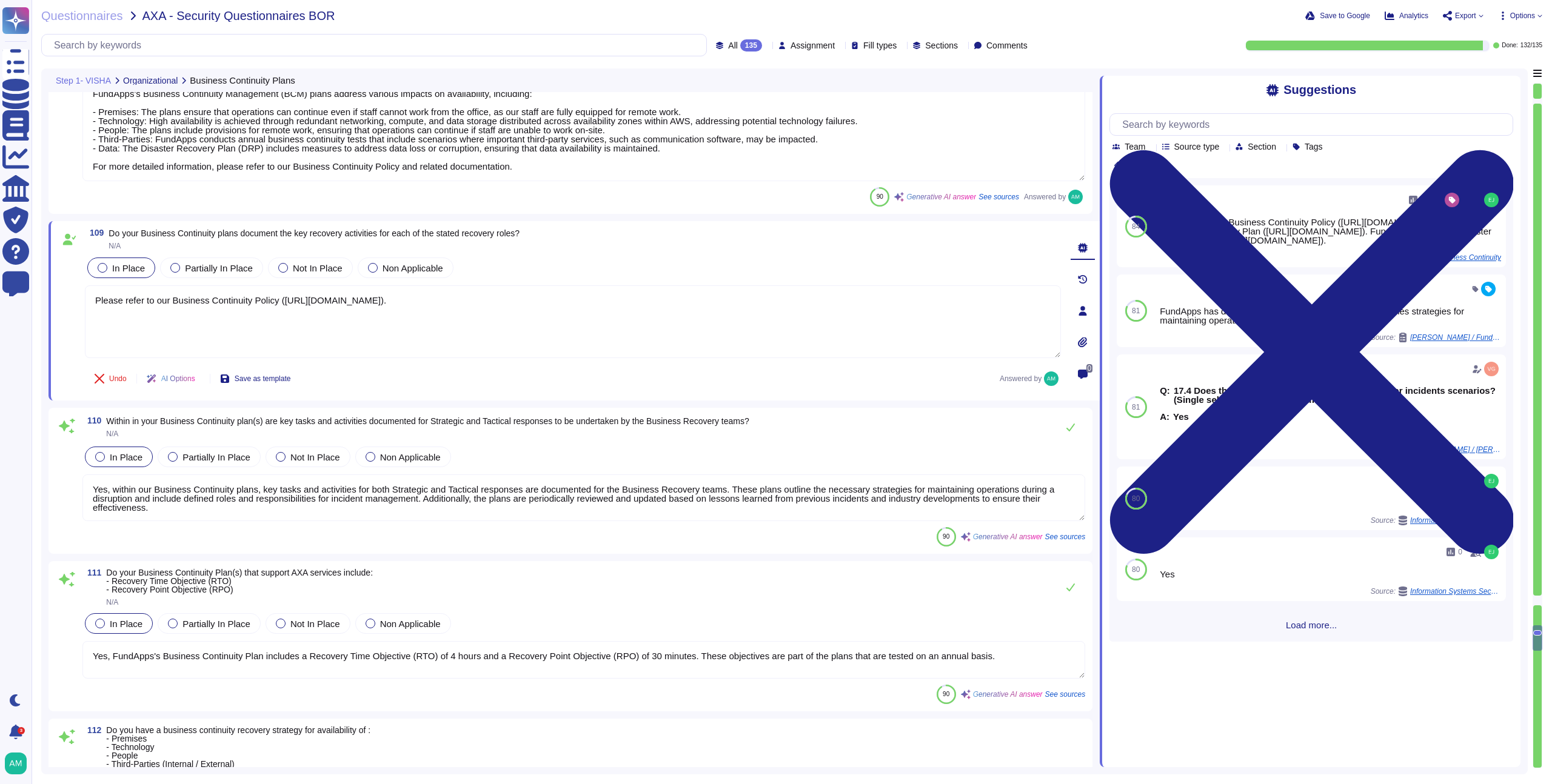
scroll to position [19357, 0]
click at [767, 490] on textarea "Yes, within our Business Continuity plans, key tasks and activities for both St…" at bounding box center [583, 497] width 1003 height 47
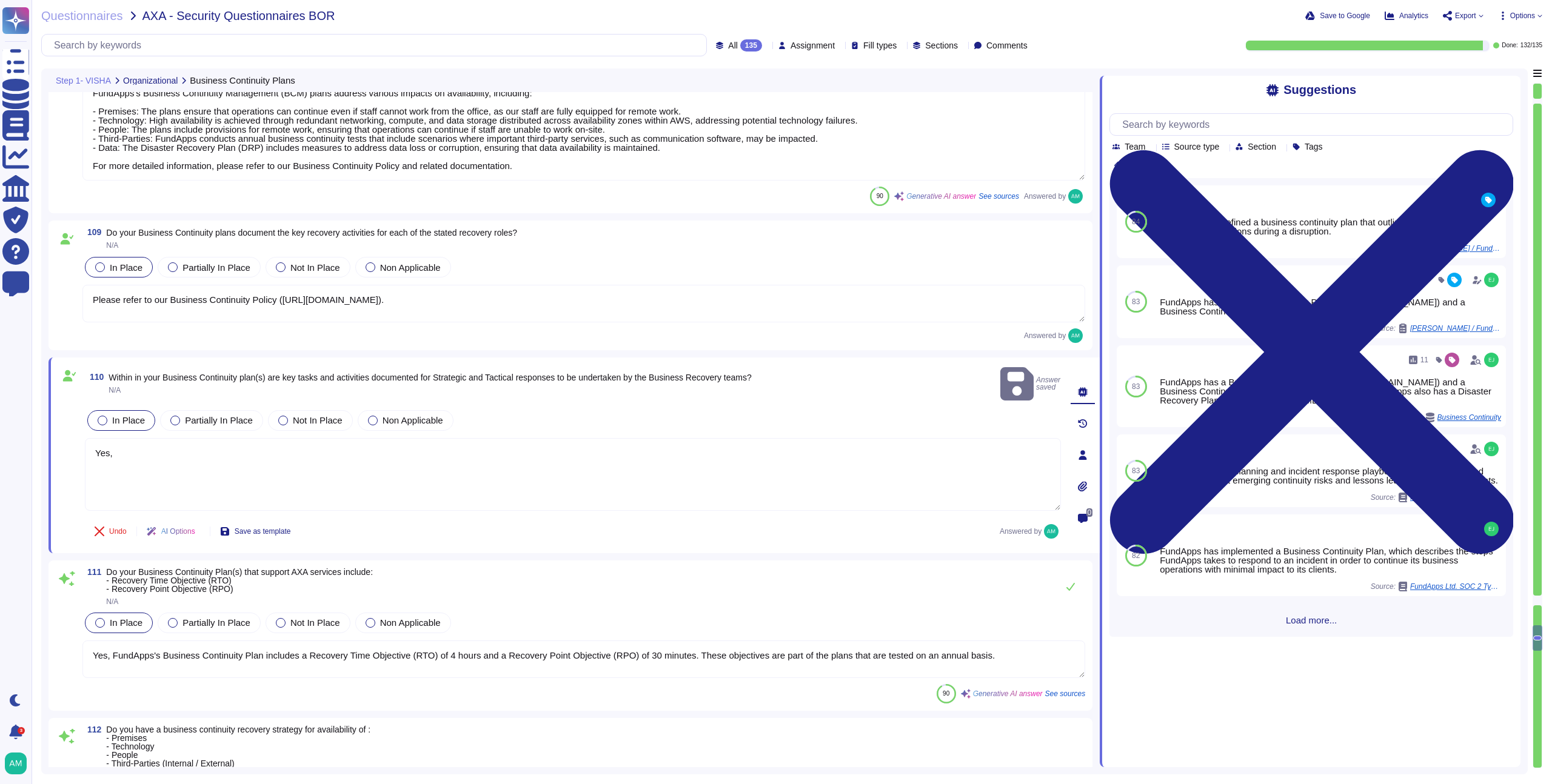
drag, startPoint x: 879, startPoint y: 302, endPoint x: 123, endPoint y: 295, distance: 756.0
click at [123, 295] on textarea "Please refer to our Business Continuity Policy ([URL][DOMAIN_NAME])." at bounding box center [583, 303] width 1003 height 37
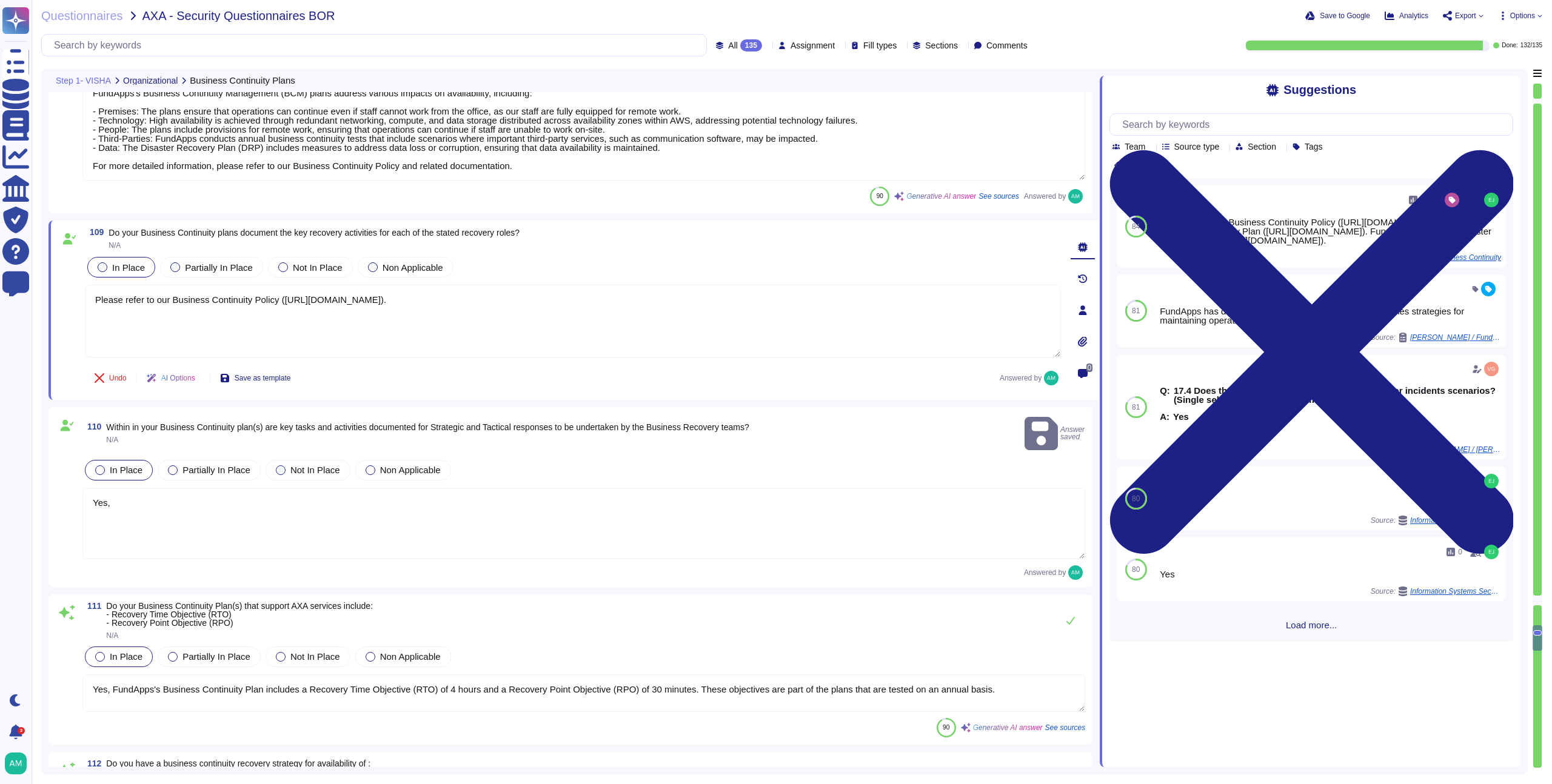
click at [203, 489] on textarea "Yes," at bounding box center [583, 524] width 1003 height 71
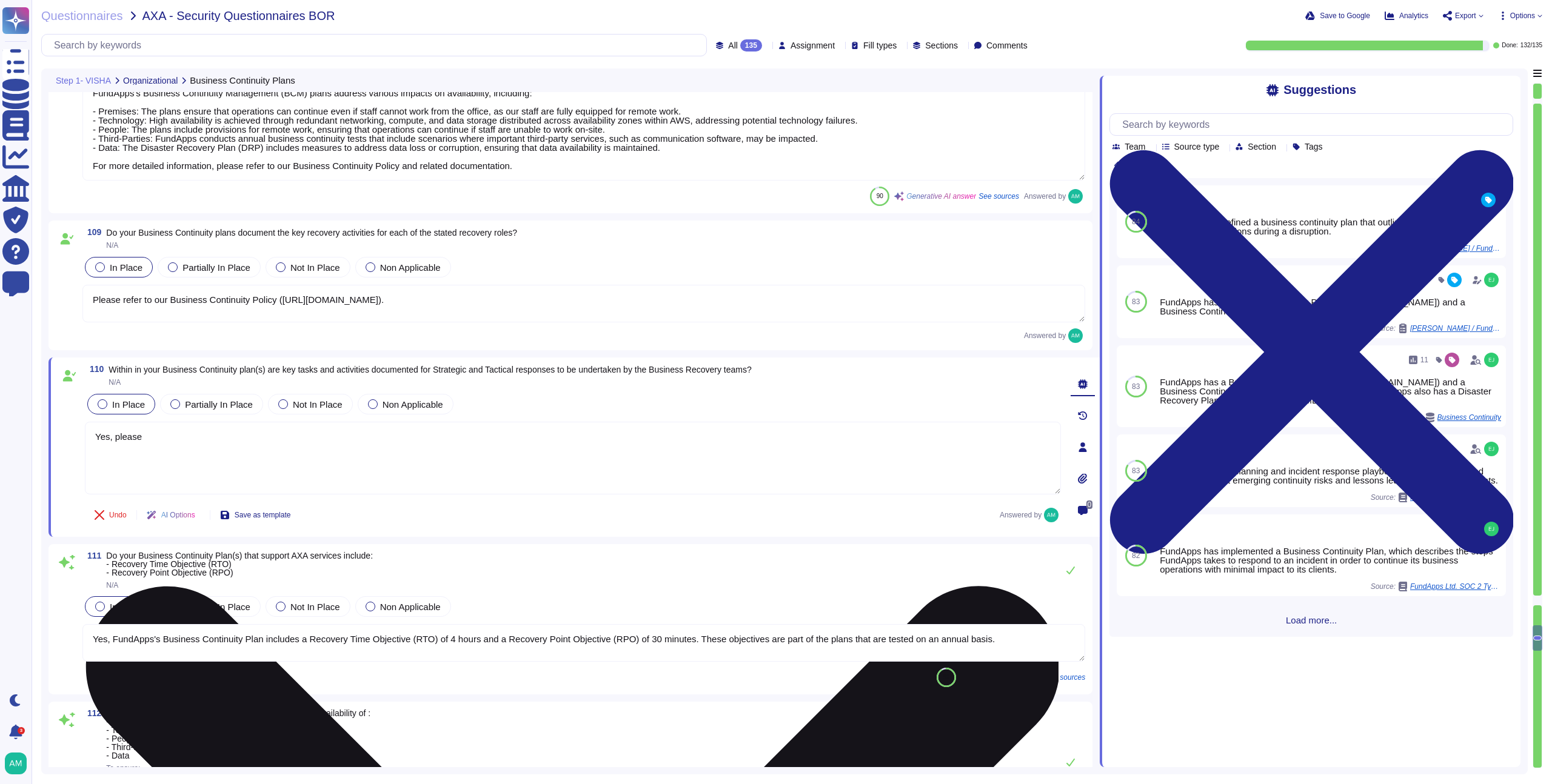
paste textarea "refer to our Business Continuity Policy ([URL][DOMAIN_NAME])."
type textarea "Yes, please refer to our Business Continuity Policy ([URL][DOMAIN_NAME])."
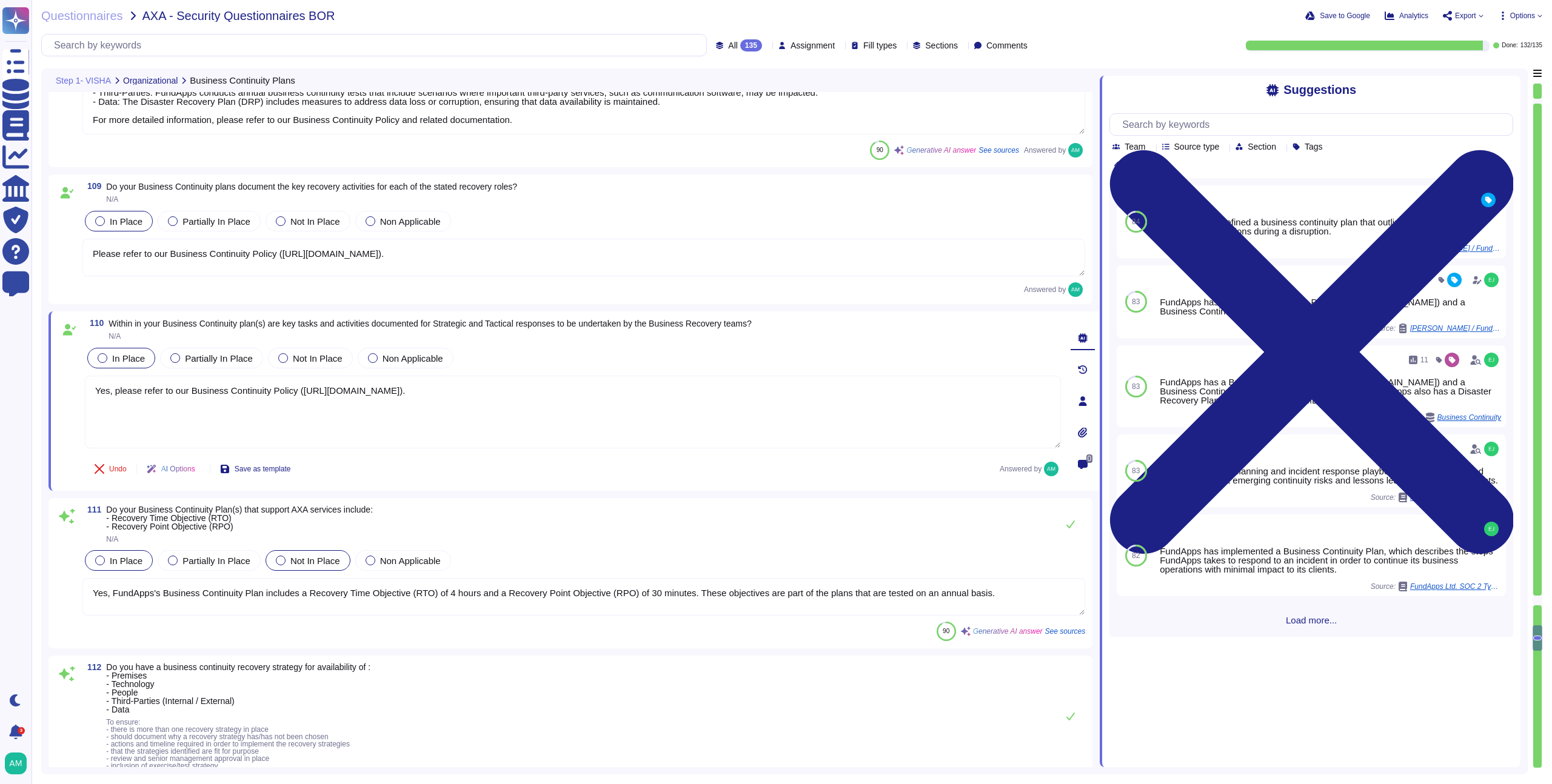
type textarea "FundApps's IT Service Continuity Plans include the following: - Recovery Time O…"
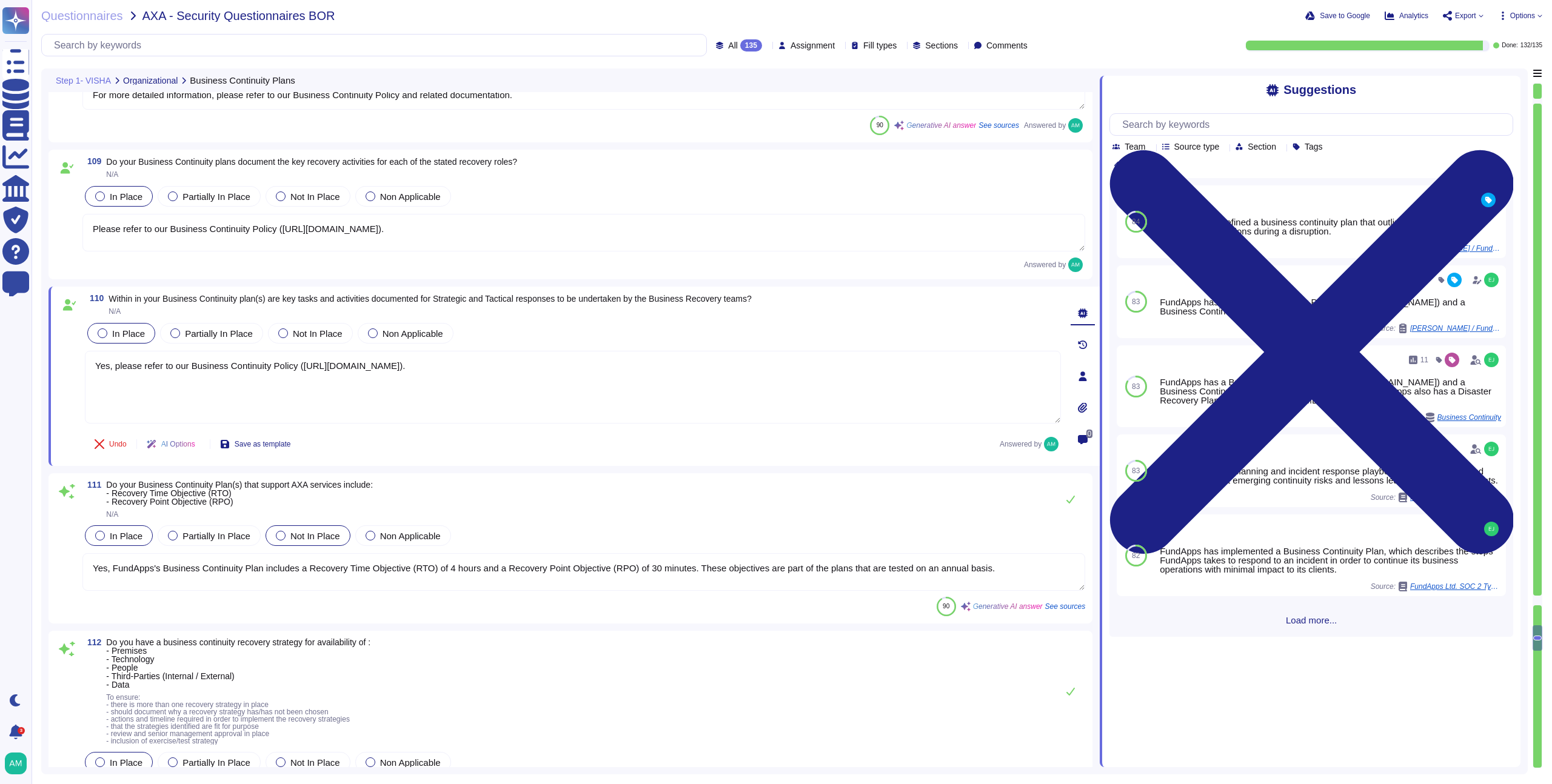
scroll to position [19431, 0]
type textarea "Yes, please refer to our Business Continuity Policy ([URL][DOMAIN_NAME])."
click at [403, 573] on textarea "Yes, FundApps's Business Continuity Plan includes a Recovery Time Objective (RT…" at bounding box center [583, 569] width 1003 height 37
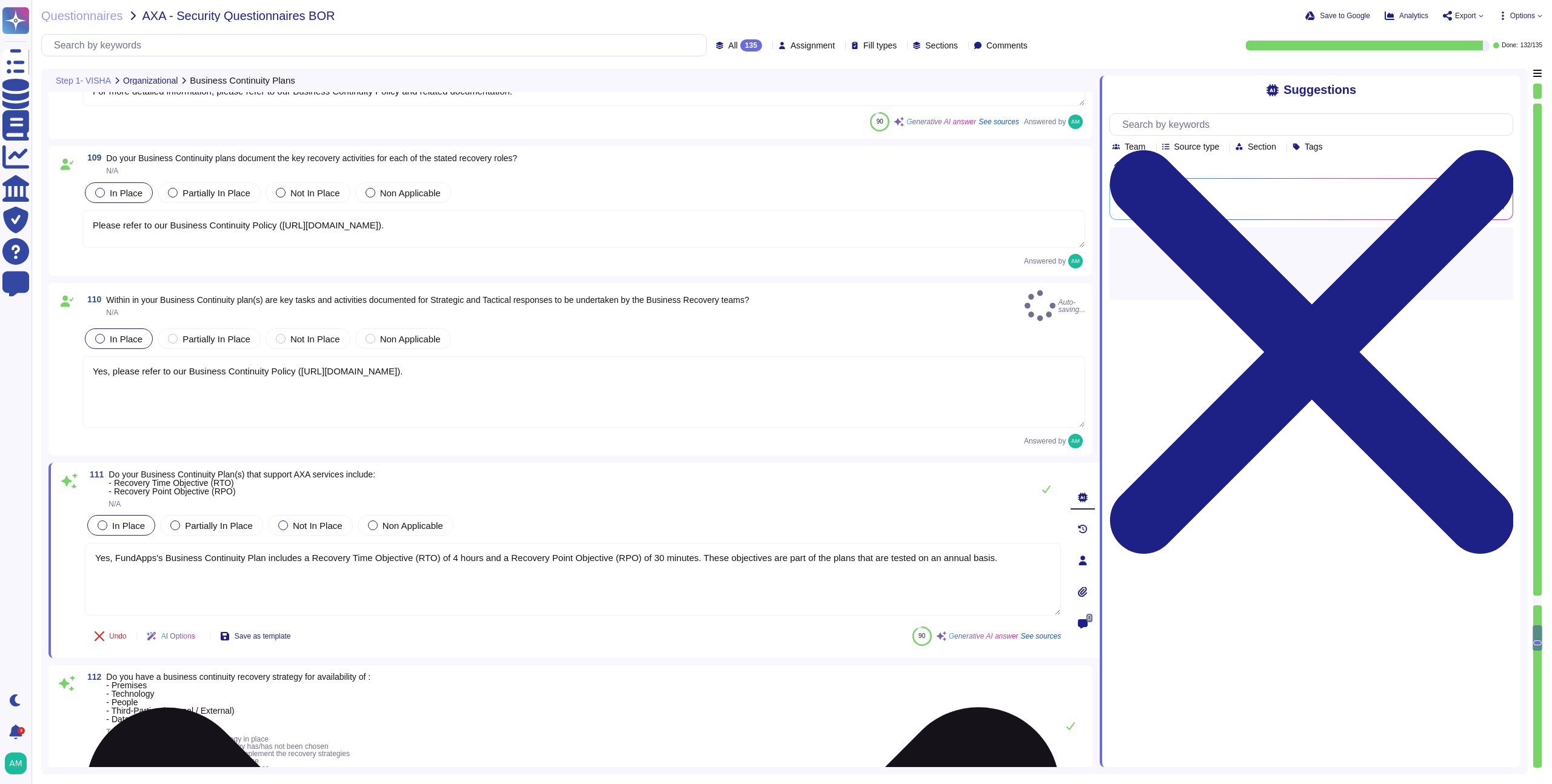
type textarea "FundApps's IT Service Continuity Plans include the following: - Recovery Time O…"
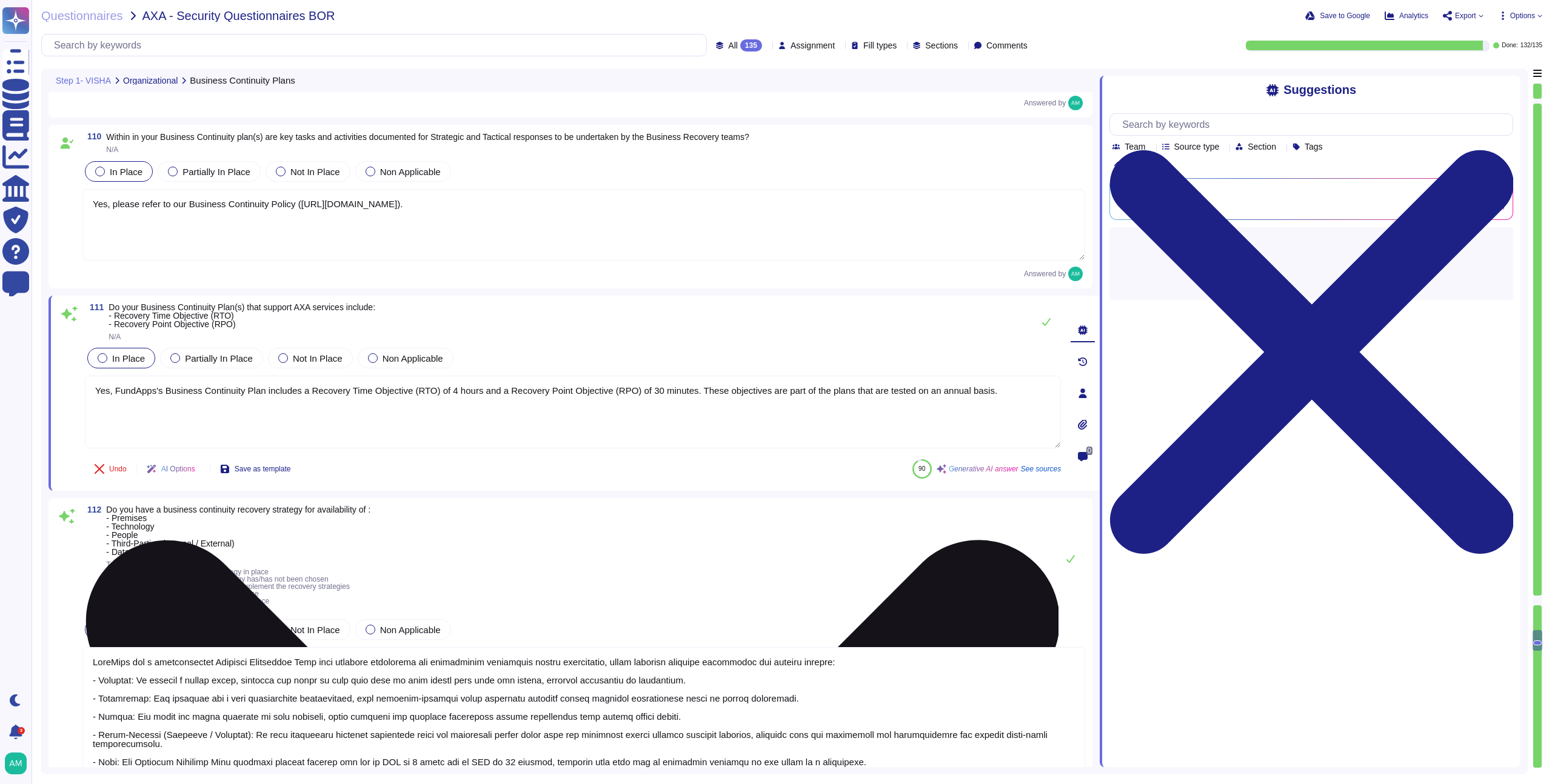
scroll to position [19592, 0]
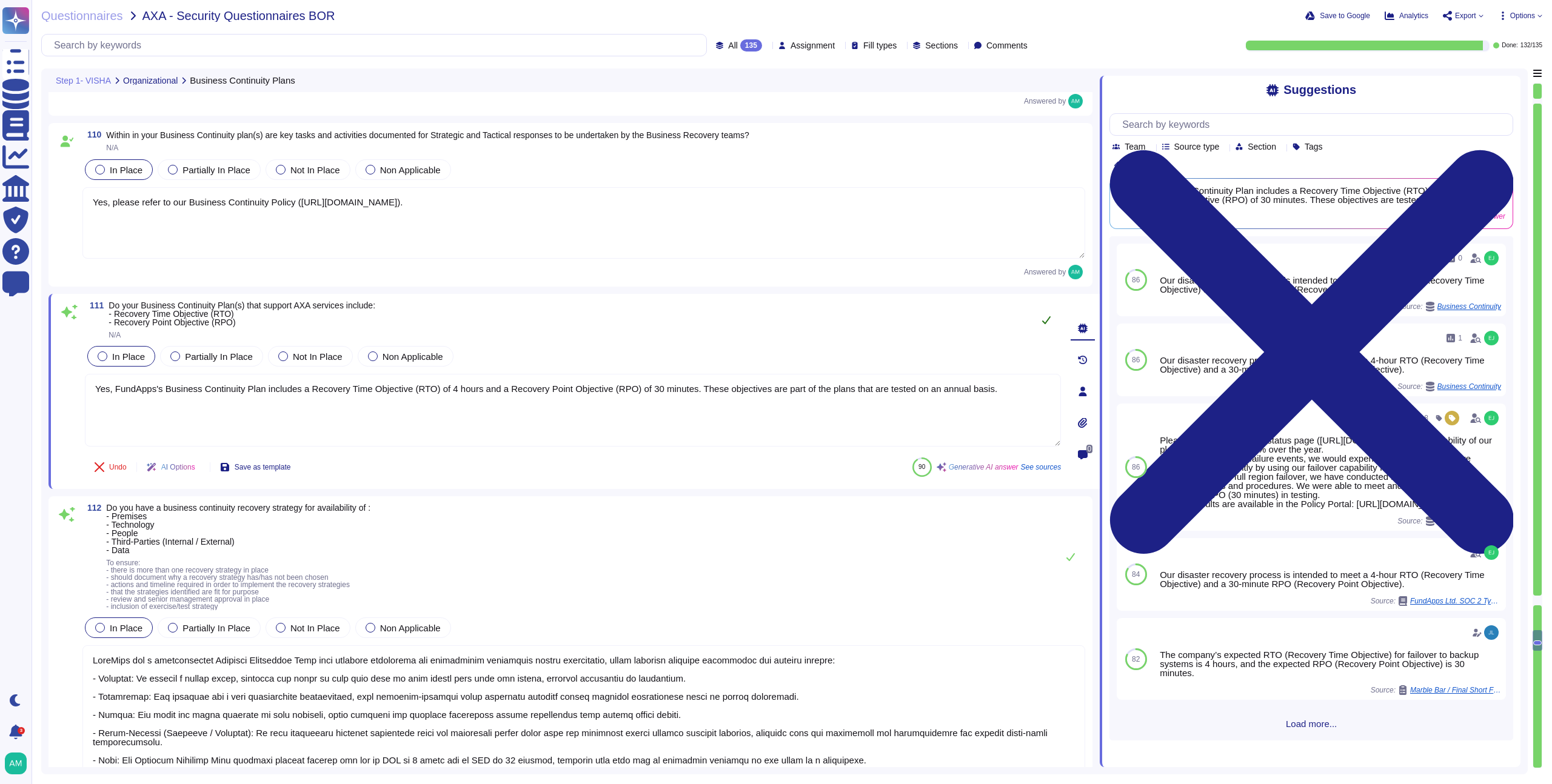
click at [1047, 314] on button at bounding box center [1046, 320] width 29 height 25
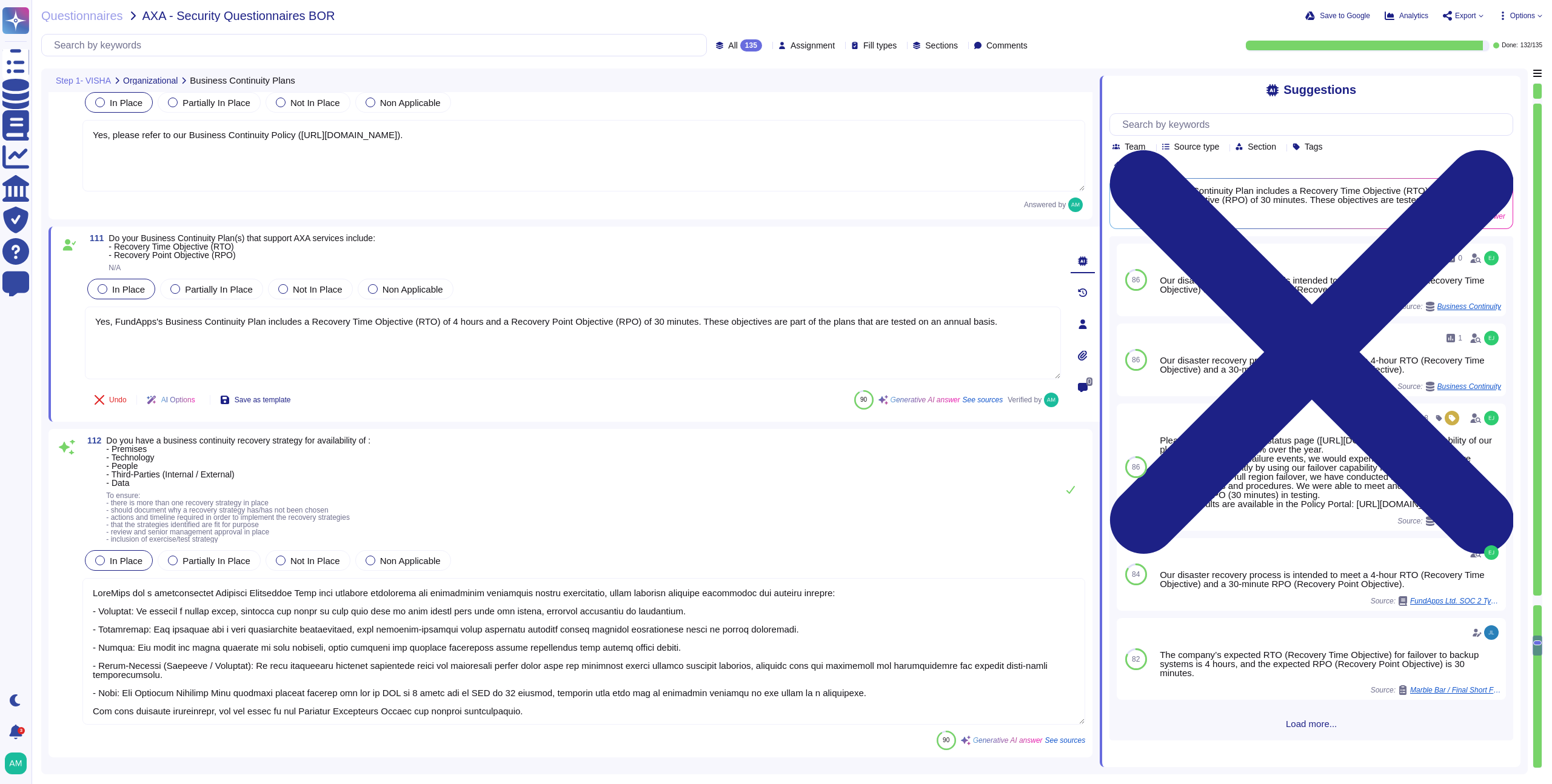
type textarea "FundApps has defined a business continuity plan that outlines strategies for ma…"
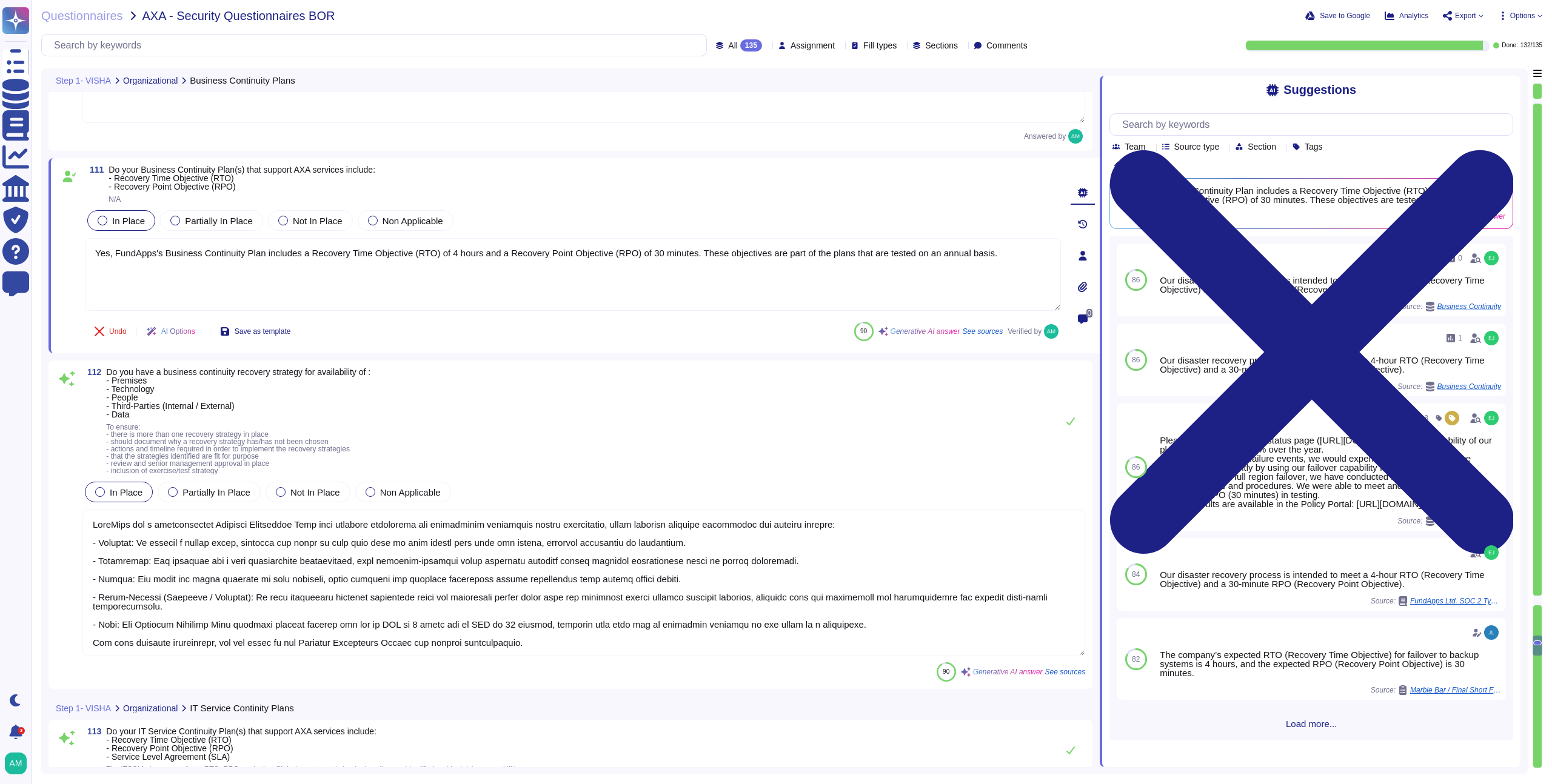
type textarea "We recommend clients set up SSO via [PERSON_NAME] to access our platform. Howev…"
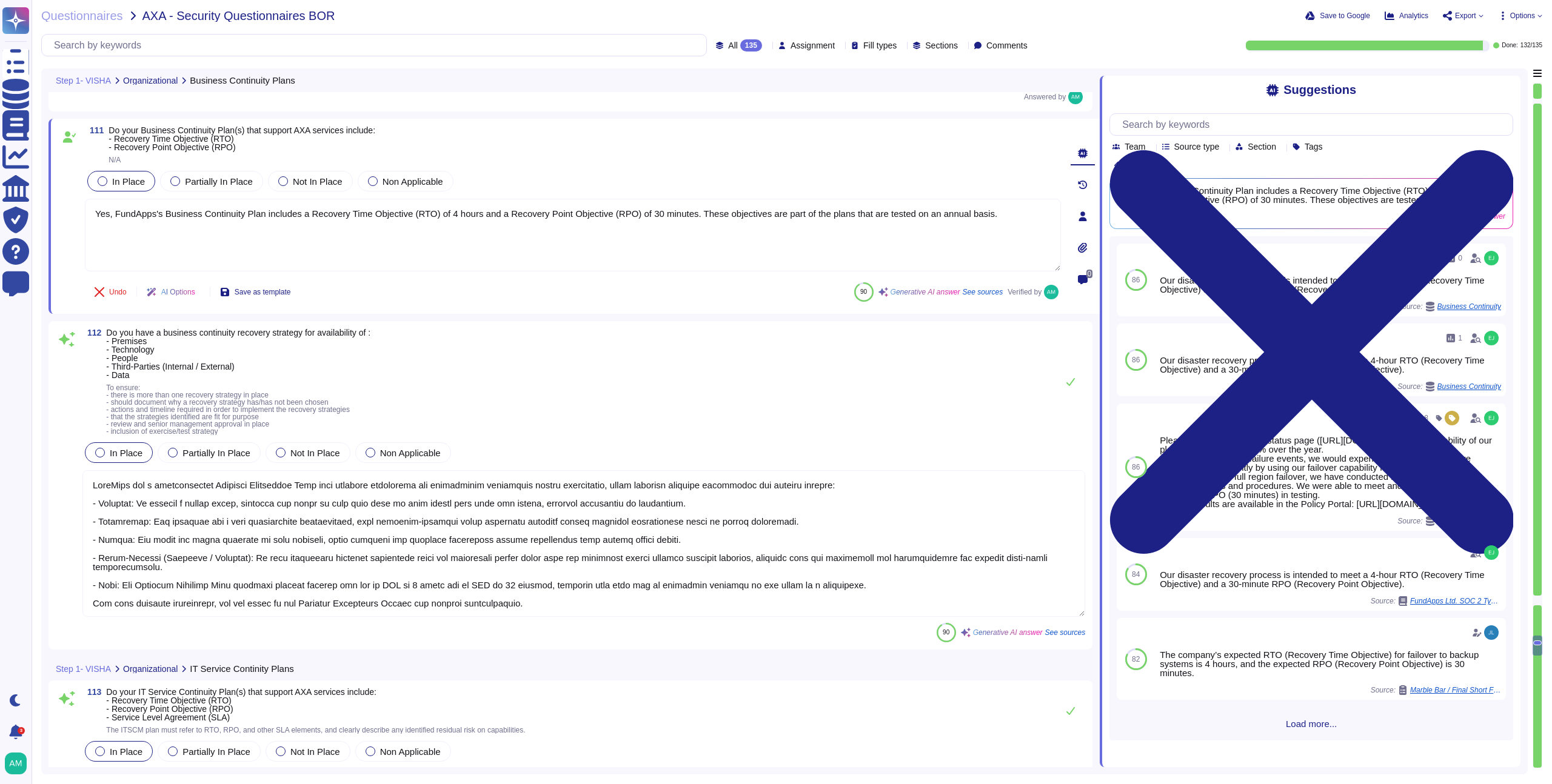
scroll to position [19767, 0]
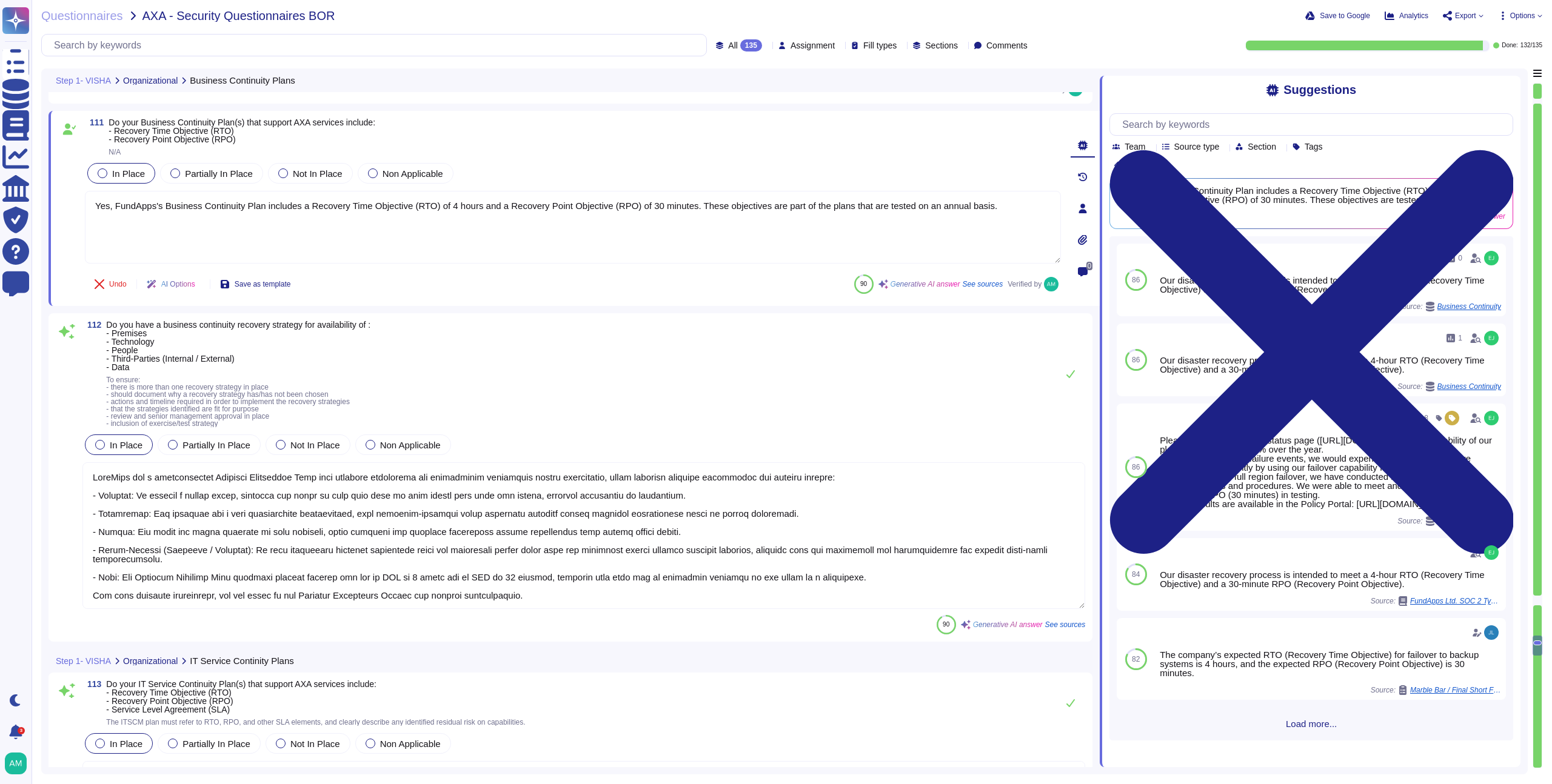
click at [694, 537] on textarea at bounding box center [583, 536] width 1003 height 147
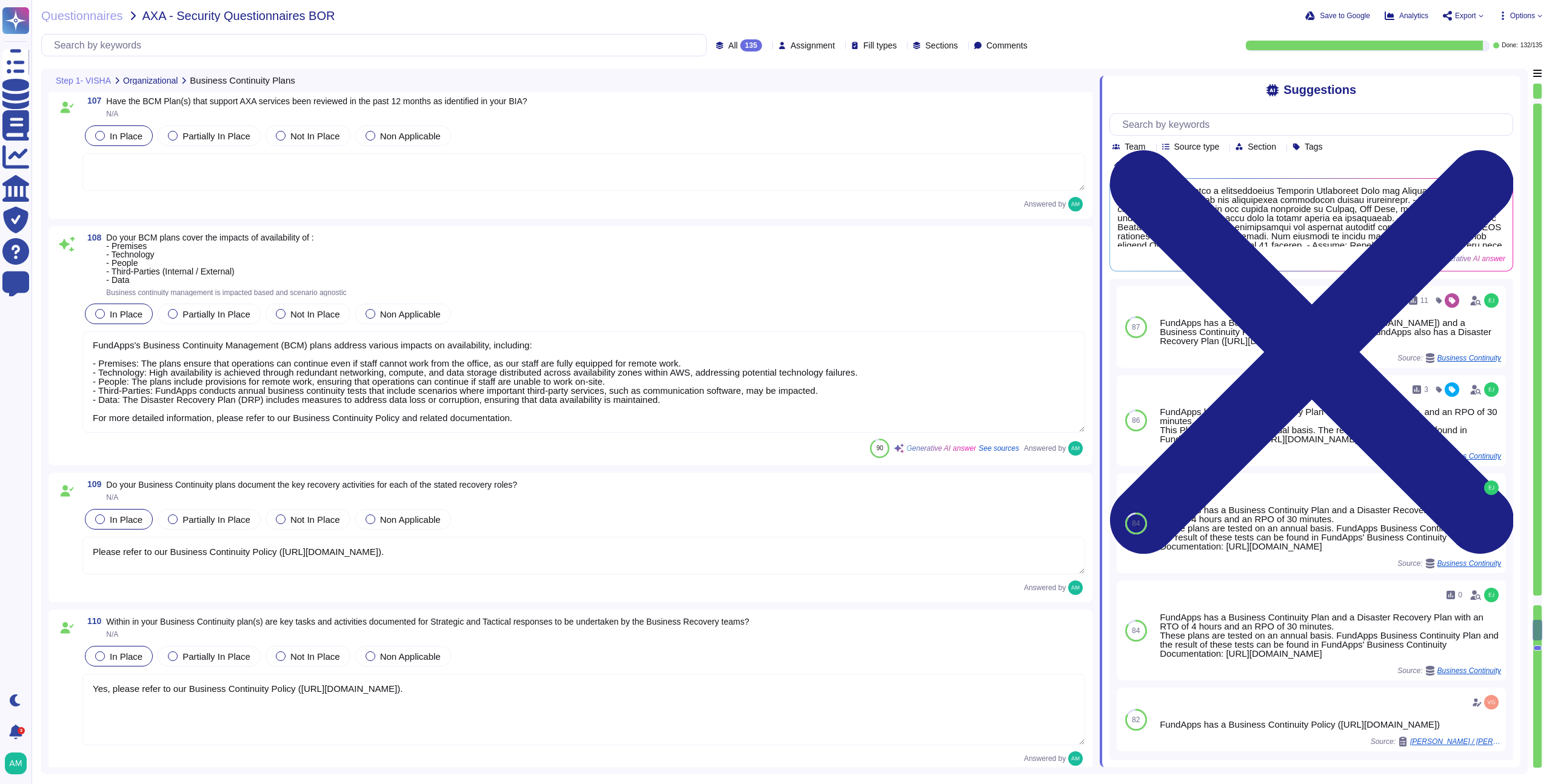
scroll to position [19098, 0]
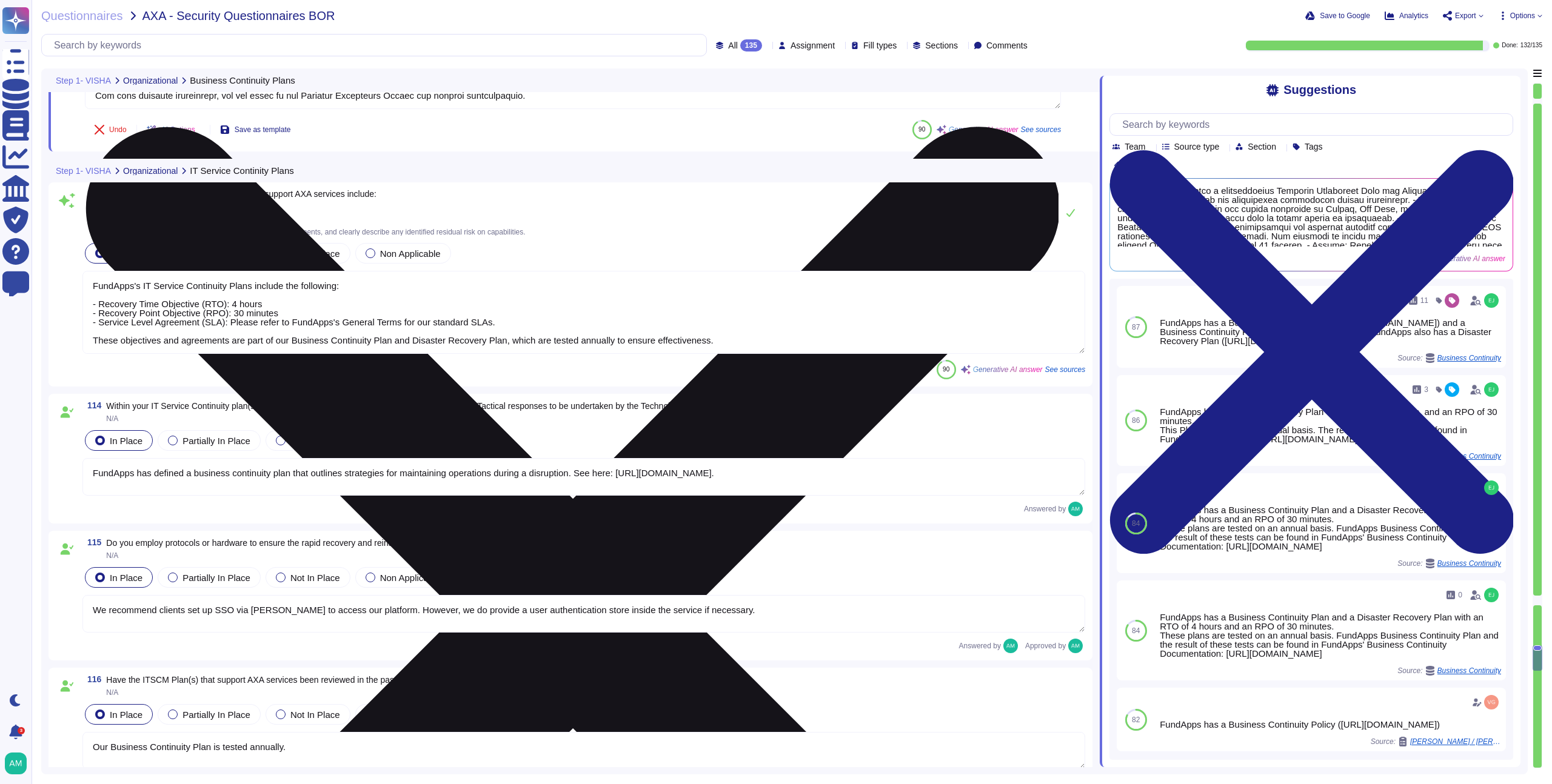
type textarea "FundApps's IT Service Continuity Plans include the following: - Recovery Time O…"
type textarea "FundApps has defined a business continuity plan that outlines strategies for ma…"
type textarea "We recommend clients set up SSO via [PERSON_NAME] to access our platform. Howev…"
type textarea "Our Business Continuity Plan is tested annually."
type textarea "Yes, FundApps's legal team regularly reviews all applicable laws, including leg…"
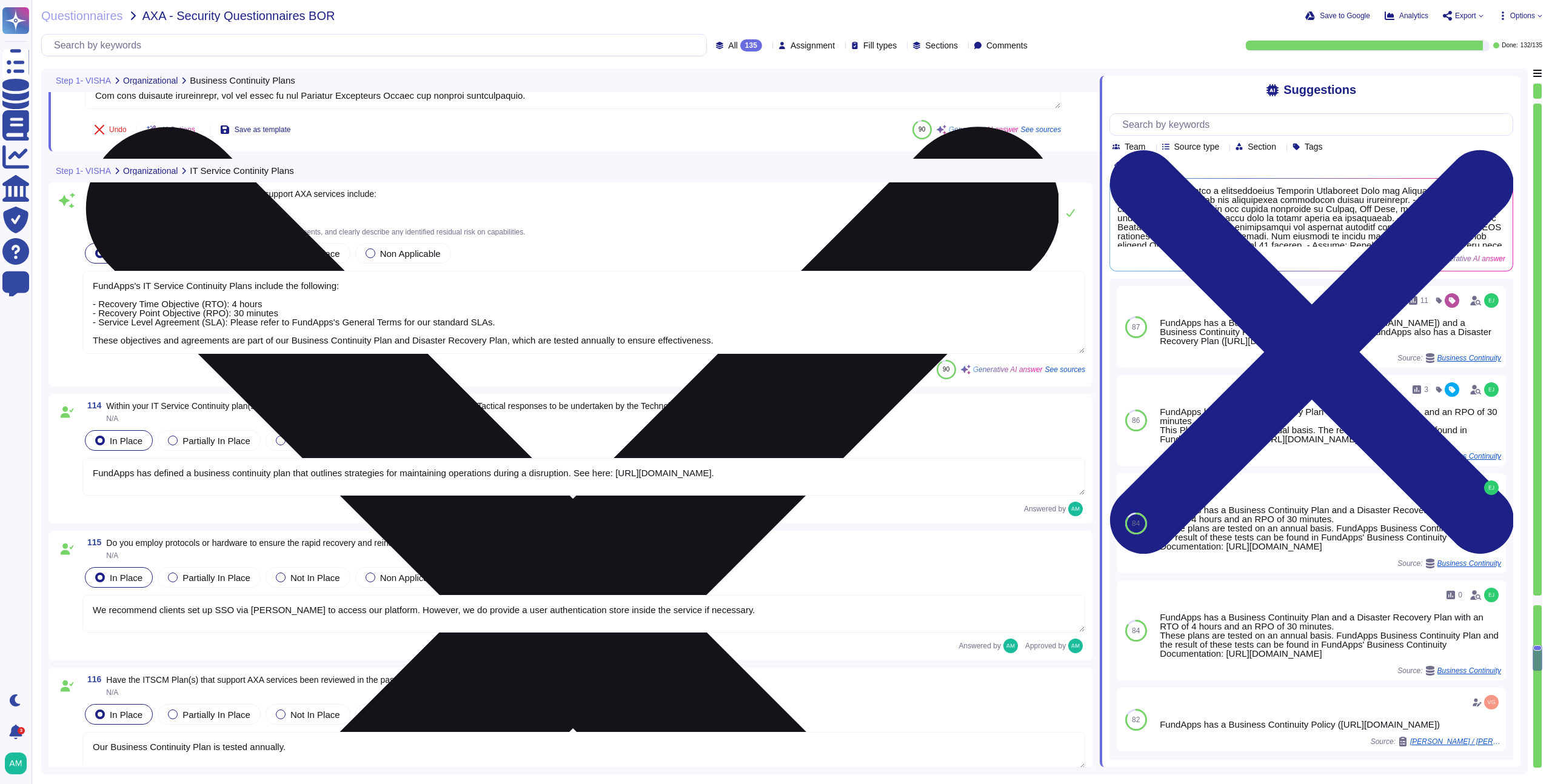
type textarea "FundApps ensures compliance with legislative, regulatory, and contractual requi…"
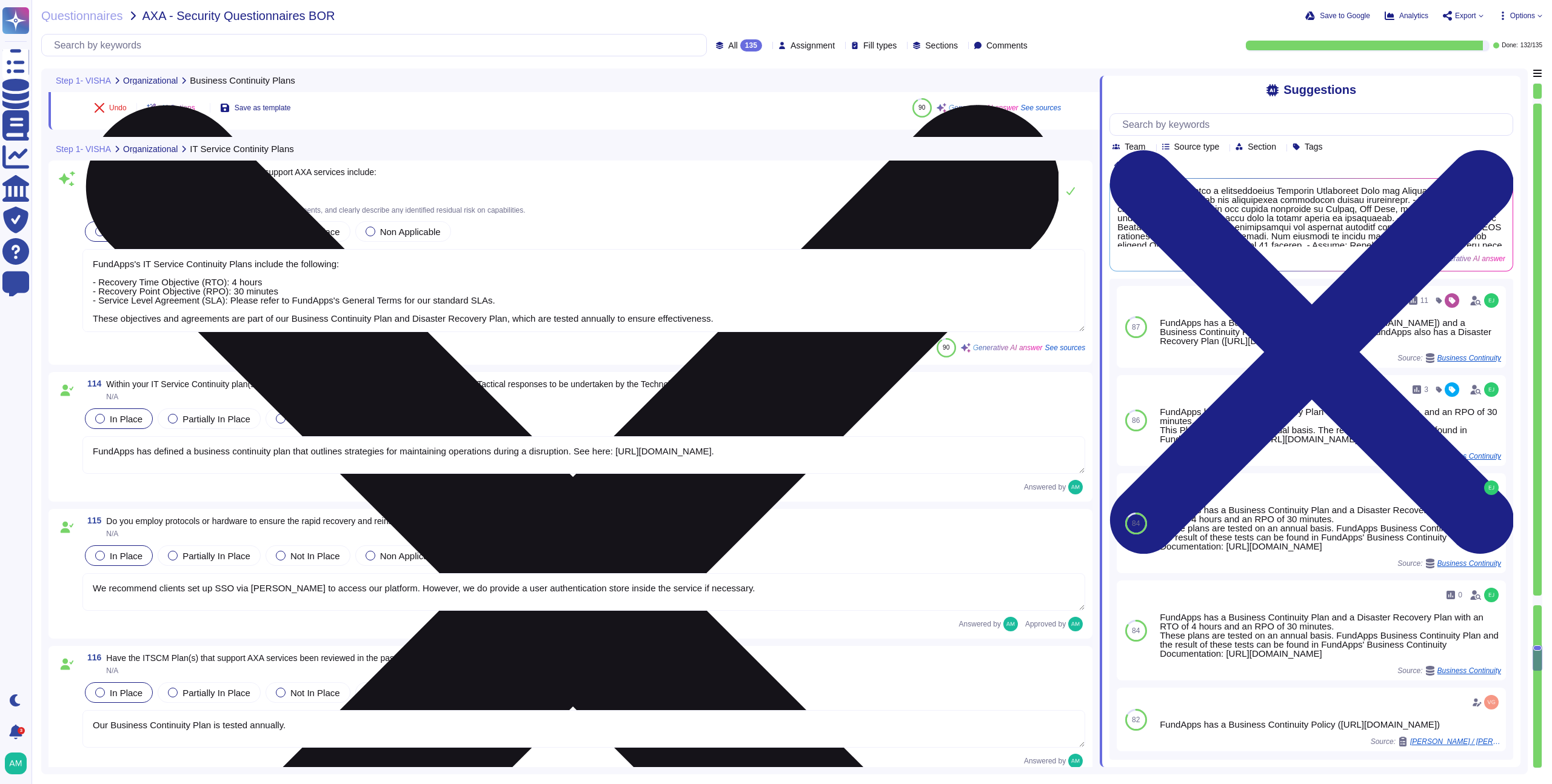
scroll to position [20214, 0]
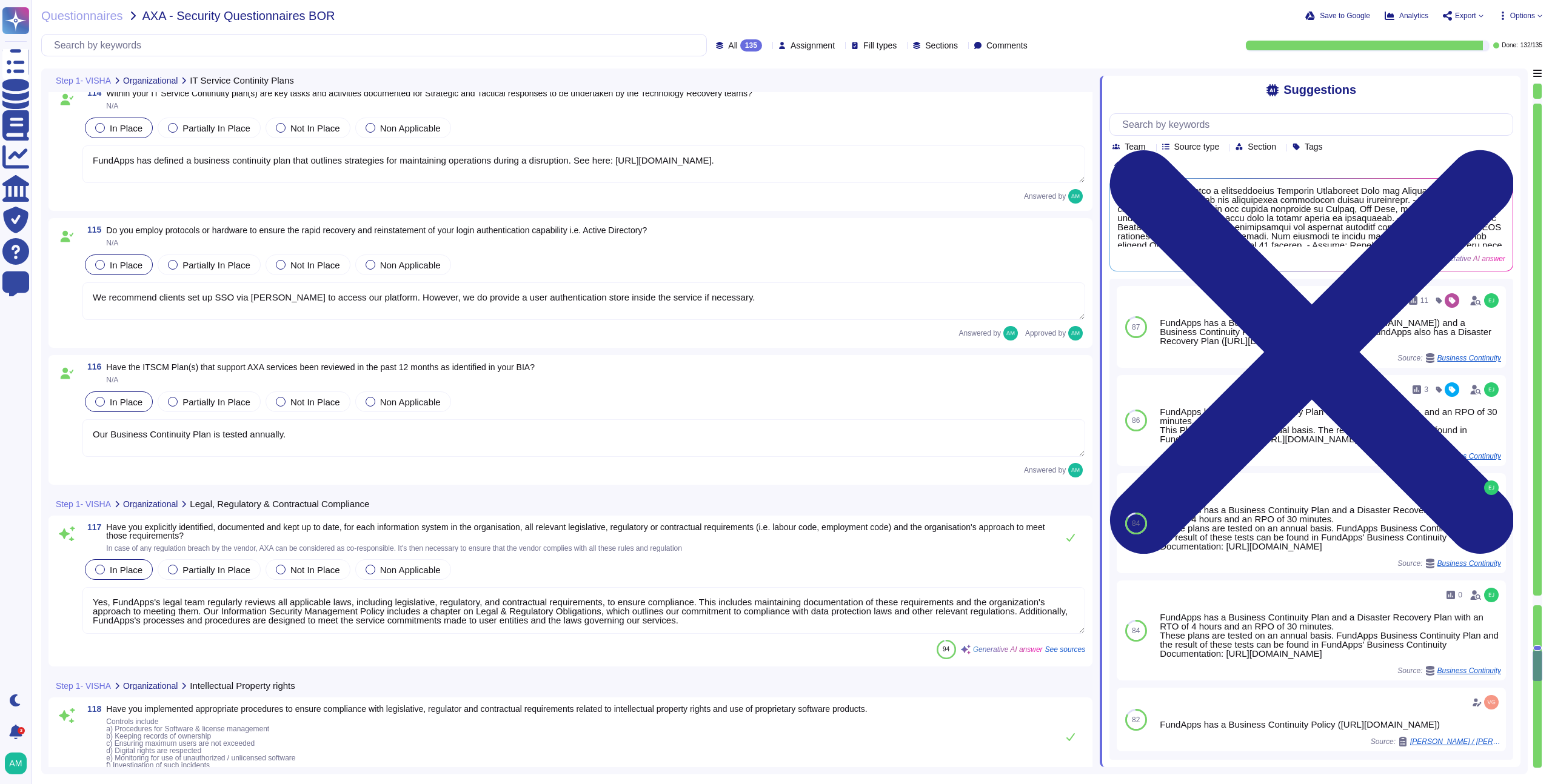
type textarea "FundApps implements a comprehensive set of controls to protect records from los…"
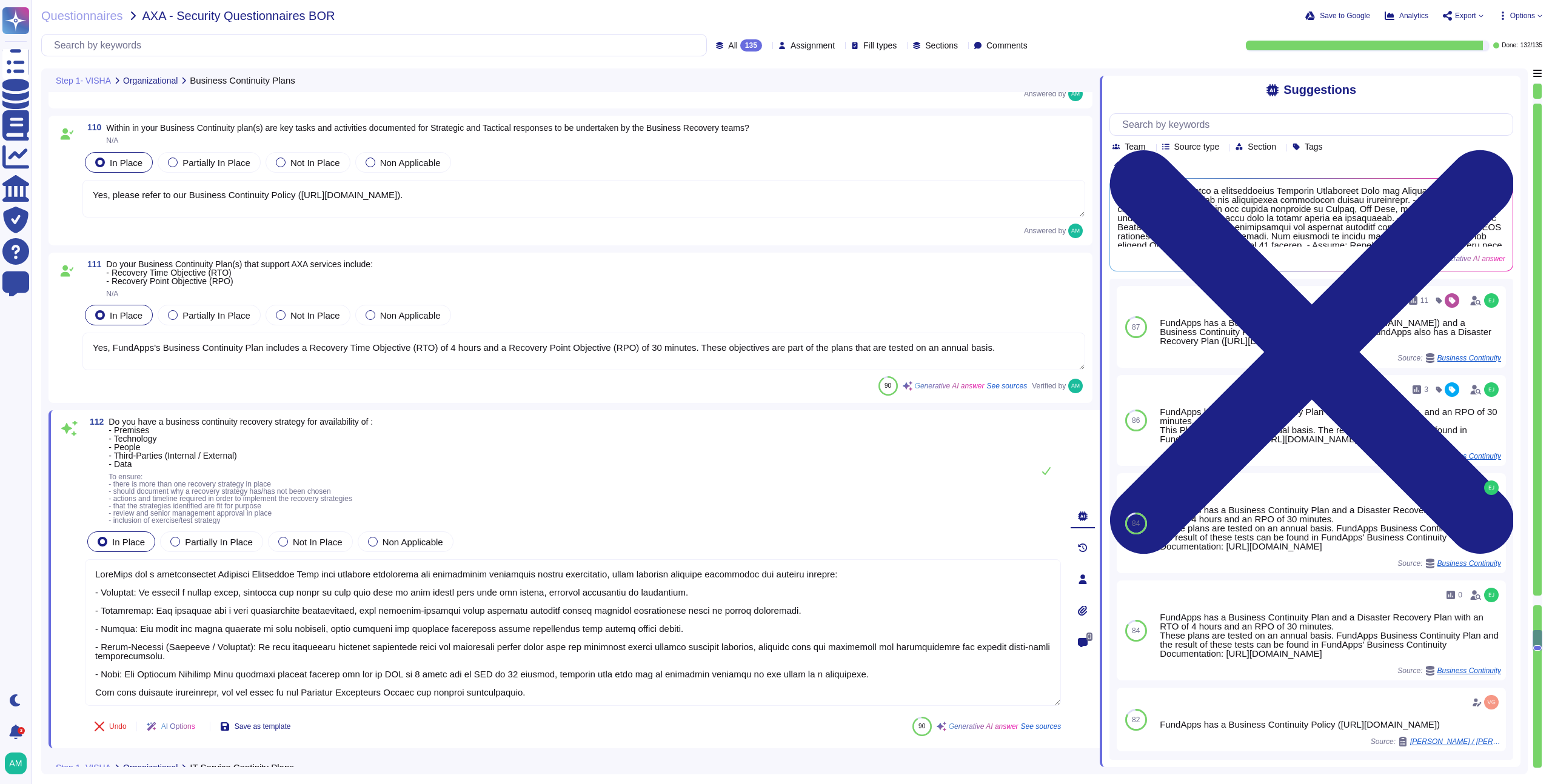
type textarea "FundApps's Business Continuity Management (BCM) plans address various impacts o…"
type textarea "Please refer to our Business Continuity Policy ([URL][DOMAIN_NAME])."
type textarea "Yes, please refer to our Business Continuity Policy ([URL][DOMAIN_NAME])."
type textarea "Yes, FundApps's Business Continuity Plan includes a Recovery Time Objective (RT…"
type textarea "FundApps has a comprehensive Business Continuity Plan that outlines strategies …"
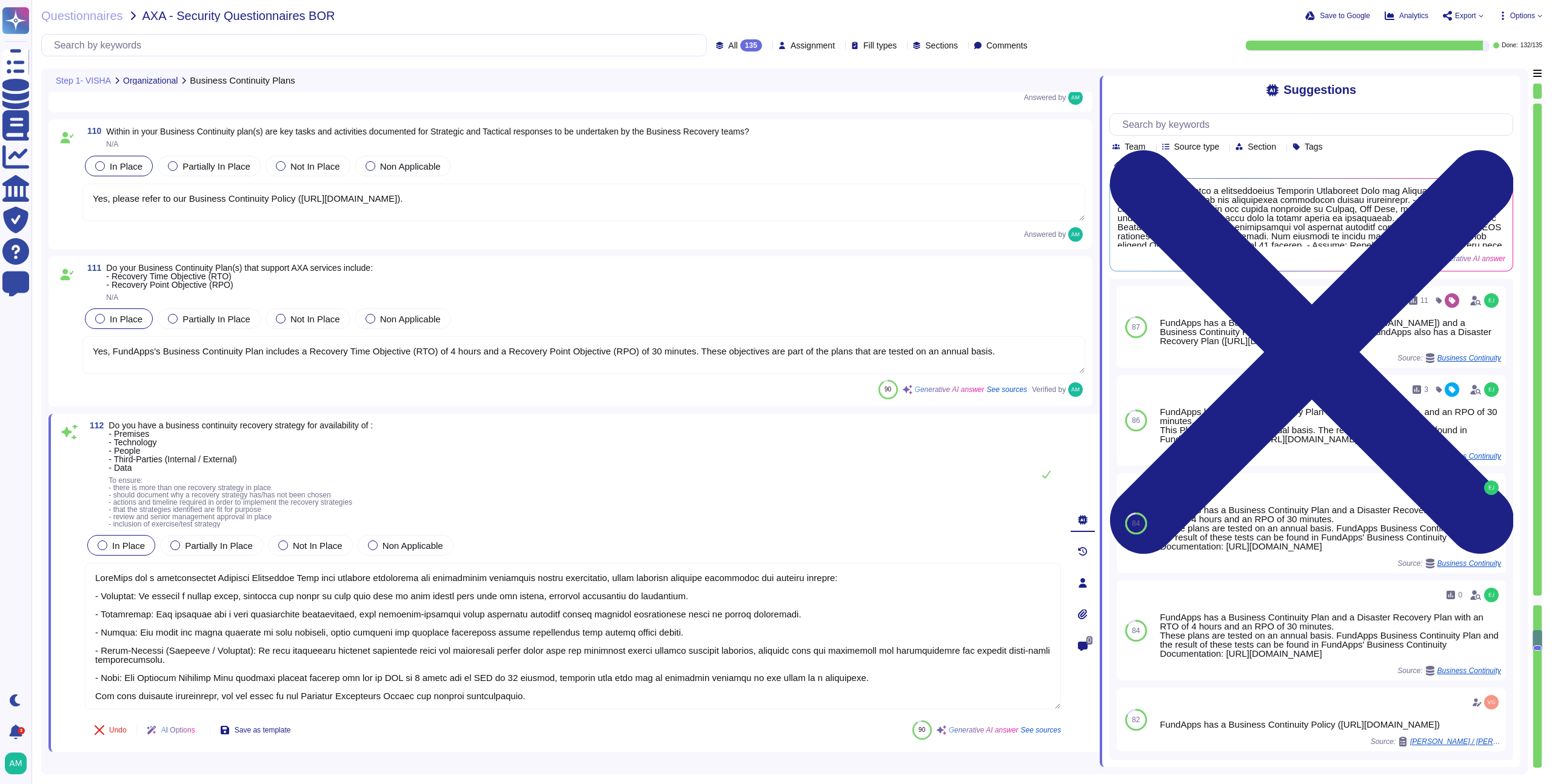
scroll to position [19587, 0]
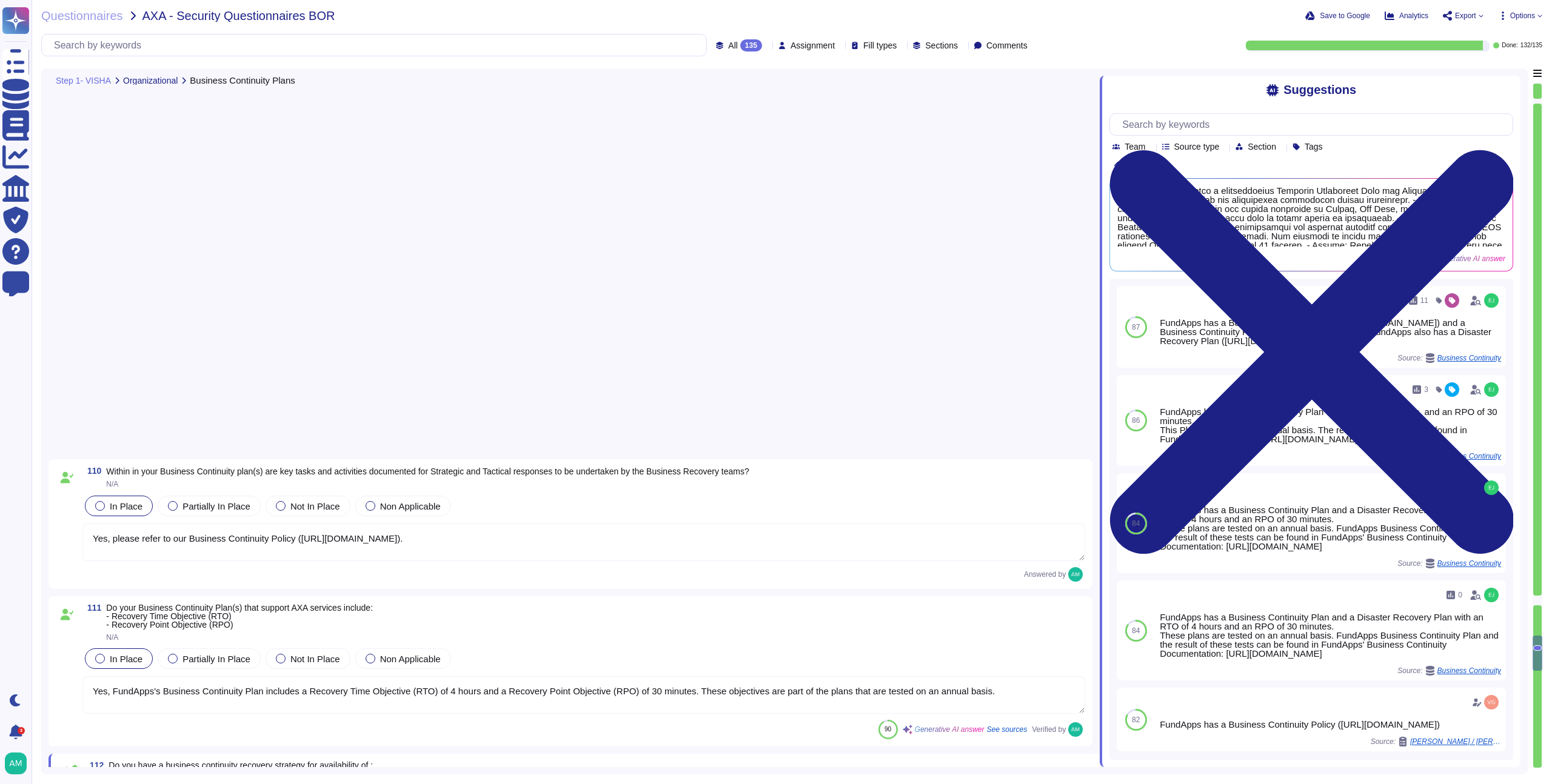
type textarea "FundApps's IT Service Continuity Plans include the following: - Recovery Time O…"
type textarea "FundApps has defined a business continuity plan that outlines strategies for ma…"
type textarea "We recommend clients set up SSO via [PERSON_NAME] to access our platform. Howev…"
type textarea "Our Business Continuity Plan is tested annually."
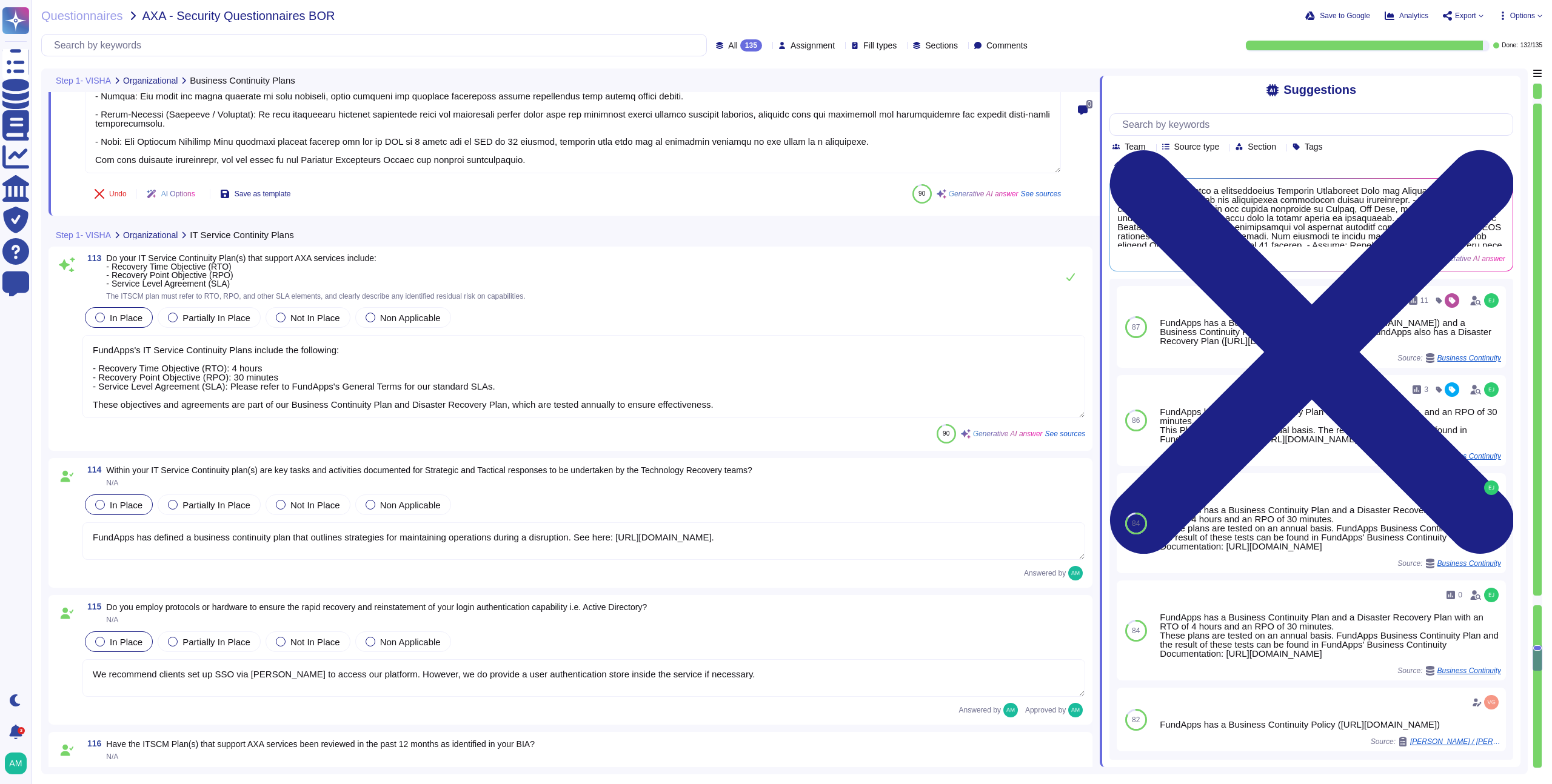
type textarea "Yes, FundApps's legal team regularly reviews all applicable laws, including leg…"
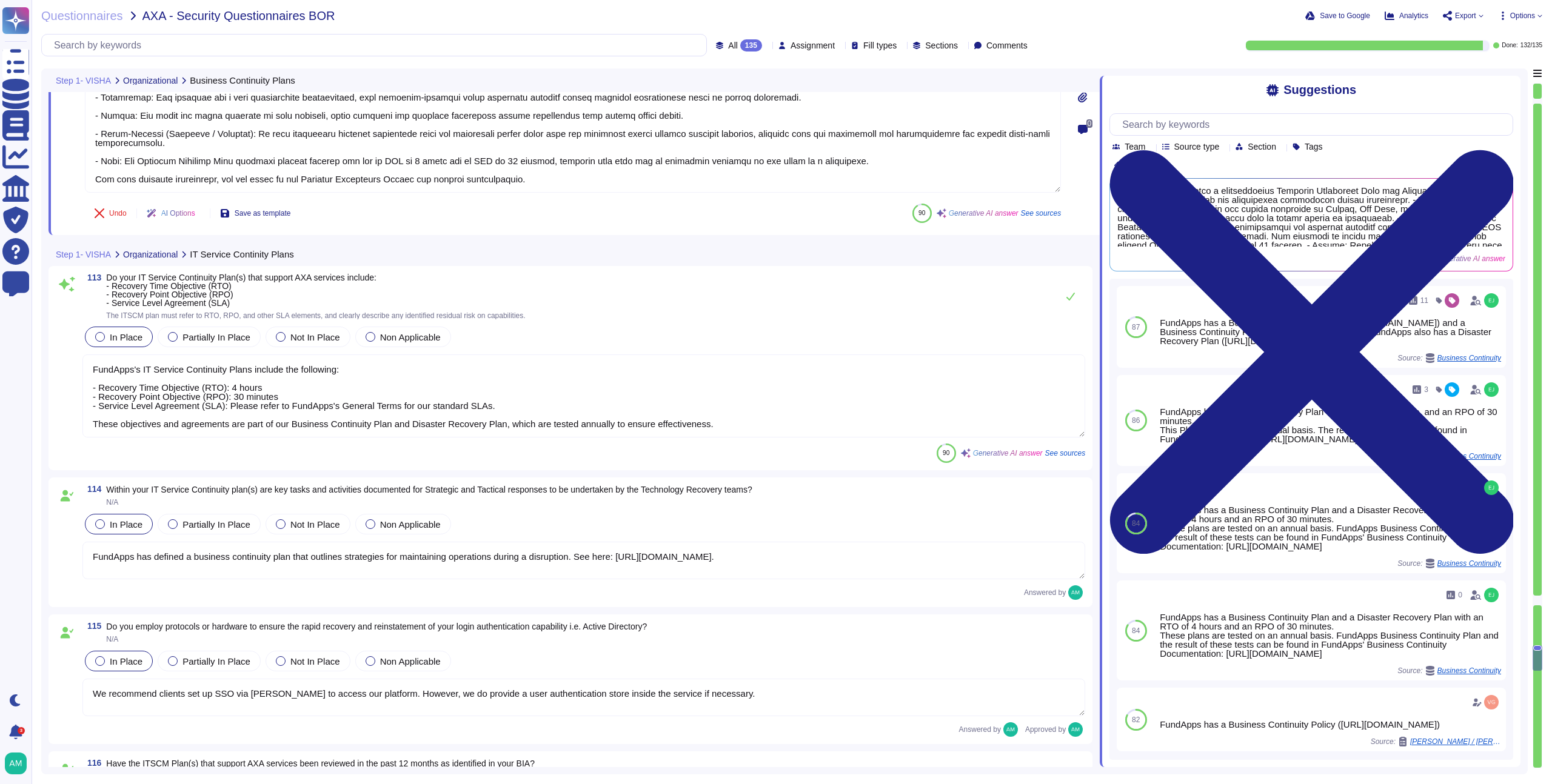
scroll to position [20078, 0]
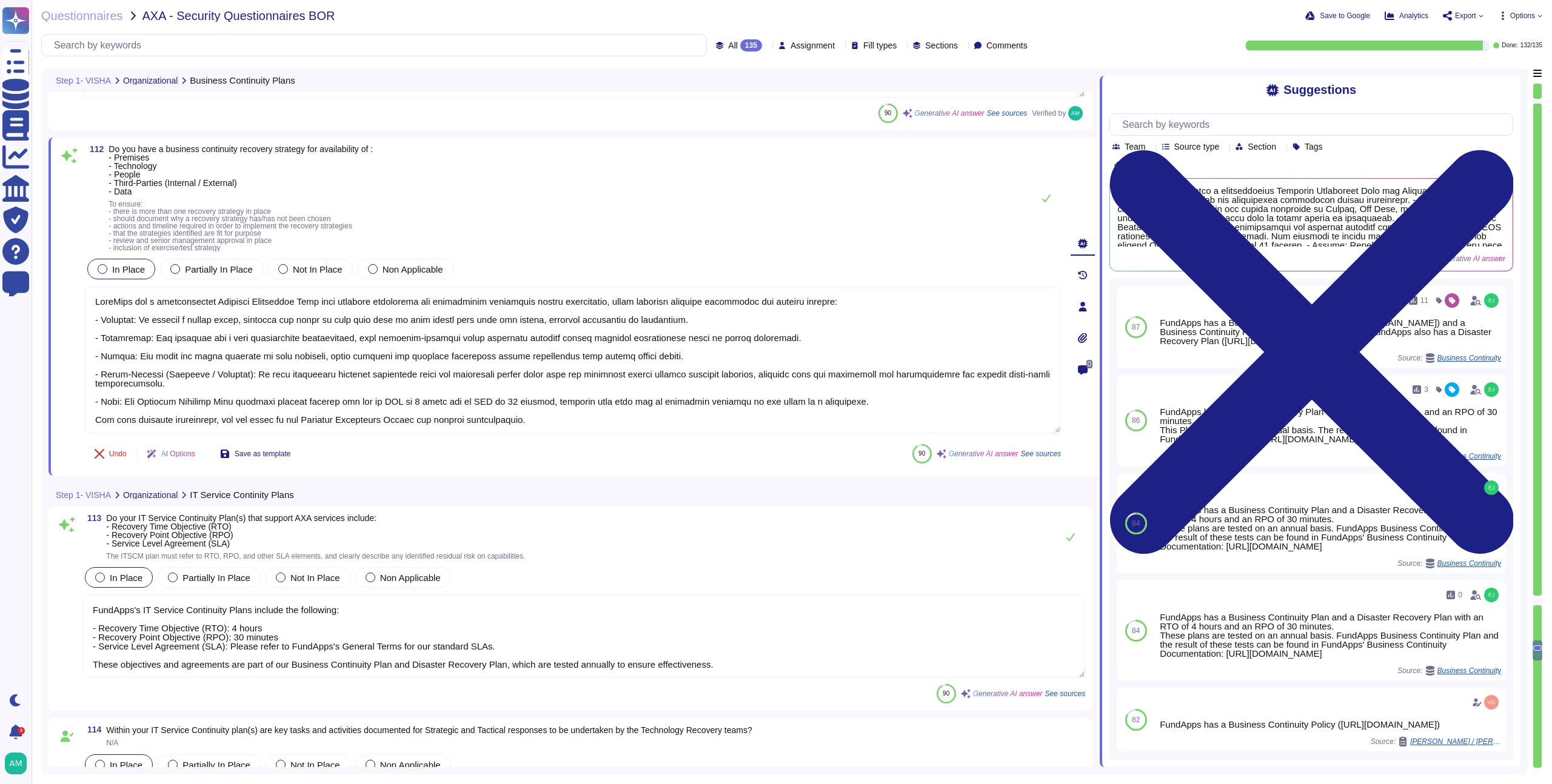
type textarea "Yes, please refer to our Business Continuity Policy ([URL][DOMAIN_NAME])."
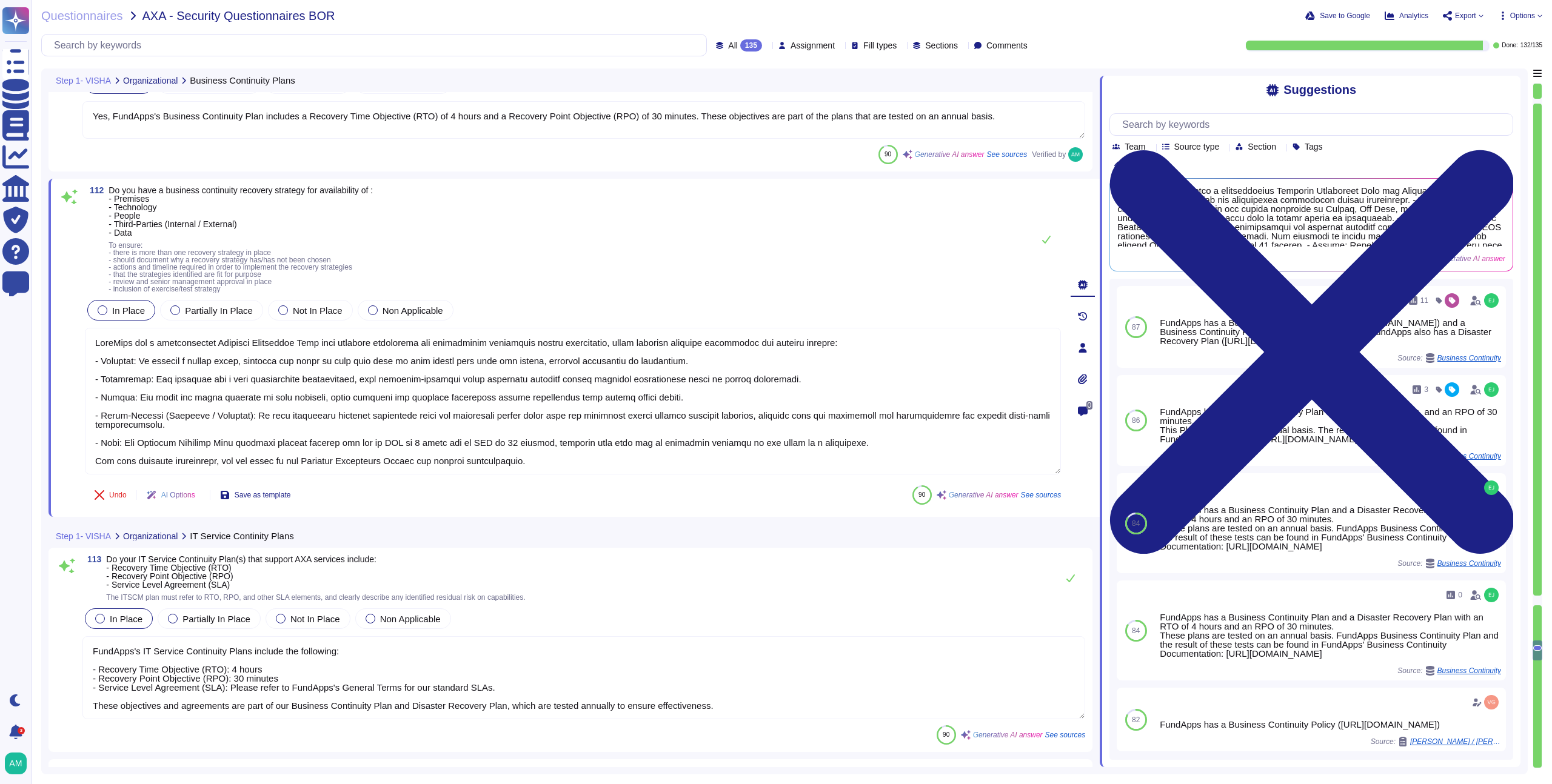
type textarea "Please refer to our Business Continuity Policy ([URL][DOMAIN_NAME])."
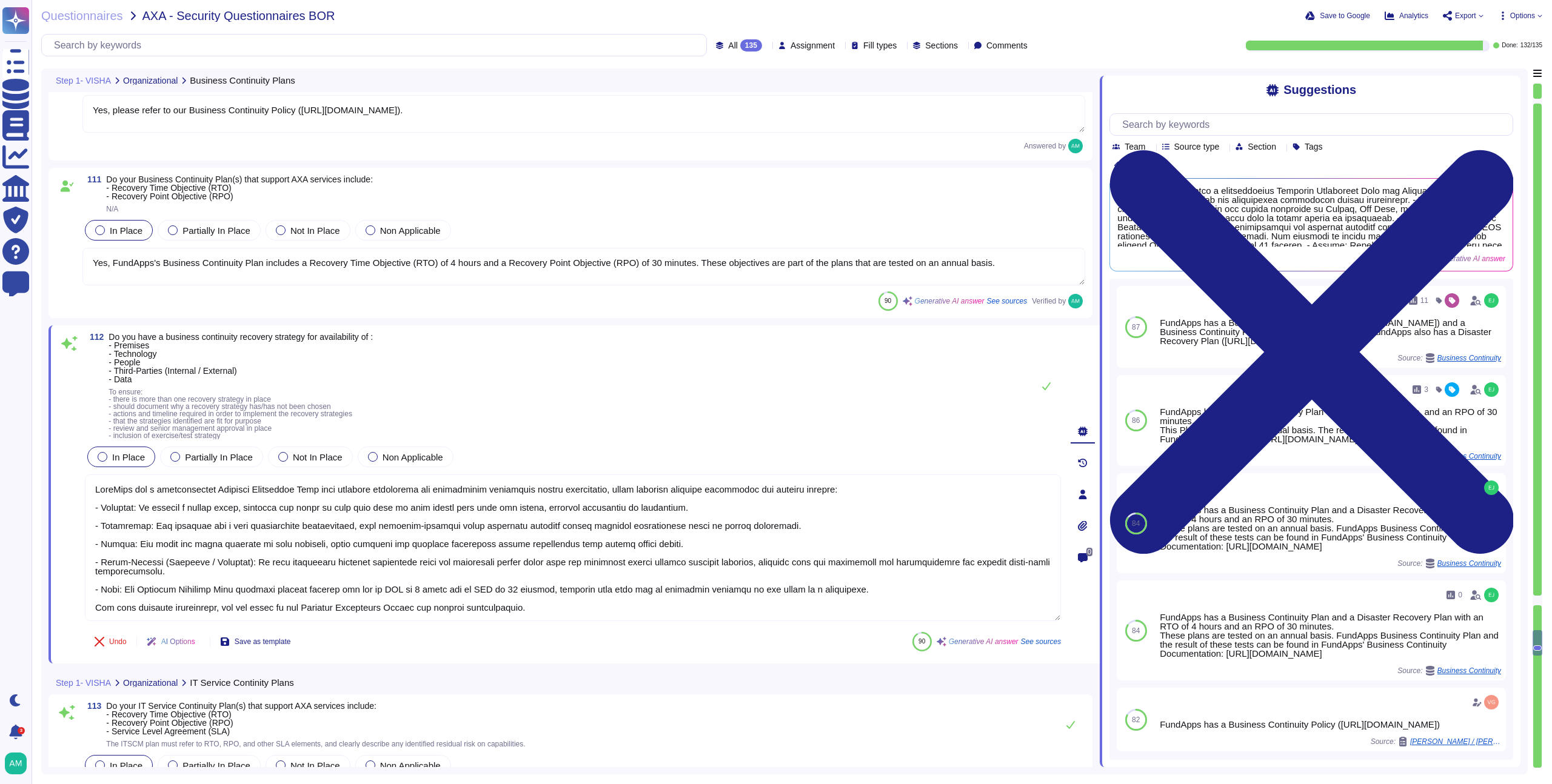
type textarea "FundApps's Business Continuity Management (BCM) plans address various impacts o…"
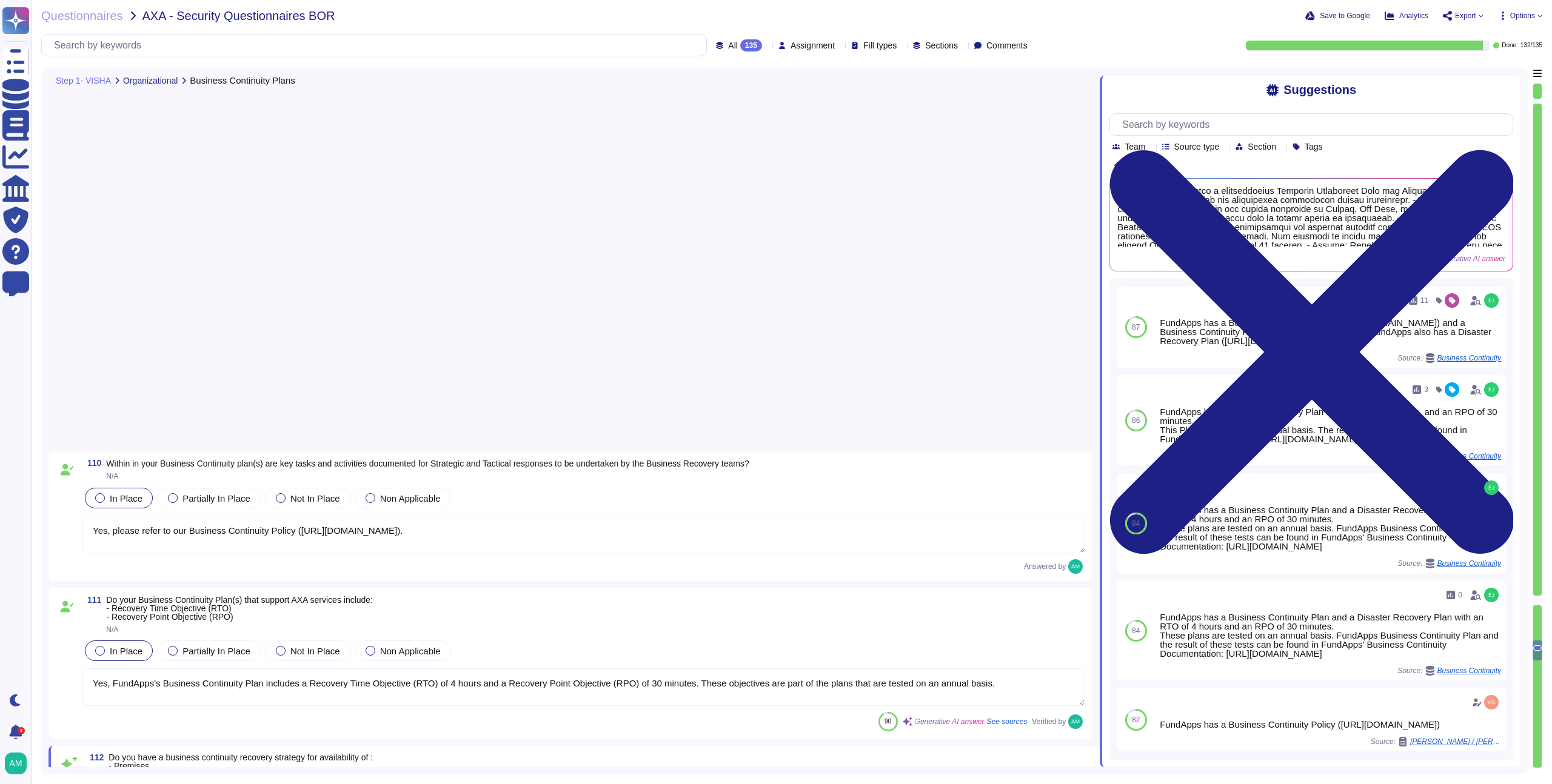
type textarea "FundApps's IT Service Continuity Plans include the following: - Recovery Time O…"
type textarea "FundApps has defined a business continuity plan that outlines strategies for ma…"
type textarea "We recommend clients set up SSO via [PERSON_NAME] to access our platform. Howev…"
type textarea "Our Business Continuity Plan is tested annually."
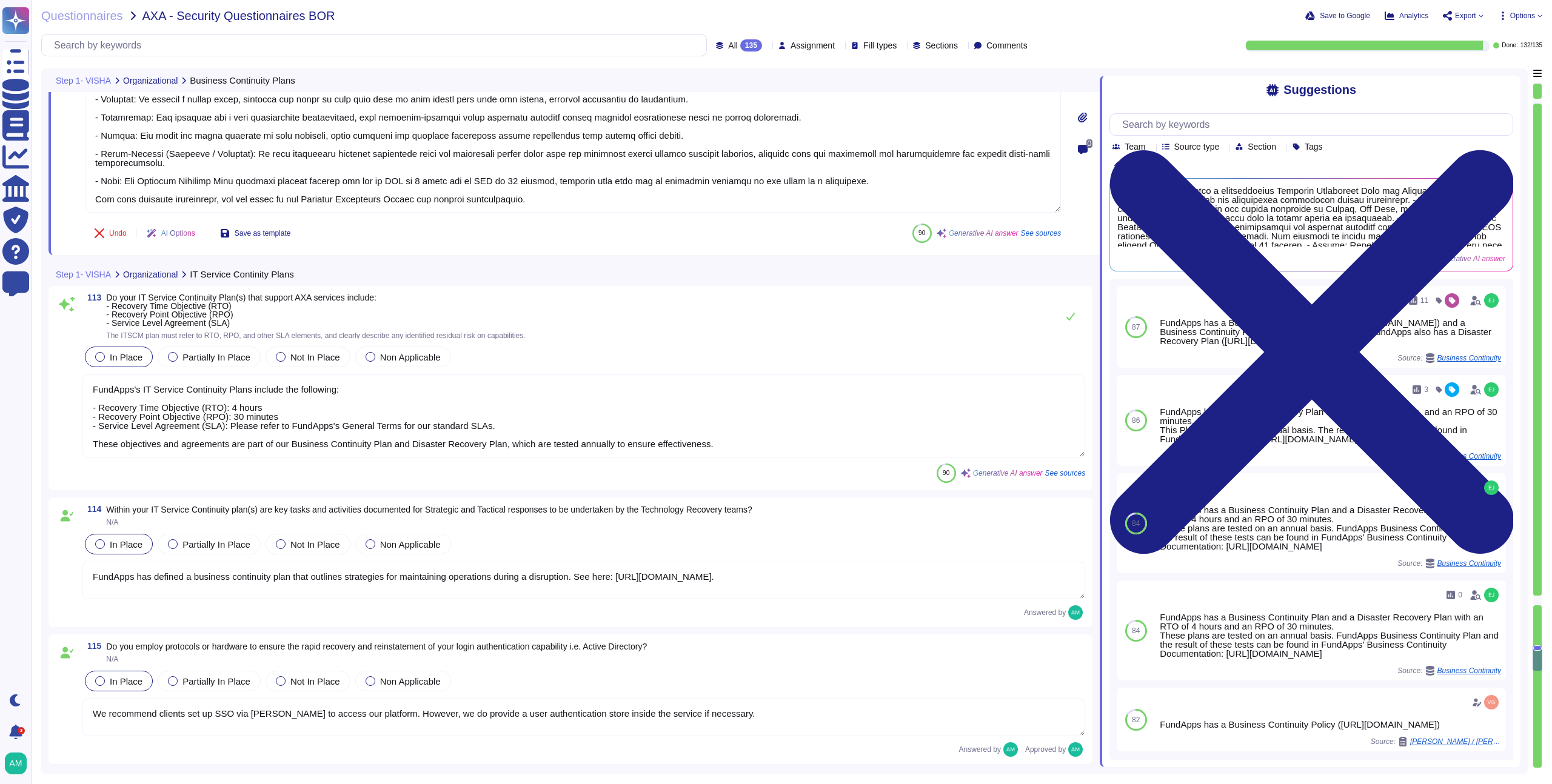
type textarea "Yes, FundApps's legal team regularly reviews all applicable laws, including leg…"
type textarea "FundApps ensures compliance with legislative, regulatory, and contractual requi…"
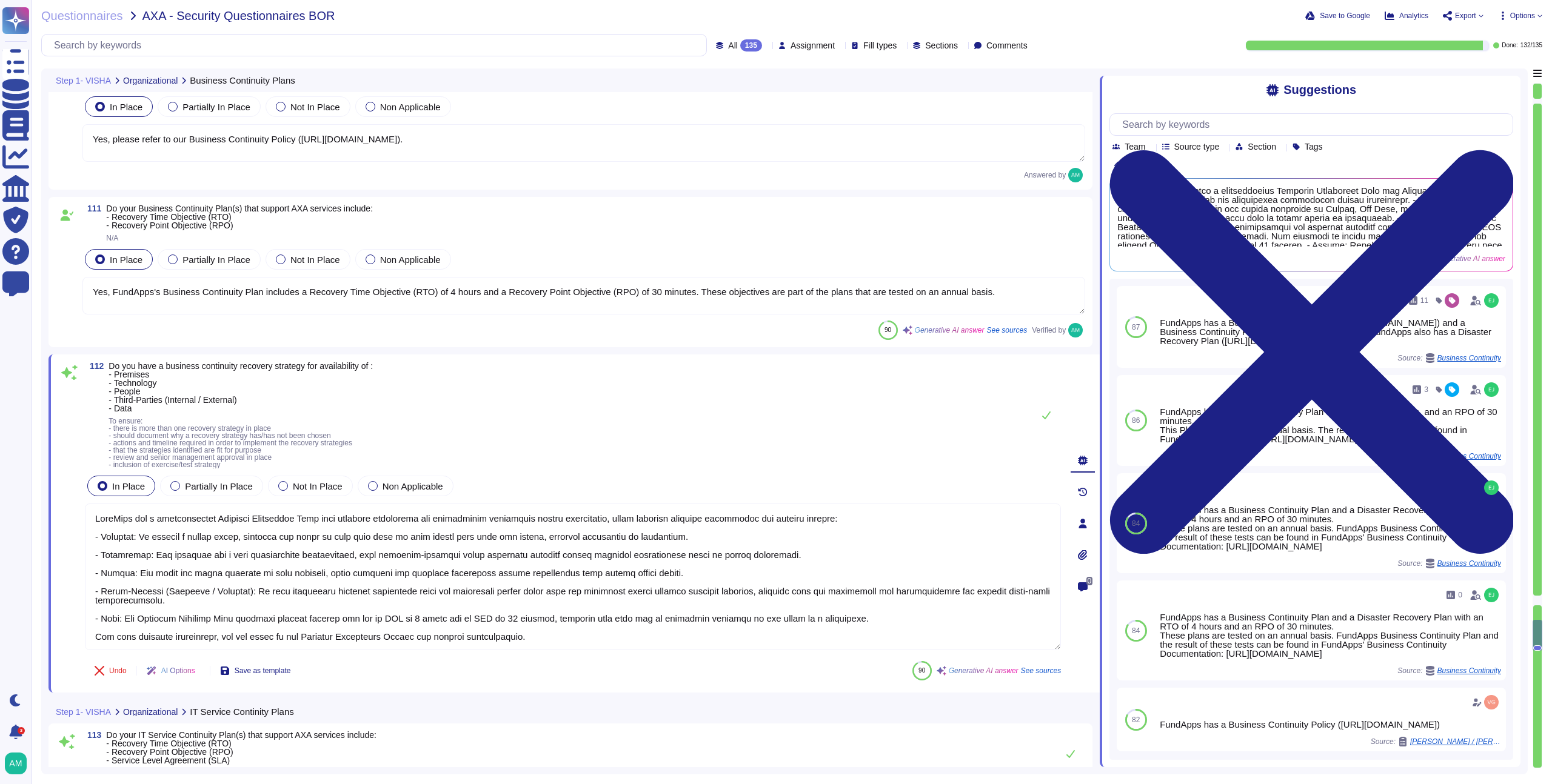
type textarea "FundApps's Business Continuity Management (BCM) plans address various impacts o…"
type textarea "Please refer to our Business Continuity Policy ([URL][DOMAIN_NAME])."
type textarea "Yes, please refer to our Business Continuity Policy ([URL][DOMAIN_NAME])."
type textarea "Yes, FundApps's Business Continuity Plan includes a Recovery Time Objective (RT…"
type textarea "FundApps has a comprehensive Business Continuity Plan that outlines strategies …"
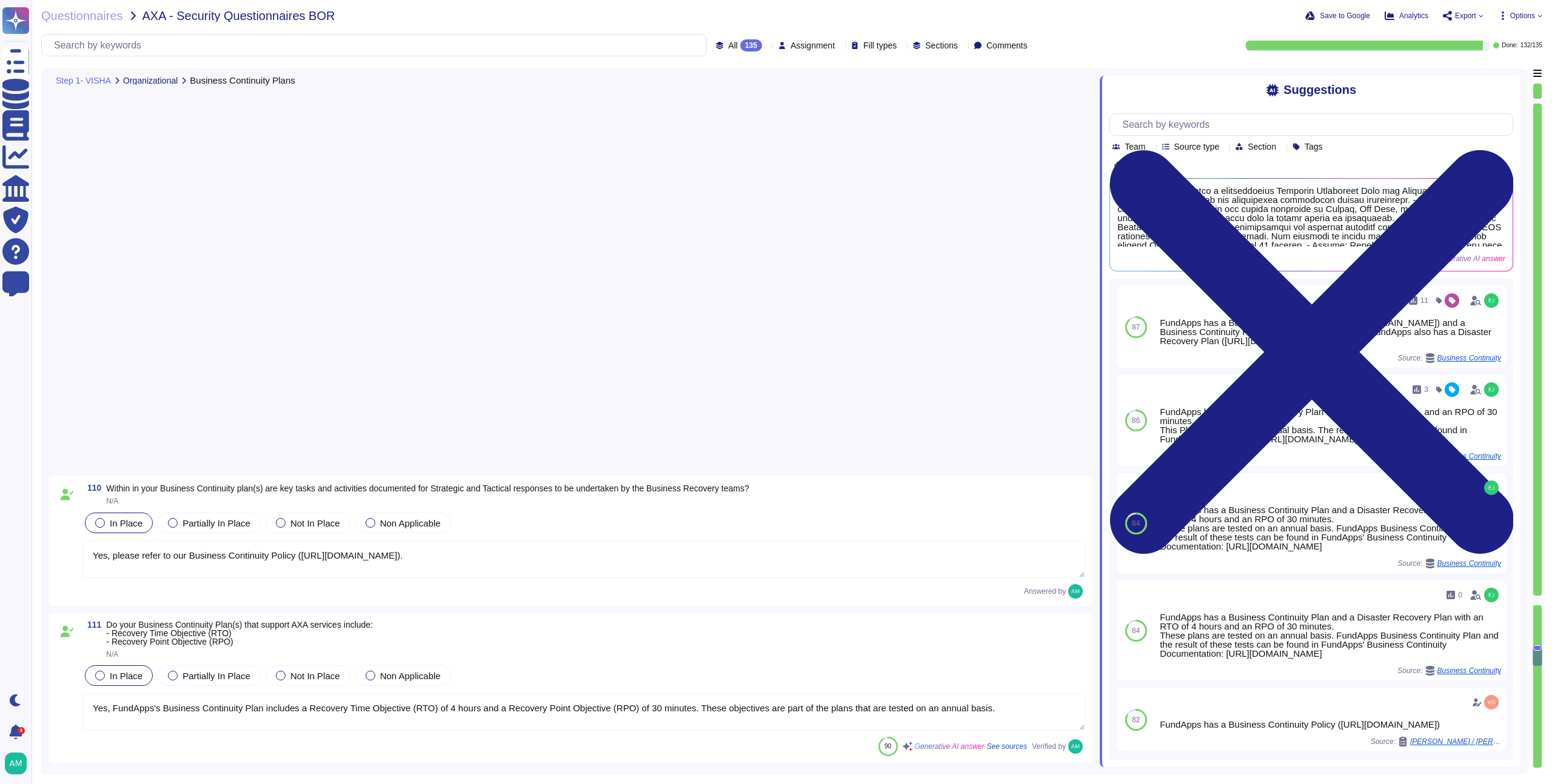
type textarea "FundApps's IT Service Continuity Plans include the following: - Recovery Time O…"
type textarea "FundApps has defined a business continuity plan that outlines strategies for ma…"
type textarea "We recommend clients set up SSO via [PERSON_NAME] to access our platform. Howev…"
type textarea "Our Business Continuity Plan is tested annually."
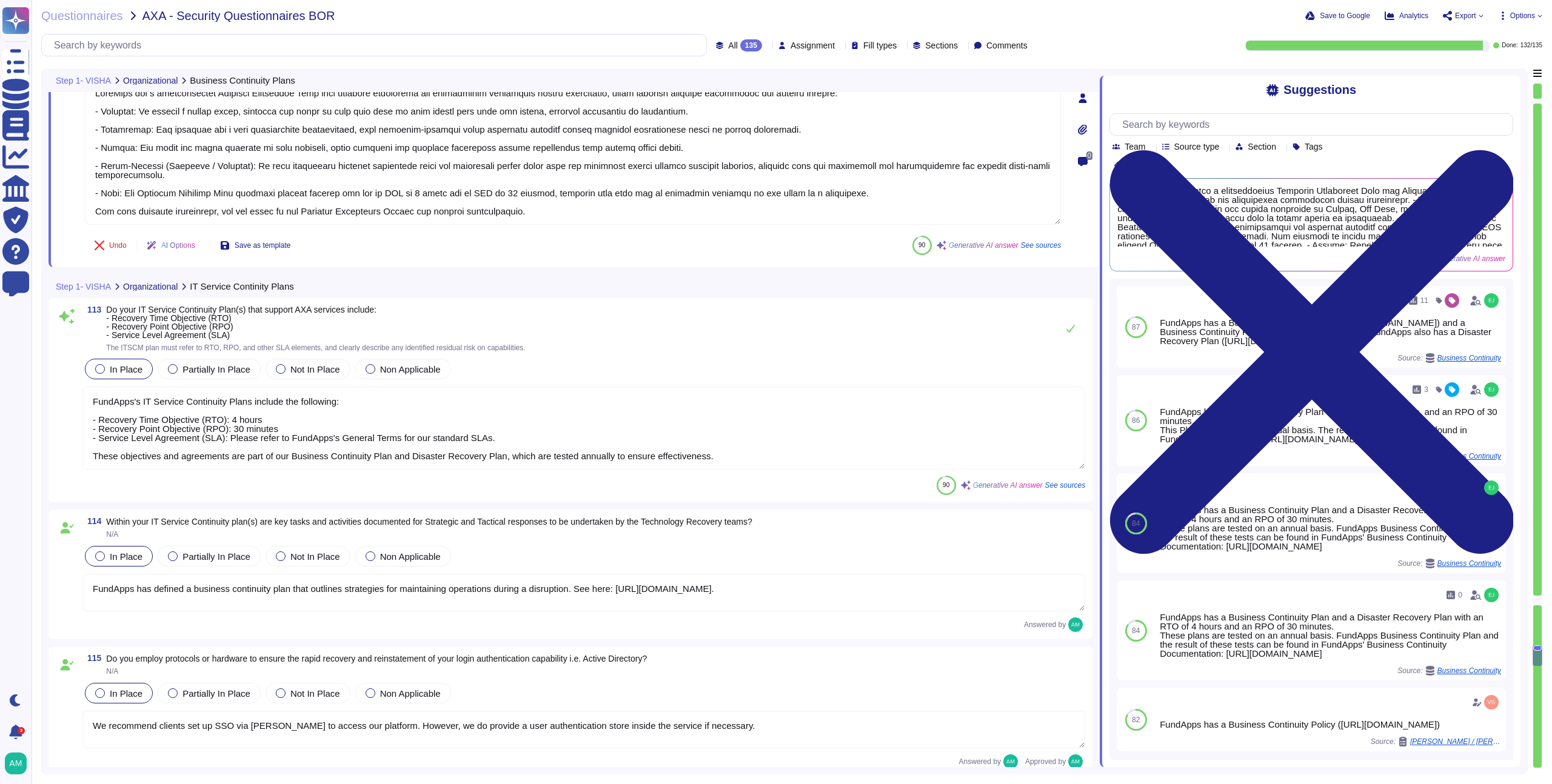
type textarea "Yes, FundApps's legal team regularly reviews all applicable laws, including leg…"
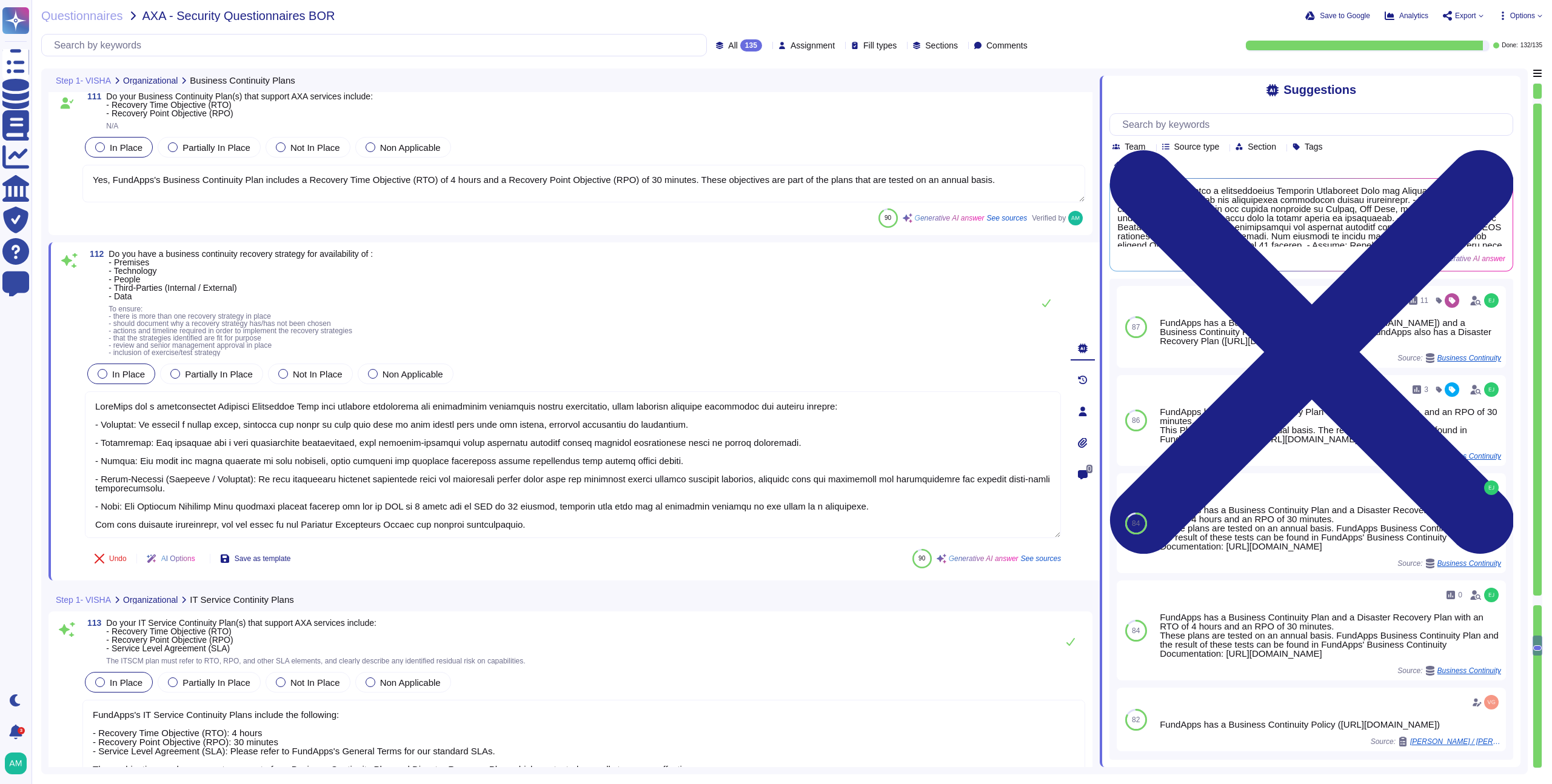
type textarea "Please refer to our Business Continuity Policy ([URL][DOMAIN_NAME])."
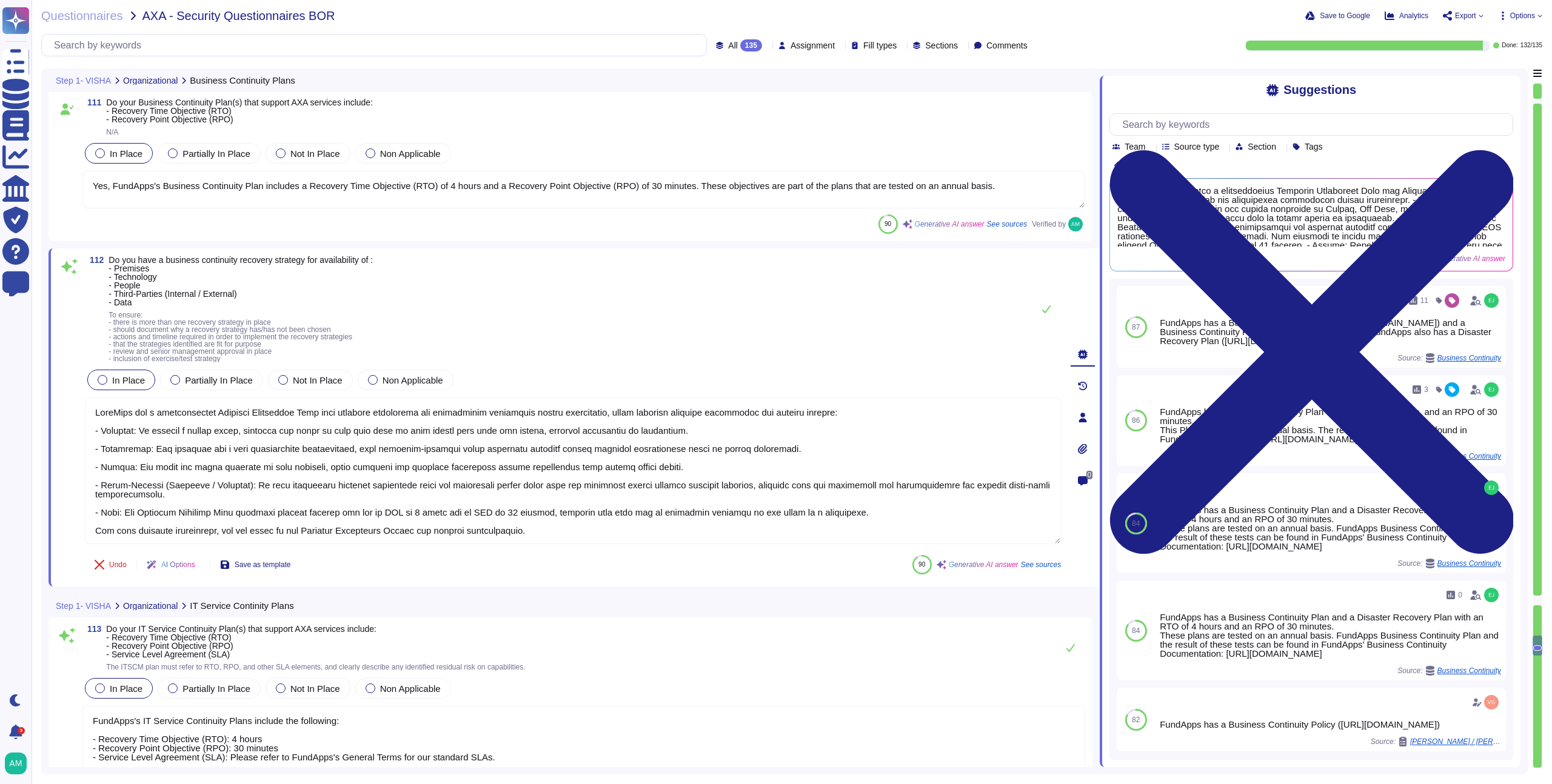
scroll to position [19745, 0]
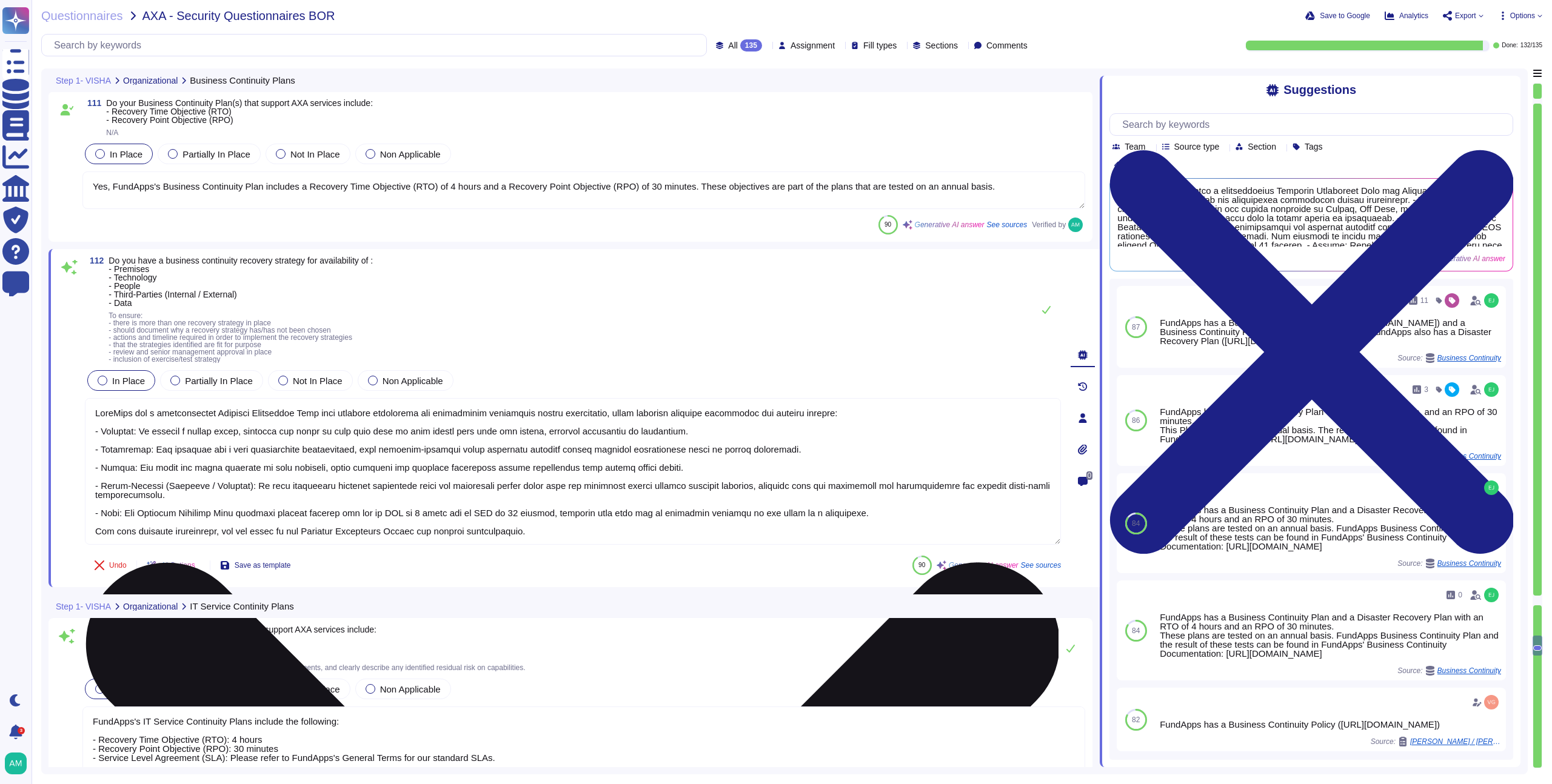
click at [598, 495] on textarea at bounding box center [572, 471] width 976 height 147
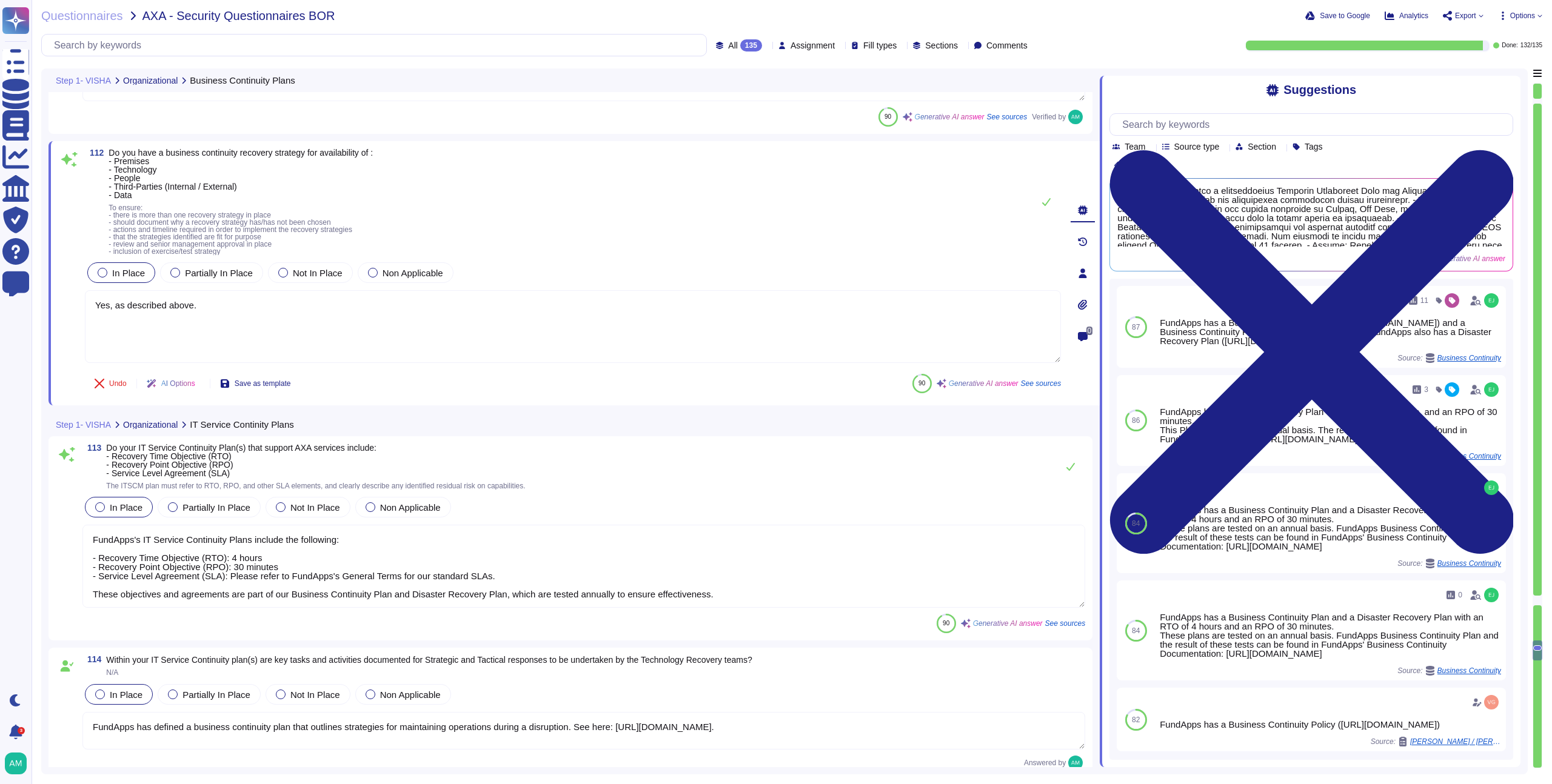
scroll to position [19855, 0]
type textarea "Yes, as described above."
click at [741, 562] on textarea "FundApps's IT Service Continuity Plans include the following: - Recovery Time O…" at bounding box center [583, 564] width 1003 height 83
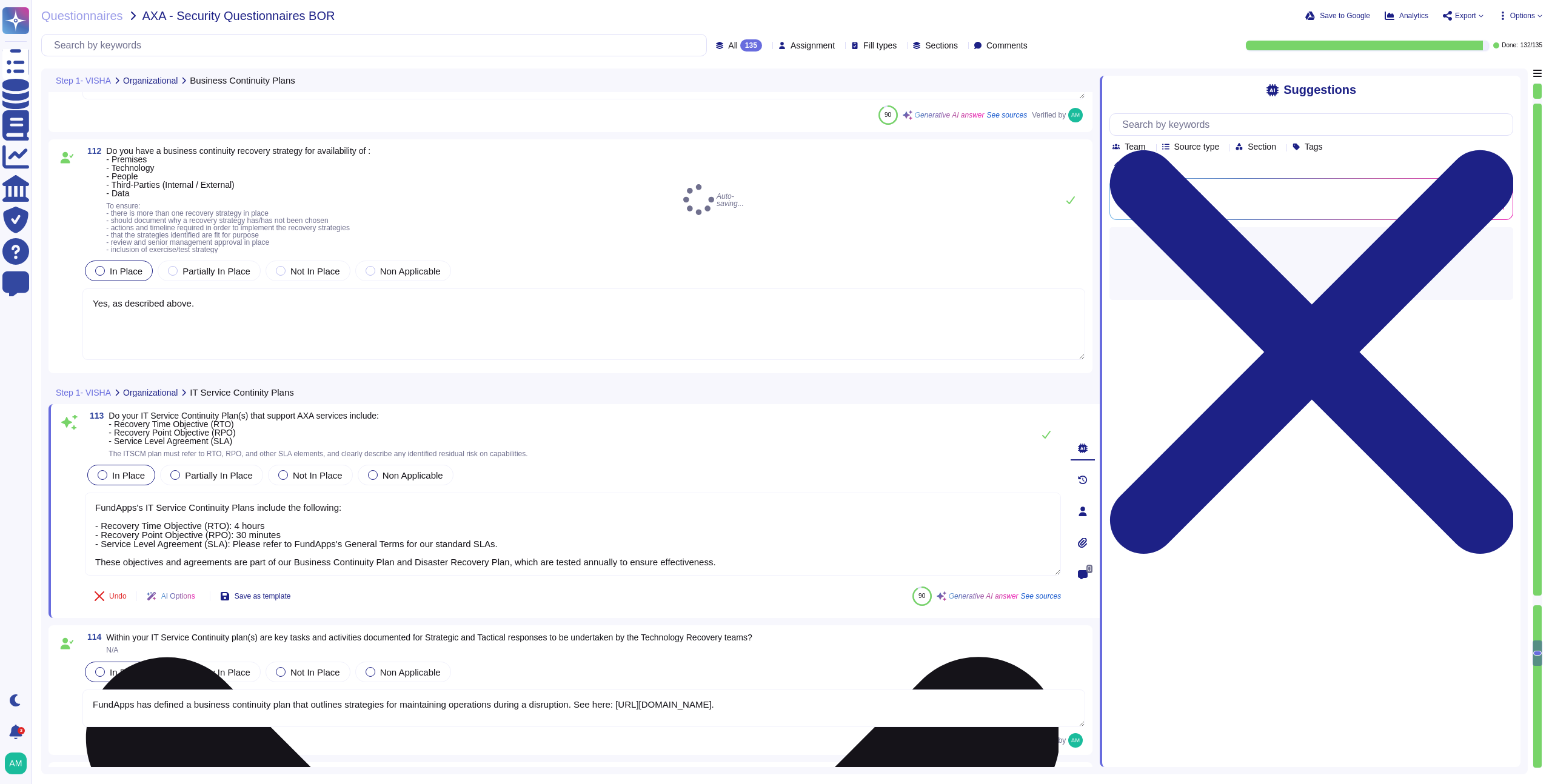
type textarea "Yes, FundApps's legal team regularly reviews all applicable laws, including leg…"
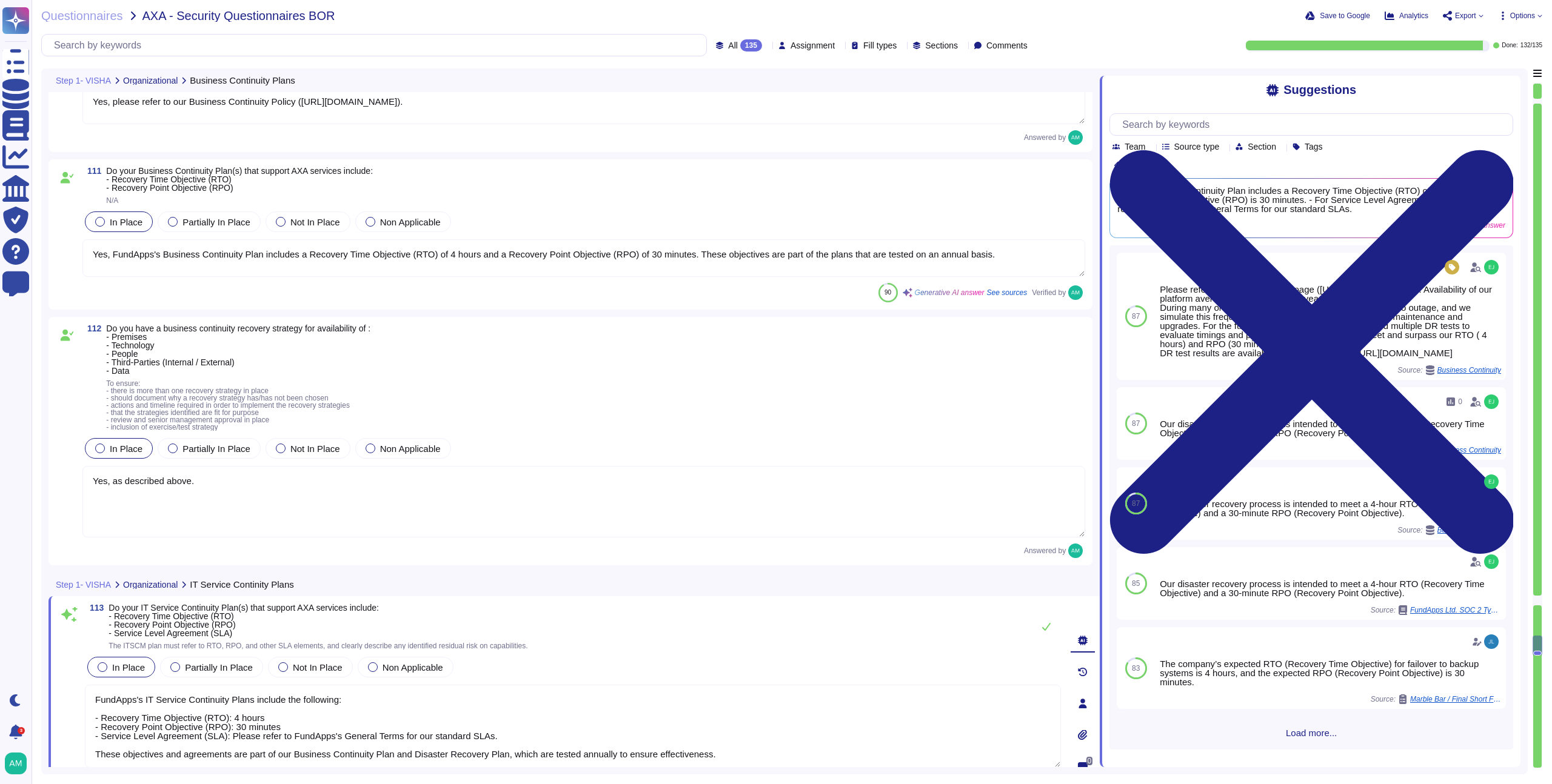
type textarea "FundApps's Business Continuity Management (BCM) plans address various impacts o…"
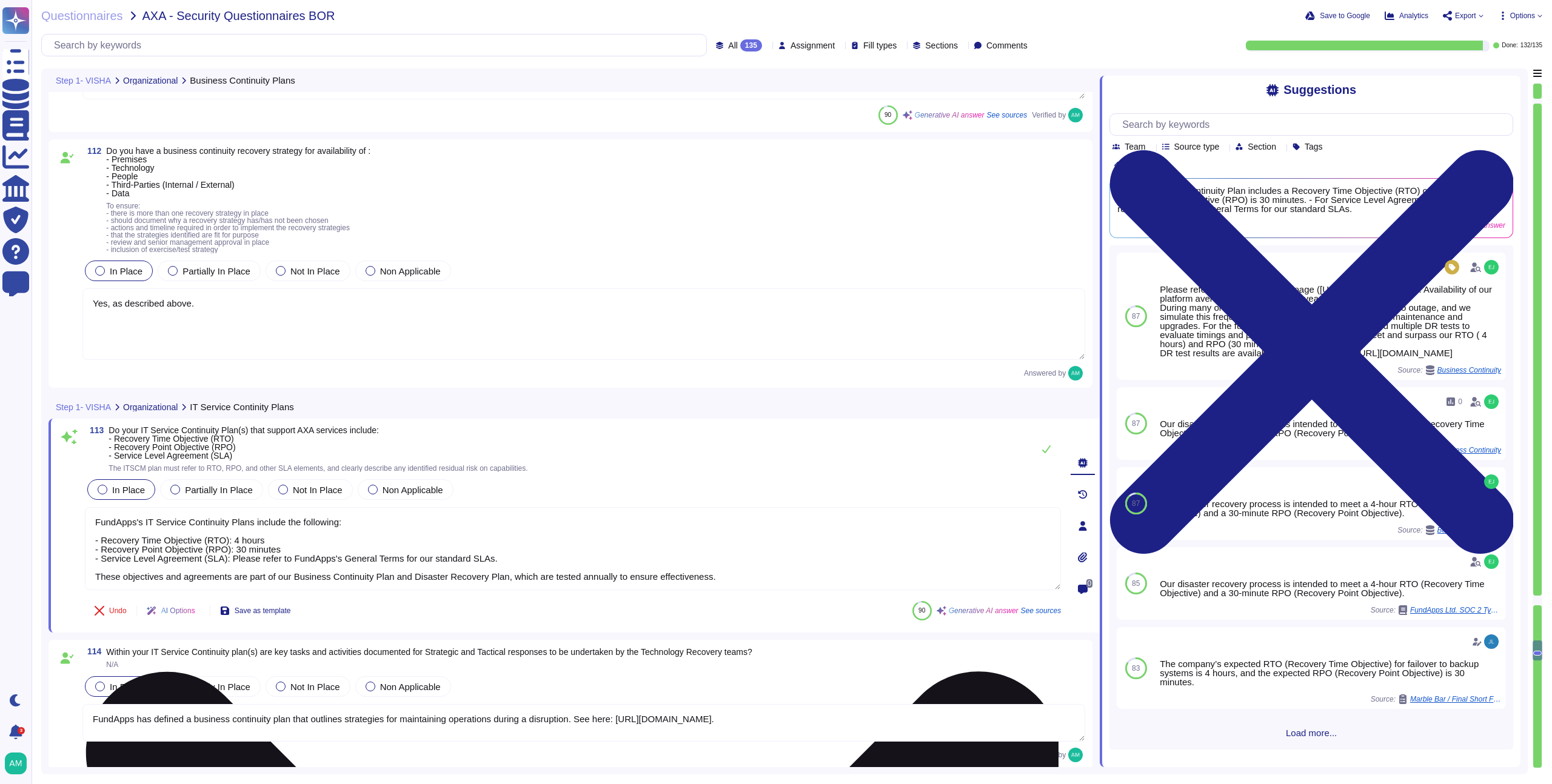
scroll to position [1, 0]
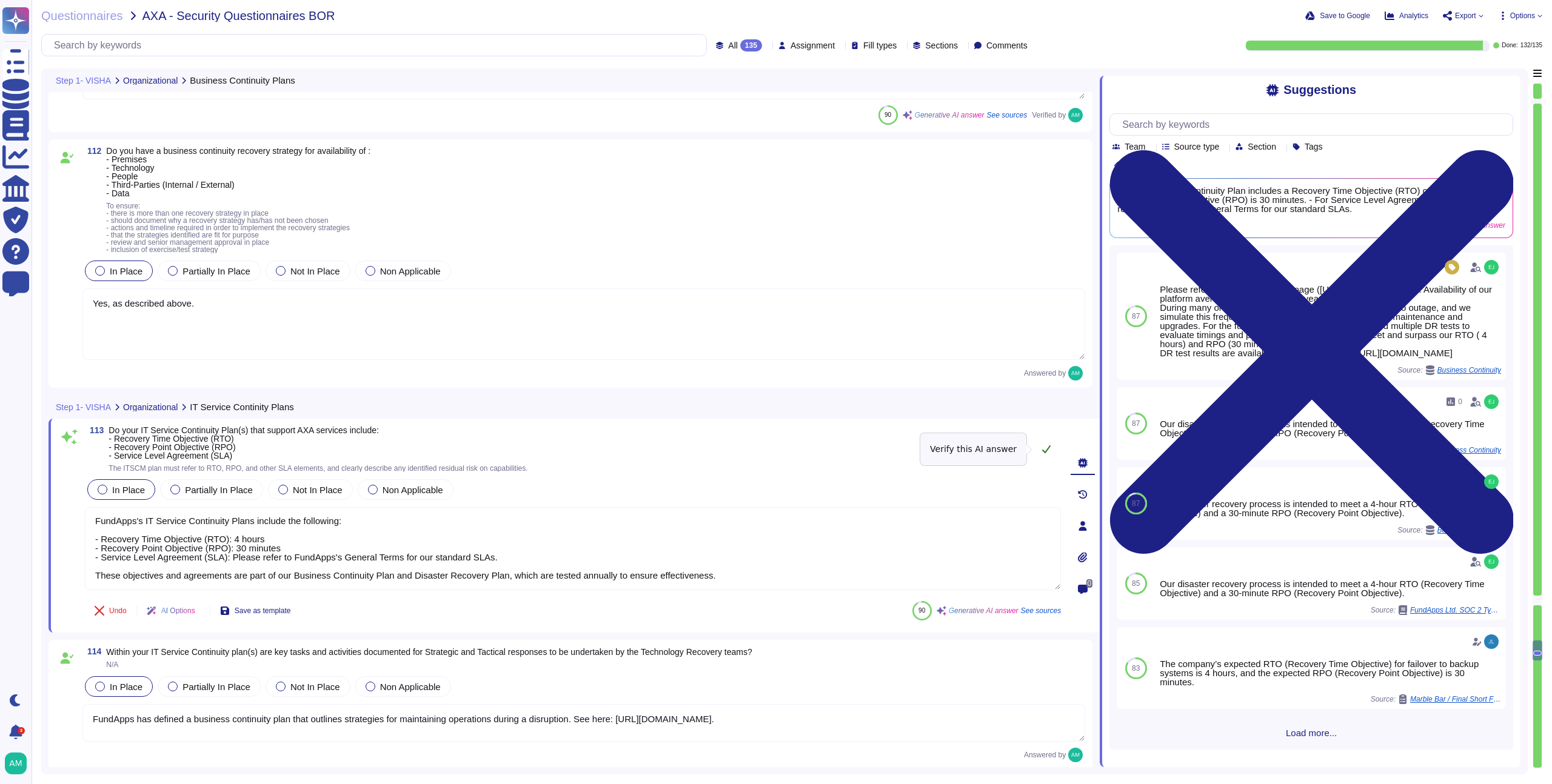
click at [1044, 442] on button at bounding box center [1046, 449] width 29 height 25
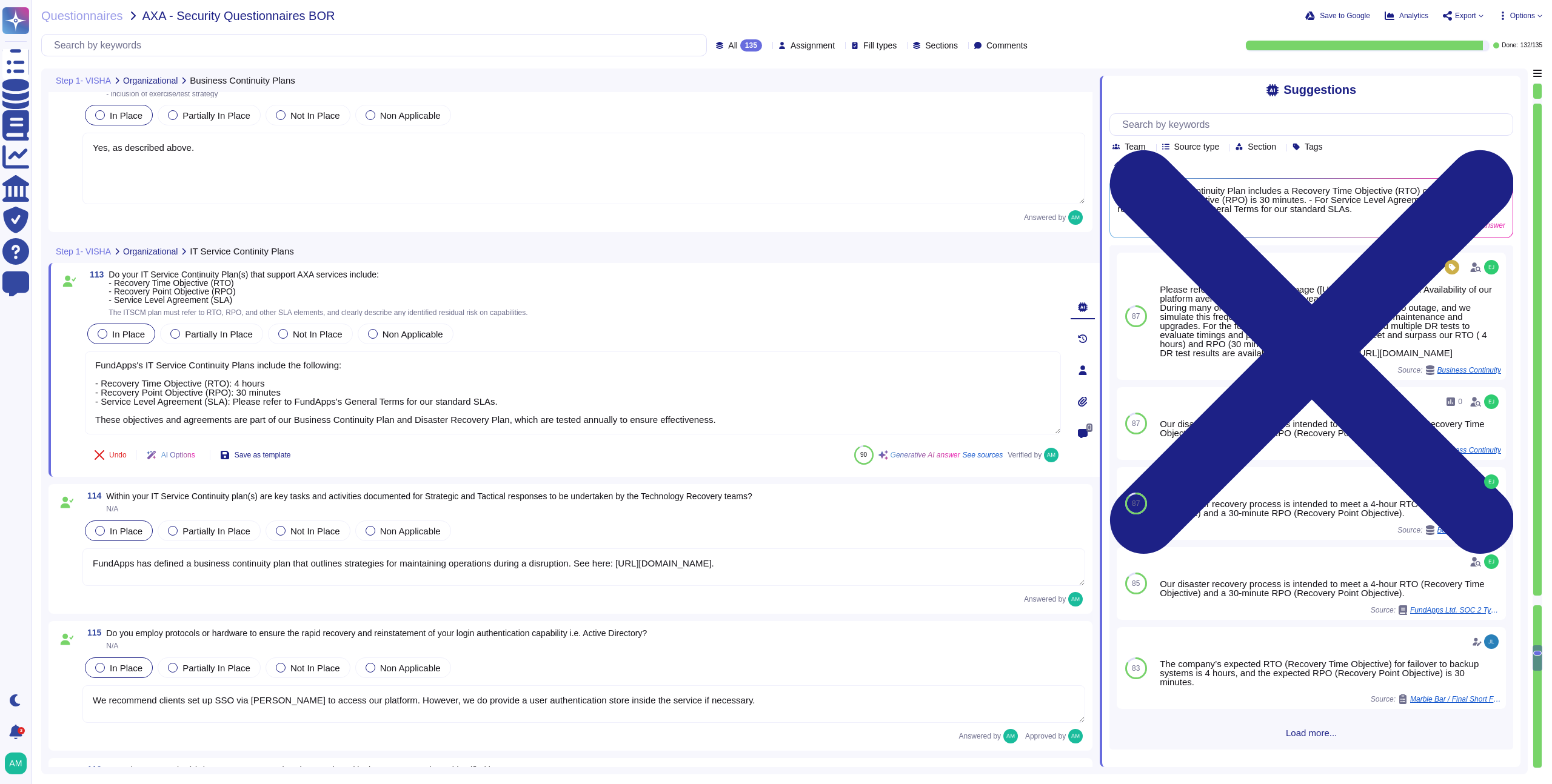
type textarea "Yes, FundApps's legal team regularly reviews all applicable laws, including leg…"
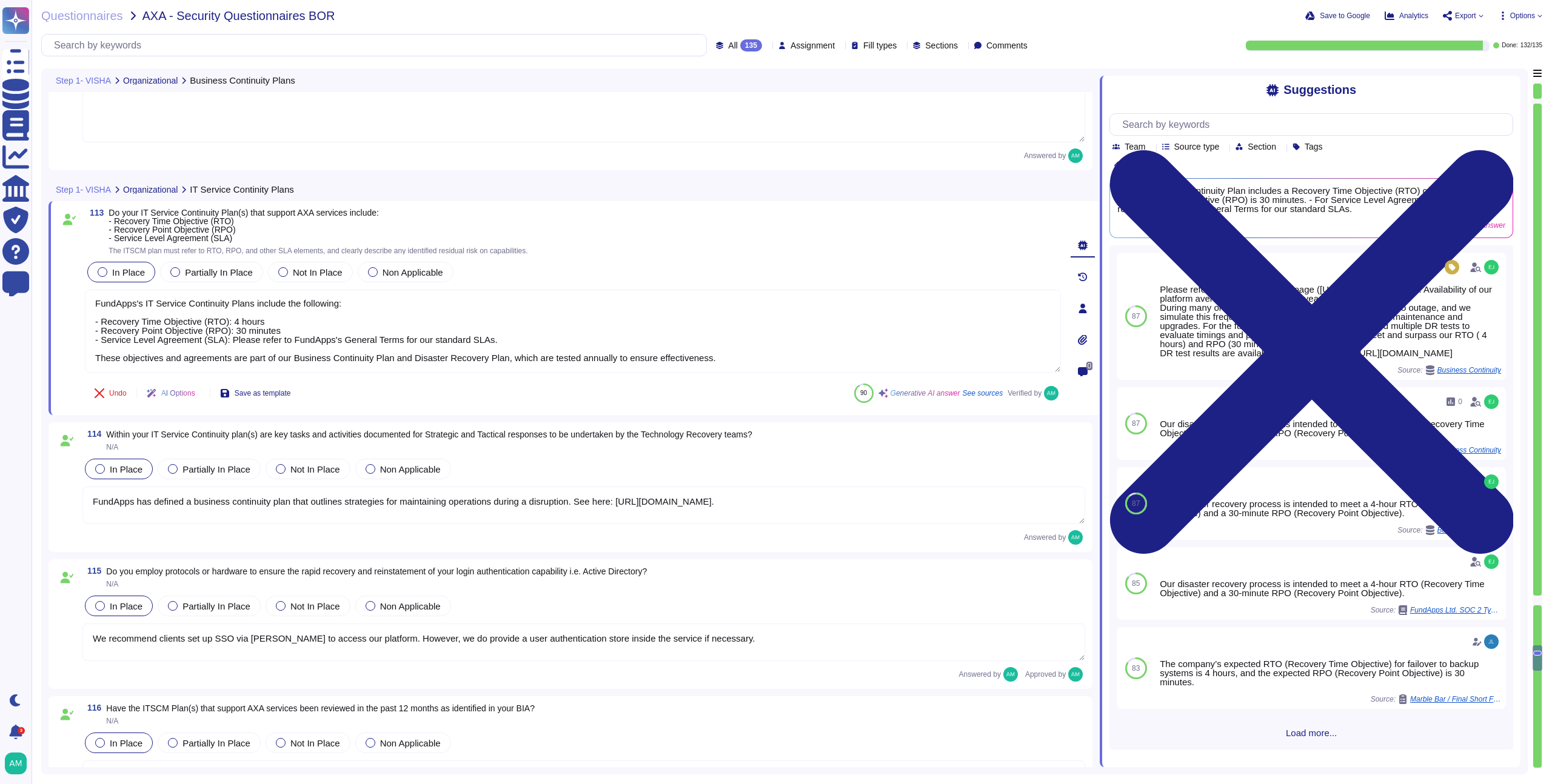
scroll to position [20061, 0]
type textarea "FundApps ensures compliance with legislative, regulatory, and contractual requi…"
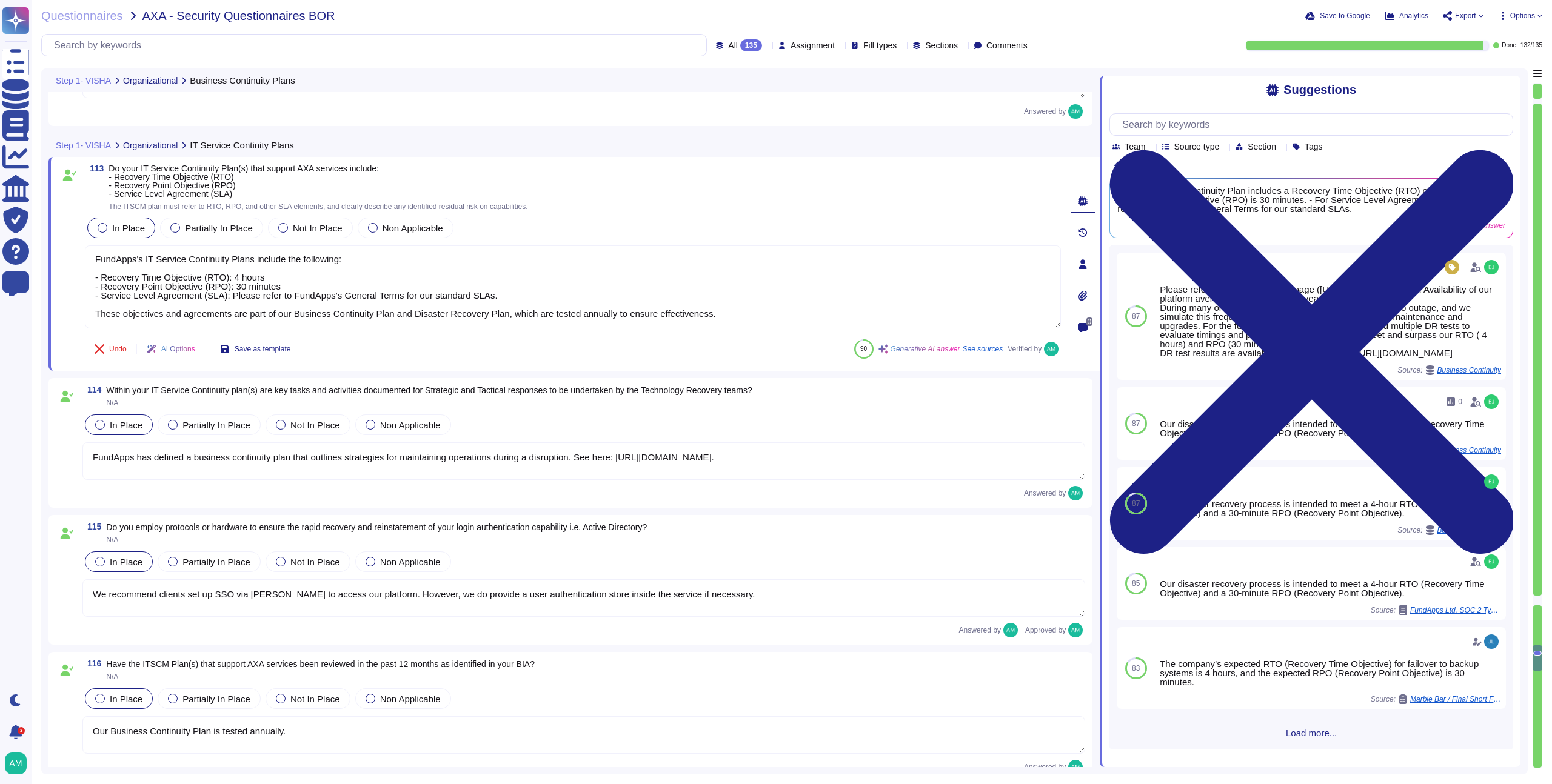
scroll to position [20103, 0]
